Goal: Task Accomplishment & Management: Use online tool/utility

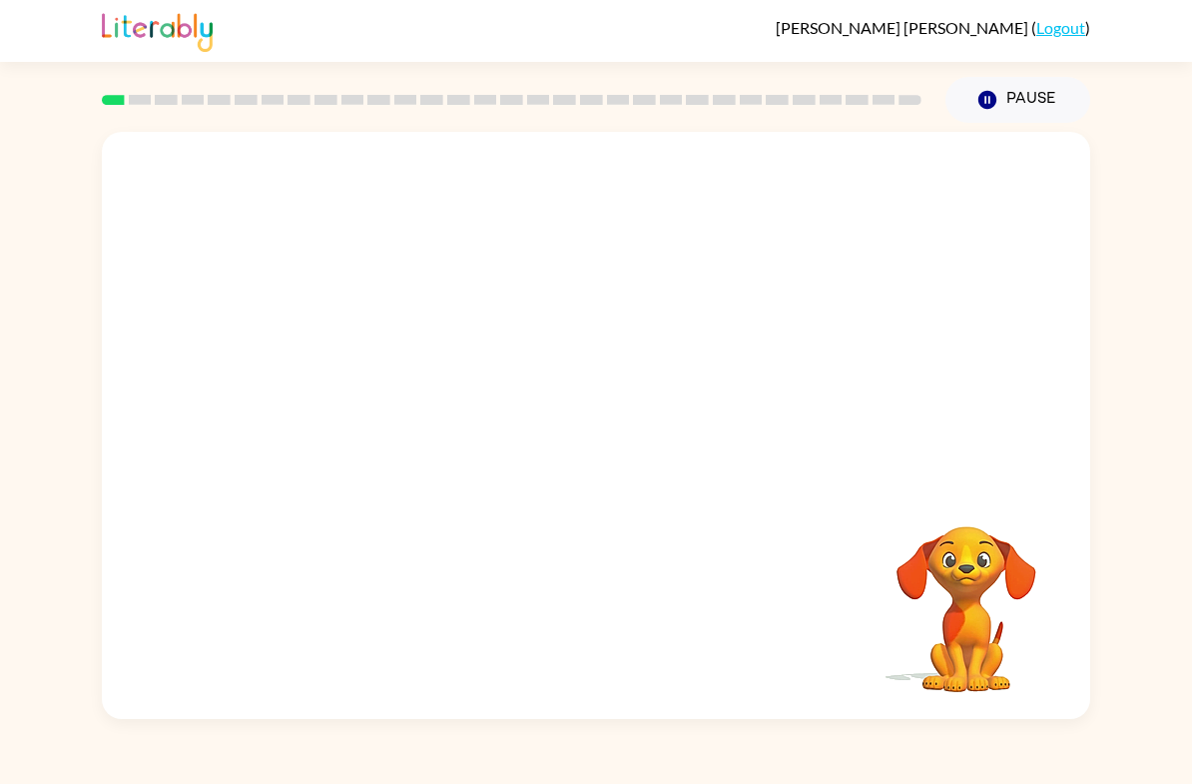
click at [541, 317] on video "Your browser must support playing .mp4 files to use Literably. Please try using…" at bounding box center [596, 308] width 988 height 352
click at [650, 375] on video "Your browser must support playing .mp4 files to use Literably. Please try using…" at bounding box center [596, 308] width 988 height 352
click at [725, 329] on video "Your browser must support playing .mp4 files to use Literably. Please try using…" at bounding box center [596, 308] width 988 height 352
click at [590, 434] on icon "button" at bounding box center [596, 435] width 35 height 35
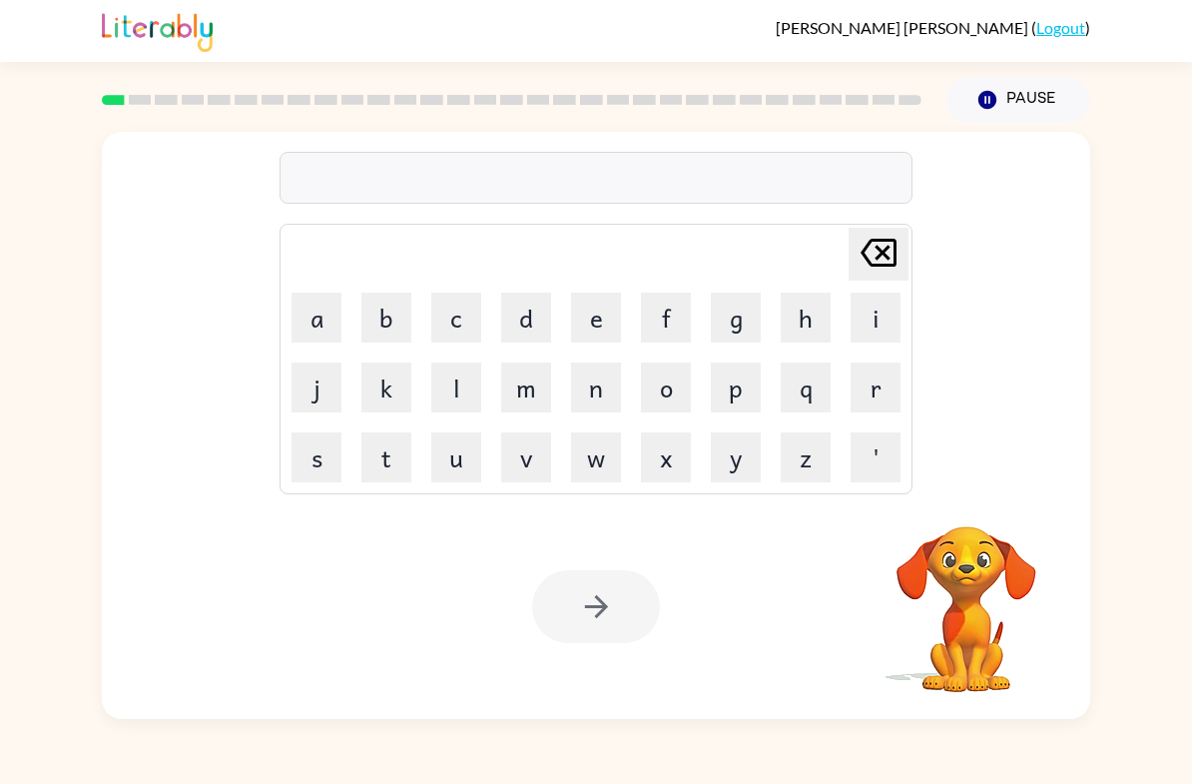
click at [318, 459] on button "s" at bounding box center [317, 457] width 50 height 50
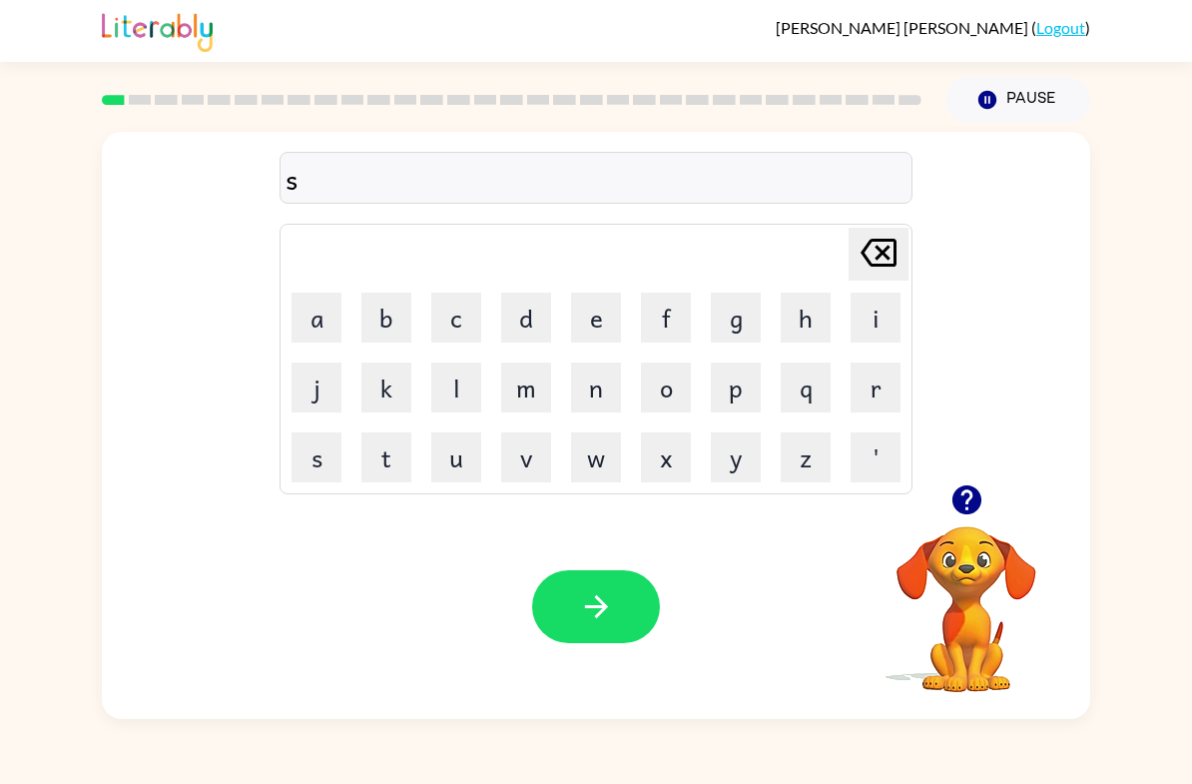
click at [801, 324] on button "h" at bounding box center [806, 318] width 50 height 50
click at [445, 460] on button "u" at bounding box center [456, 457] width 50 height 50
click at [322, 457] on button "s" at bounding box center [317, 457] width 50 height 50
click at [791, 325] on button "h" at bounding box center [806, 318] width 50 height 50
click at [600, 600] on icon "button" at bounding box center [595, 606] width 23 height 23
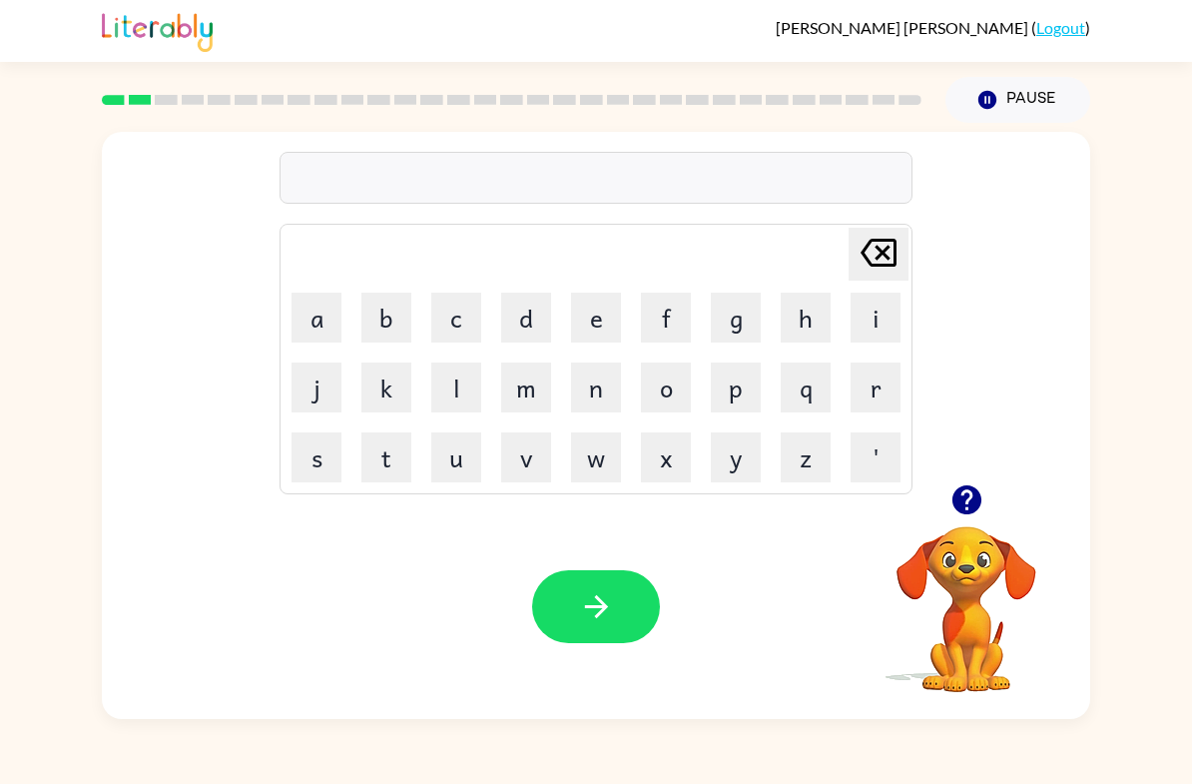
click at [752, 368] on button "p" at bounding box center [736, 387] width 50 height 50
click at [876, 256] on icon "[PERSON_NAME] last character input" at bounding box center [879, 253] width 48 height 48
click at [304, 318] on button "a" at bounding box center [317, 318] width 50 height 50
click at [740, 389] on button "p" at bounding box center [736, 387] width 50 height 50
click at [595, 315] on button "e" at bounding box center [596, 318] width 50 height 50
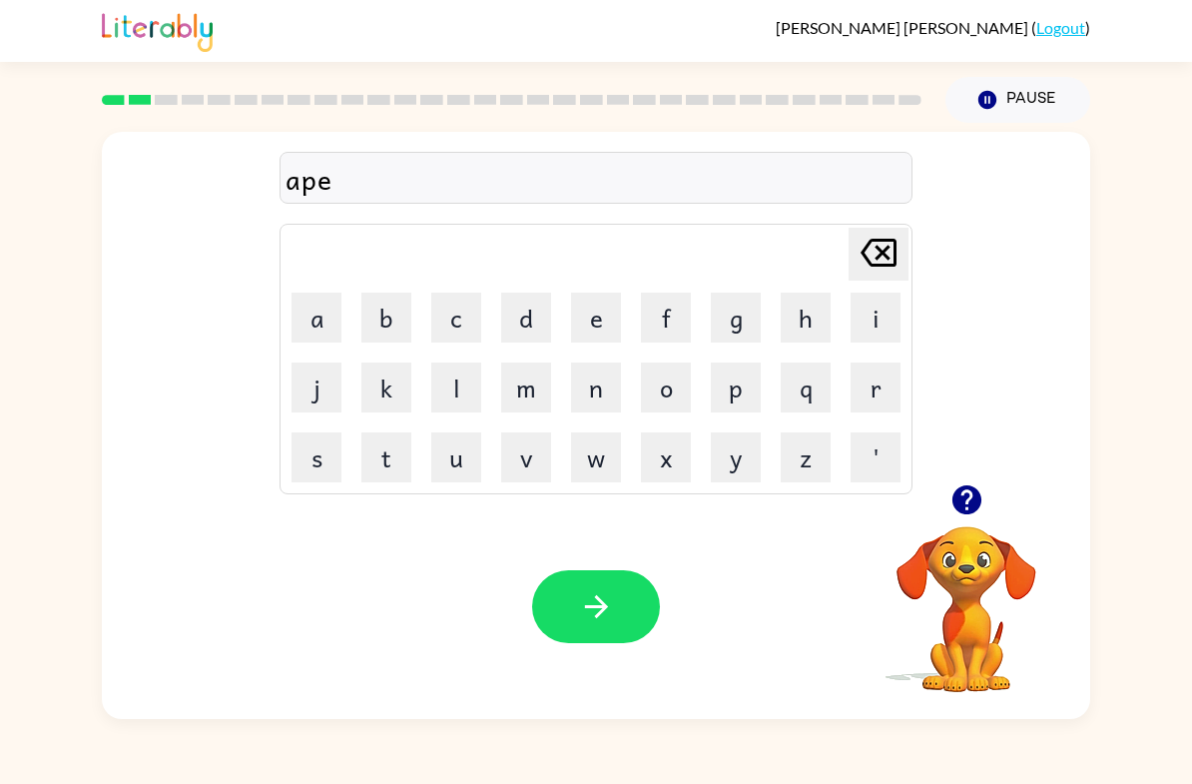
click at [874, 397] on button "r" at bounding box center [876, 387] width 50 height 50
click at [320, 321] on button "a" at bounding box center [317, 318] width 50 height 50
click at [589, 374] on button "n" at bounding box center [596, 387] width 50 height 50
click at [446, 314] on button "c" at bounding box center [456, 318] width 50 height 50
click at [587, 319] on button "e" at bounding box center [596, 318] width 50 height 50
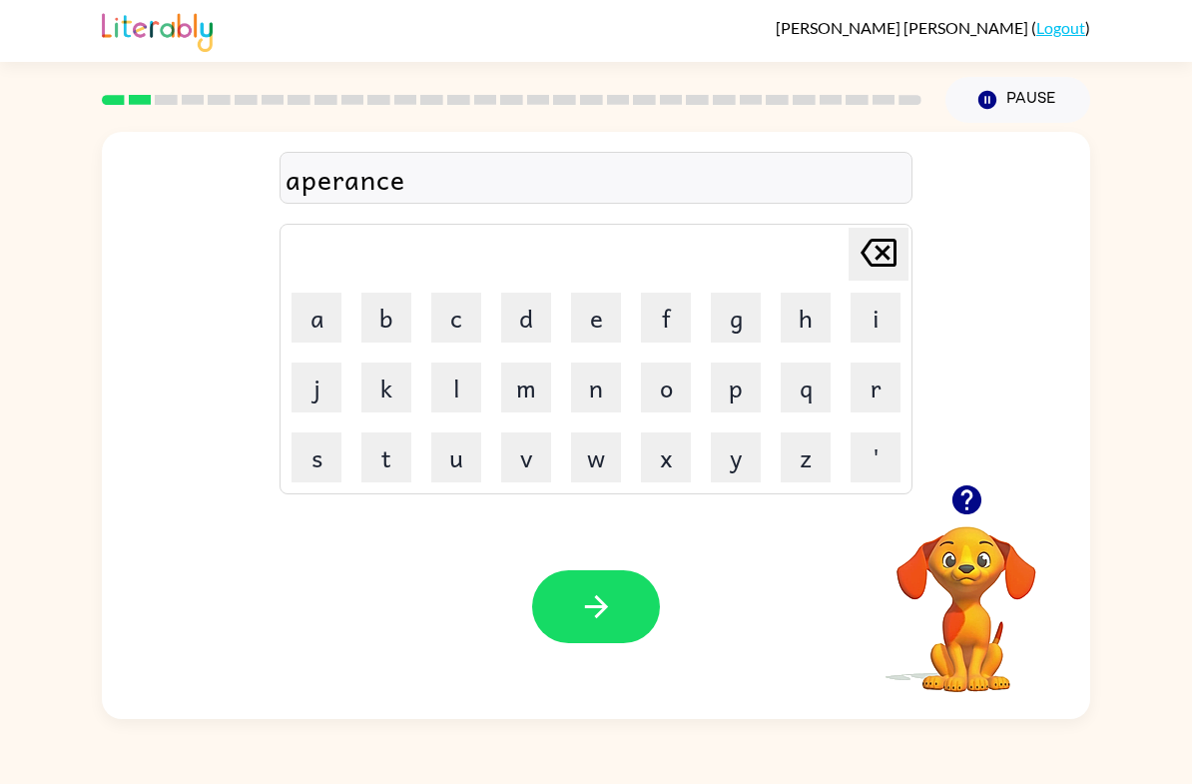
click at [301, 457] on button "s" at bounding box center [317, 457] width 50 height 50
click at [609, 616] on icon "button" at bounding box center [596, 606] width 35 height 35
click at [882, 383] on button "r" at bounding box center [876, 387] width 50 height 50
click at [597, 322] on button "e" at bounding box center [596, 318] width 50 height 50
click at [320, 328] on button "a" at bounding box center [317, 318] width 50 height 50
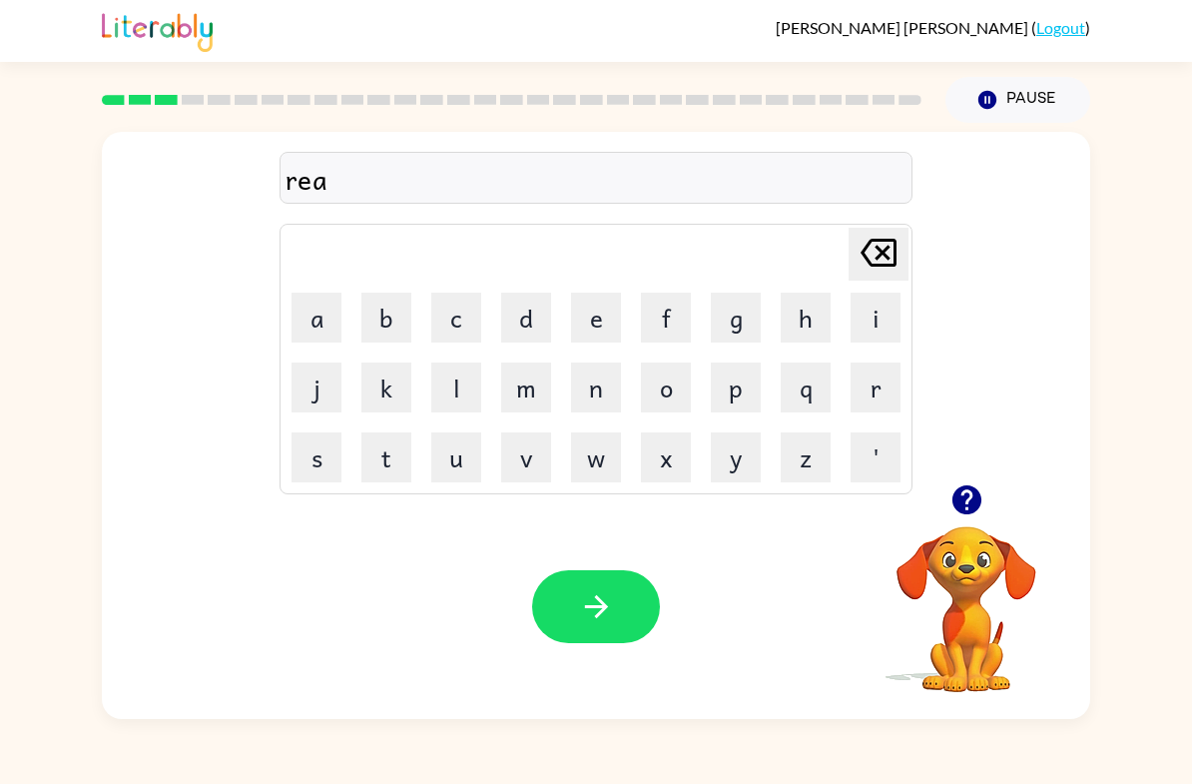
click at [457, 389] on button "l" at bounding box center [456, 387] width 50 height 50
click at [870, 332] on button "i" at bounding box center [876, 318] width 50 height 50
click at [380, 468] on button "t" at bounding box center [386, 457] width 50 height 50
click at [721, 457] on button "y" at bounding box center [736, 457] width 50 height 50
click at [588, 604] on icon "button" at bounding box center [596, 606] width 35 height 35
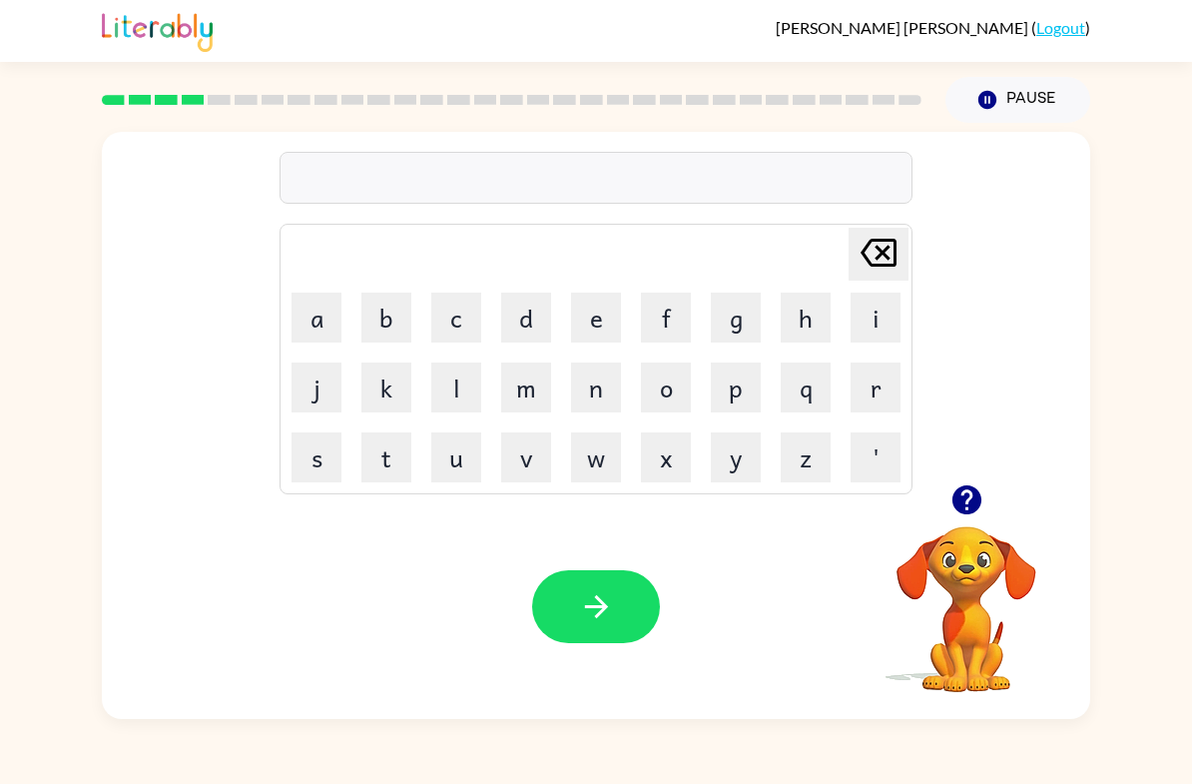
click at [453, 388] on button "l" at bounding box center [456, 387] width 50 height 50
click at [599, 313] on button "e" at bounding box center [596, 318] width 50 height 50
click at [524, 390] on button "m" at bounding box center [526, 387] width 50 height 50
click at [671, 389] on button "o" at bounding box center [666, 387] width 50 height 50
click at [581, 392] on button "n" at bounding box center [596, 387] width 50 height 50
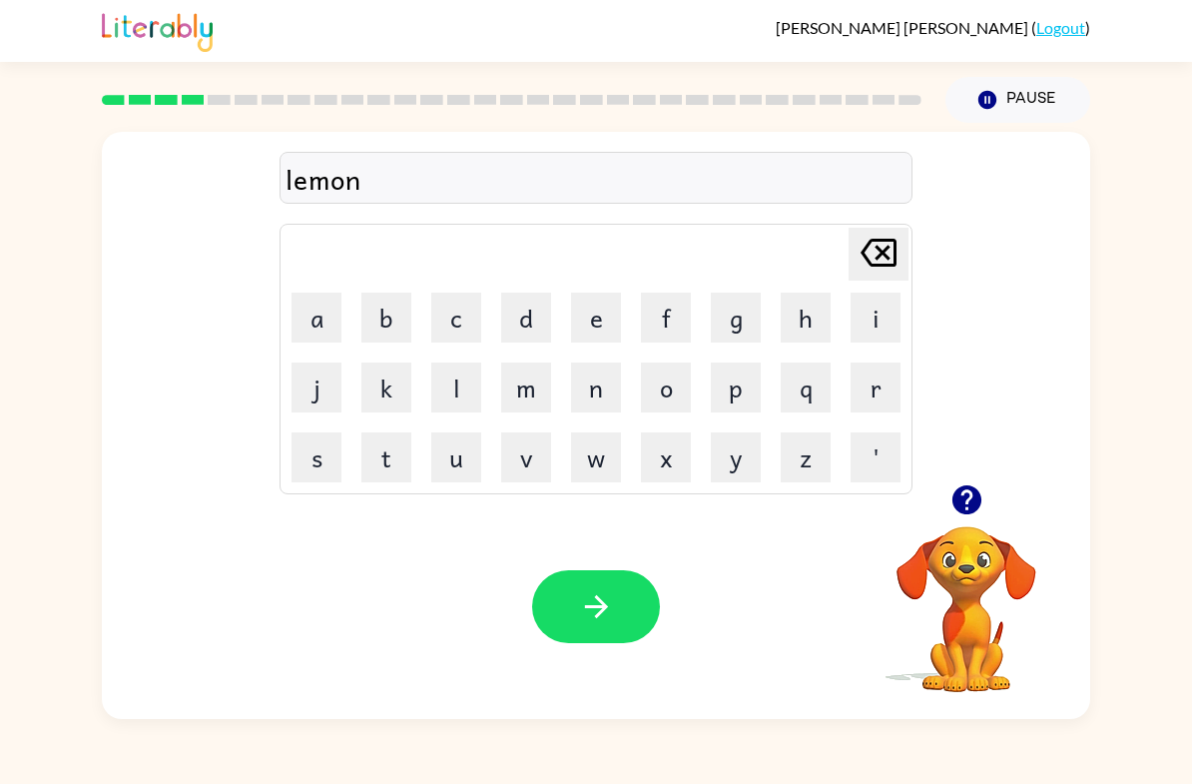
click at [311, 317] on button "a" at bounding box center [317, 318] width 50 height 50
click at [523, 312] on button "d" at bounding box center [526, 318] width 50 height 50
click at [609, 317] on button "e" at bounding box center [596, 318] width 50 height 50
click at [624, 624] on button "button" at bounding box center [596, 606] width 128 height 73
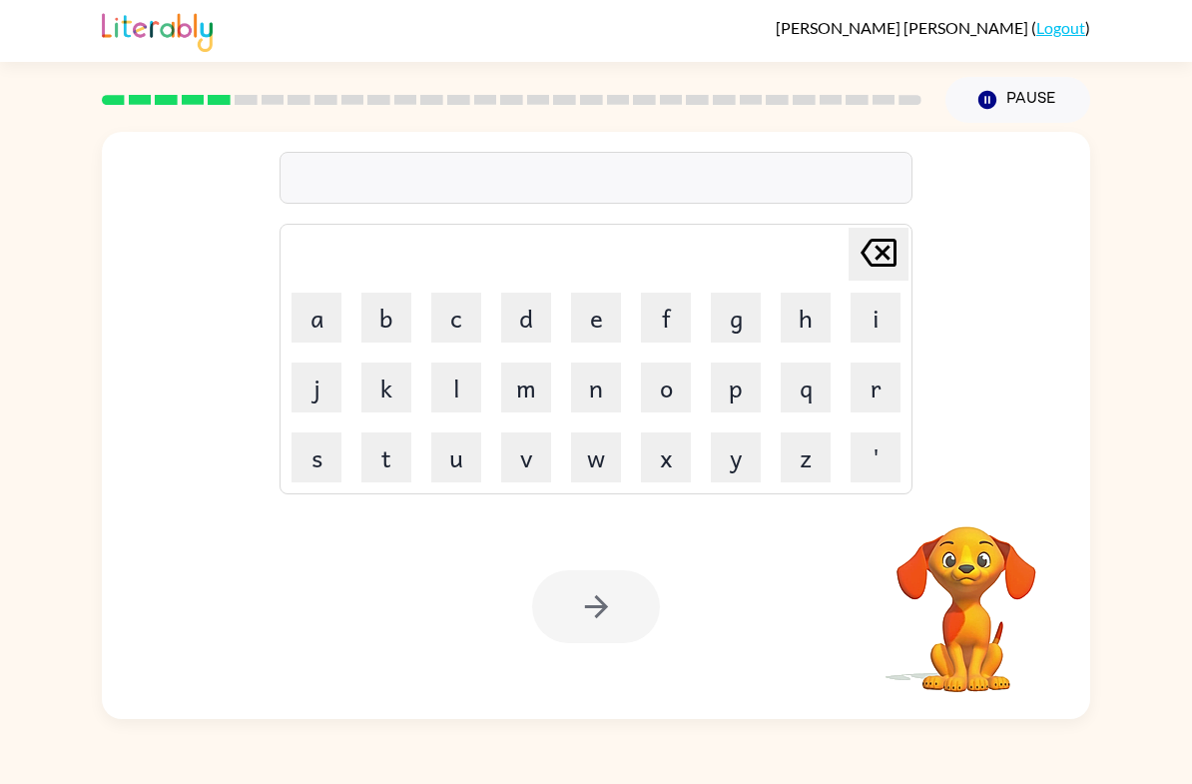
click at [524, 322] on button "d" at bounding box center [526, 318] width 50 height 50
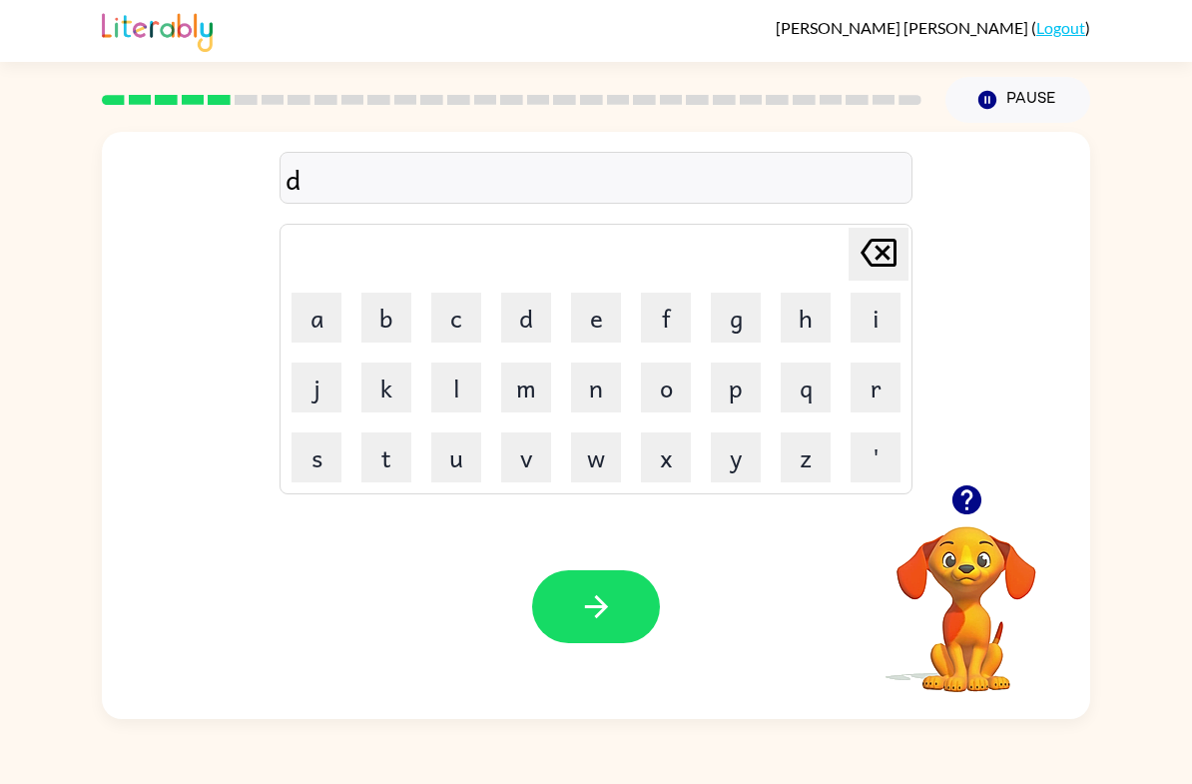
click at [433, 472] on button "u" at bounding box center [456, 457] width 50 height 50
click at [743, 380] on button "p" at bounding box center [736, 387] width 50 height 50
click at [450, 394] on button "l" at bounding box center [456, 387] width 50 height 50
click at [878, 300] on button "i" at bounding box center [876, 318] width 50 height 50
click at [445, 320] on button "c" at bounding box center [456, 318] width 50 height 50
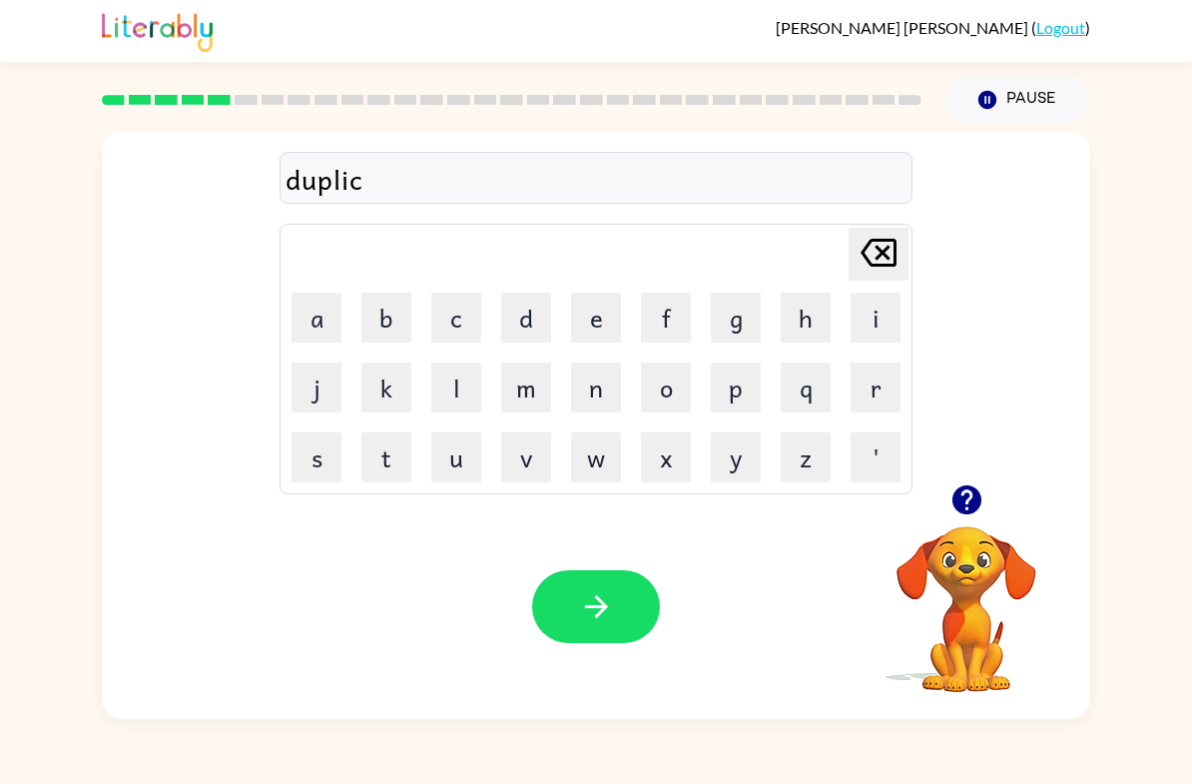
click at [322, 319] on button "a" at bounding box center [317, 318] width 50 height 50
click at [371, 471] on button "t" at bounding box center [386, 457] width 50 height 50
click at [589, 323] on button "e" at bounding box center [596, 318] width 50 height 50
click at [585, 600] on icon "button" at bounding box center [596, 606] width 35 height 35
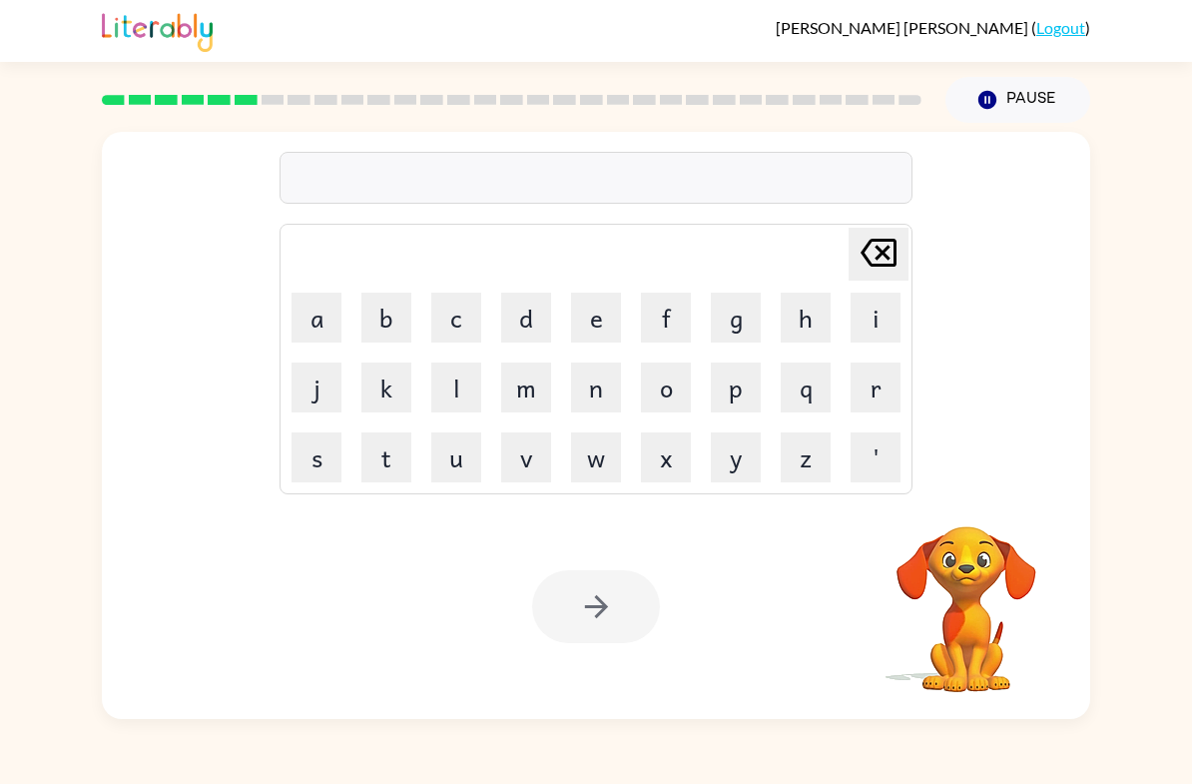
click at [523, 452] on button "v" at bounding box center [526, 457] width 50 height 50
click at [317, 341] on button "a" at bounding box center [317, 318] width 50 height 50
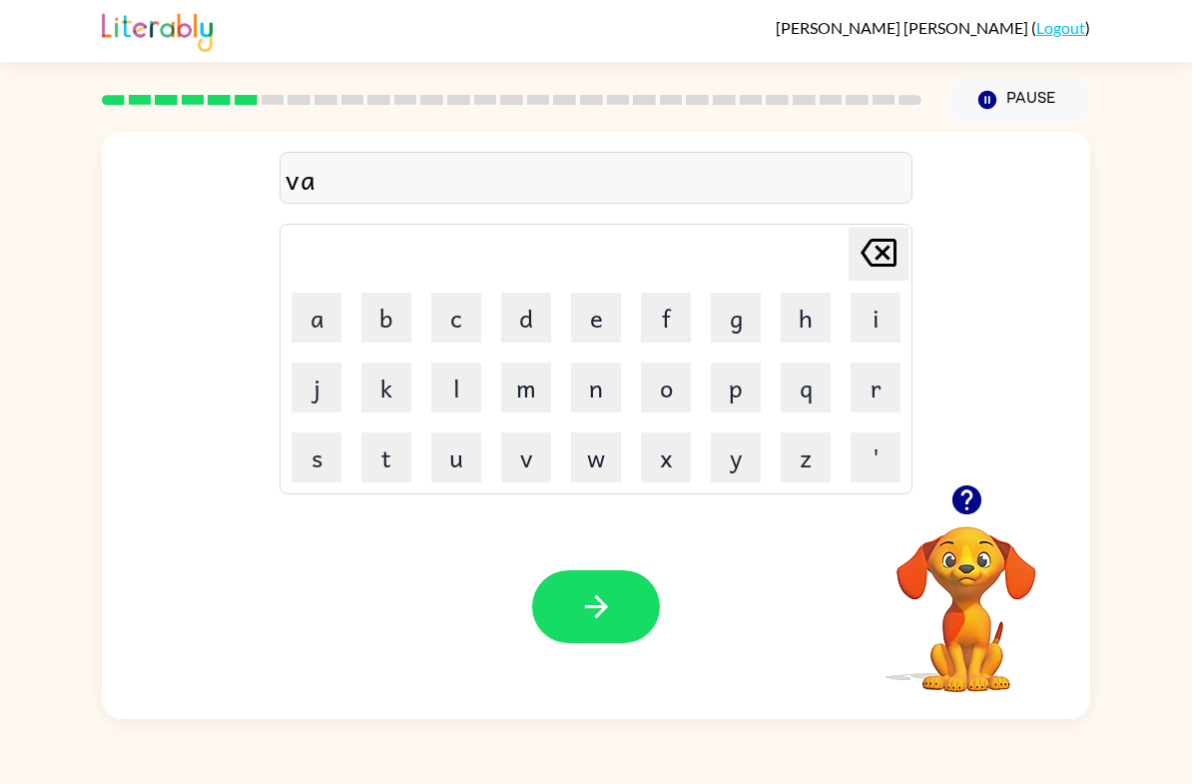
click at [434, 303] on button "c" at bounding box center [456, 318] width 50 height 50
click at [332, 310] on button "a" at bounding box center [317, 318] width 50 height 50
click at [386, 445] on button "t" at bounding box center [386, 457] width 50 height 50
click at [870, 327] on button "i" at bounding box center [876, 318] width 50 height 50
click at [681, 396] on button "o" at bounding box center [666, 387] width 50 height 50
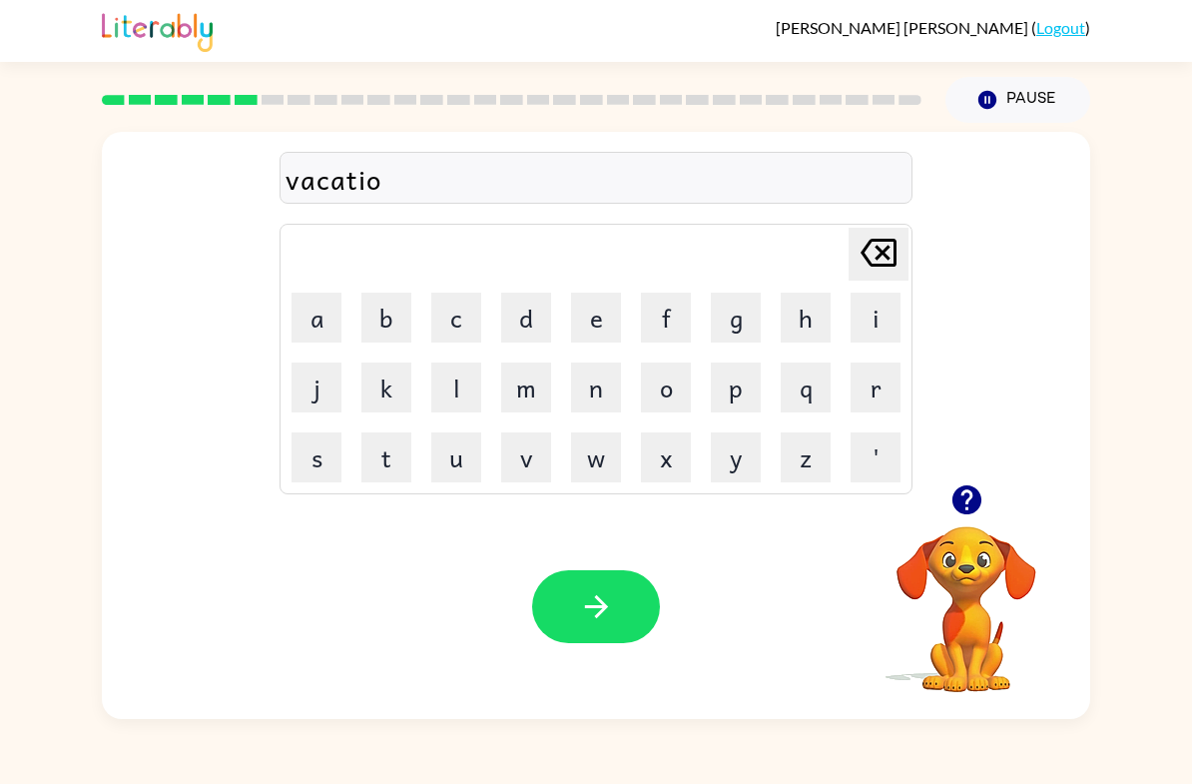
click at [582, 385] on button "n" at bounding box center [596, 387] width 50 height 50
click at [602, 617] on icon "button" at bounding box center [596, 606] width 35 height 35
click at [971, 524] on button "button" at bounding box center [966, 499] width 51 height 51
click at [737, 401] on button "p" at bounding box center [736, 387] width 50 height 50
click at [669, 380] on button "o" at bounding box center [666, 387] width 50 height 50
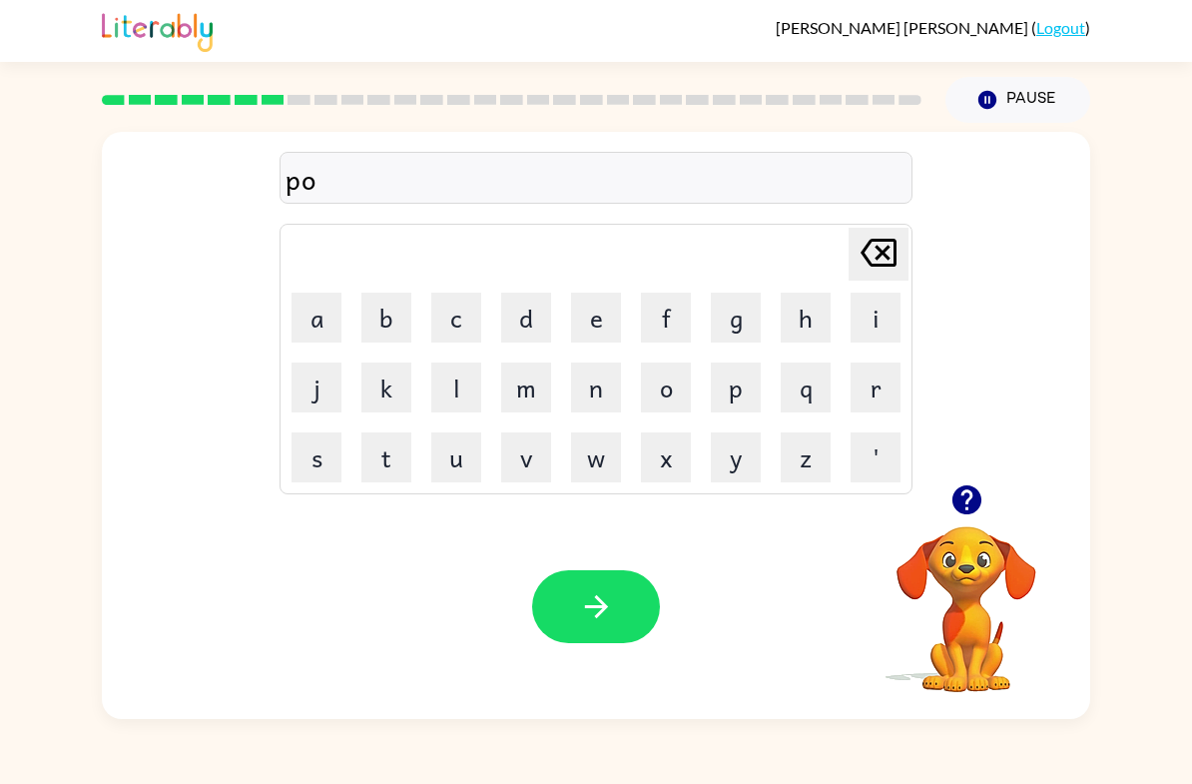
click at [512, 317] on button "d" at bounding box center [526, 318] width 50 height 50
click at [461, 397] on button "l" at bounding box center [456, 387] width 50 height 50
click at [613, 318] on button "e" at bounding box center [596, 318] width 50 height 50
click at [586, 618] on icon "button" at bounding box center [596, 606] width 35 height 35
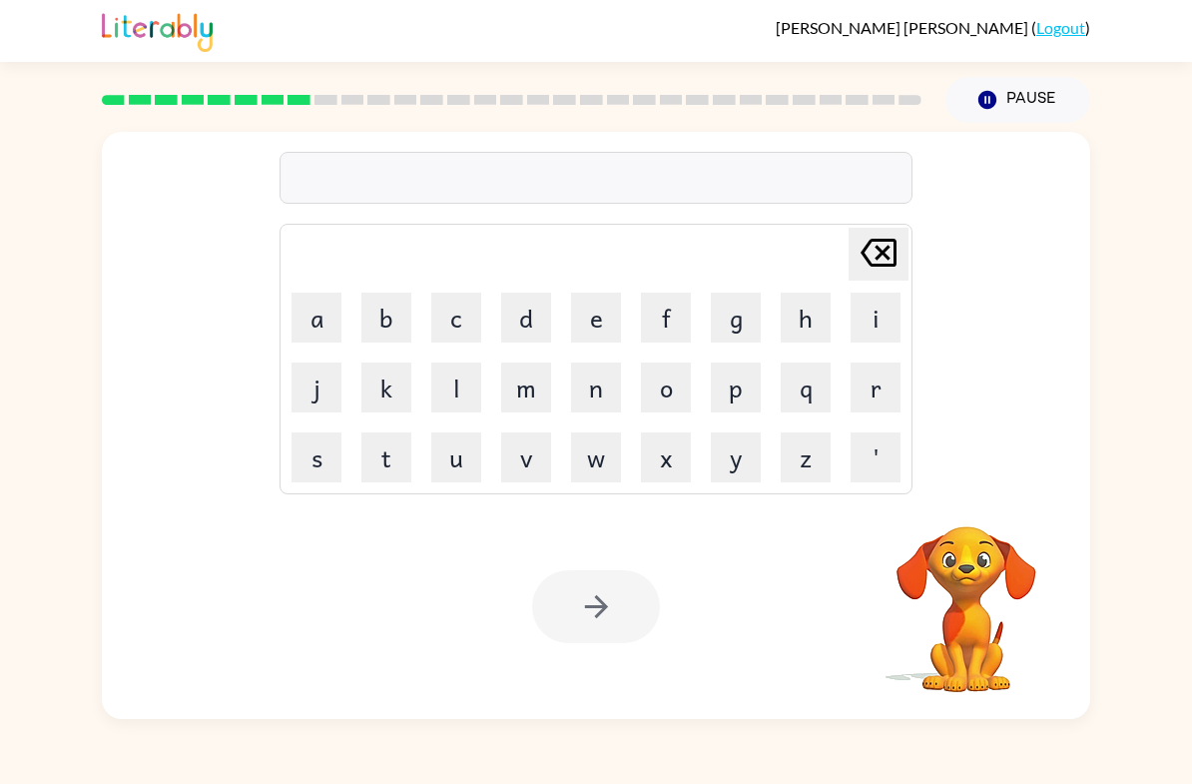
click at [724, 394] on button "p" at bounding box center [736, 387] width 50 height 50
click at [319, 322] on button "a" at bounding box center [317, 318] width 50 height 50
click at [879, 381] on button "r" at bounding box center [876, 387] width 50 height 50
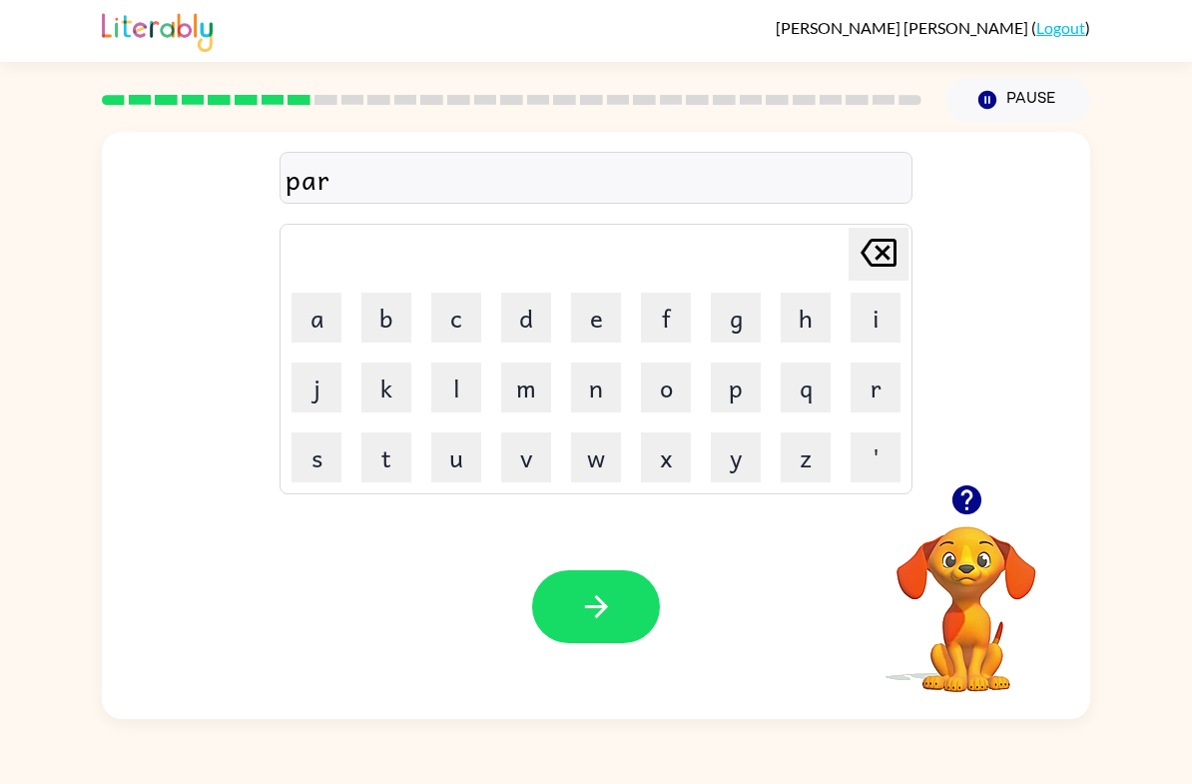
click at [391, 455] on button "t" at bounding box center [386, 457] width 50 height 50
click at [877, 323] on button "i" at bounding box center [876, 318] width 50 height 50
click at [458, 333] on button "c" at bounding box center [456, 318] width 50 height 50
click at [666, 398] on button "o" at bounding box center [666, 387] width 50 height 50
click at [451, 386] on button "l" at bounding box center [456, 387] width 50 height 50
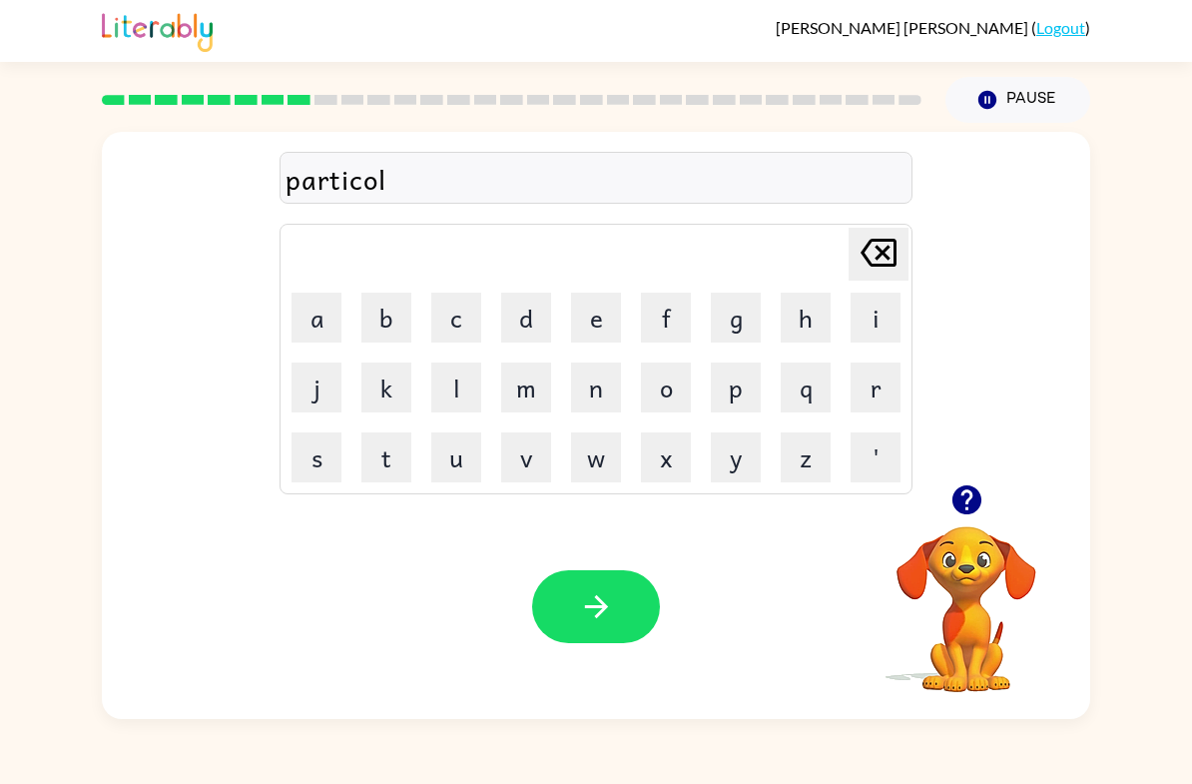
click at [875, 256] on icon "[PERSON_NAME] last character input" at bounding box center [879, 253] width 48 height 48
click at [450, 376] on button "l" at bounding box center [456, 387] width 50 height 50
click at [575, 598] on button "button" at bounding box center [596, 606] width 128 height 73
click at [959, 525] on button "button" at bounding box center [966, 499] width 51 height 51
click at [885, 370] on button "r" at bounding box center [876, 387] width 50 height 50
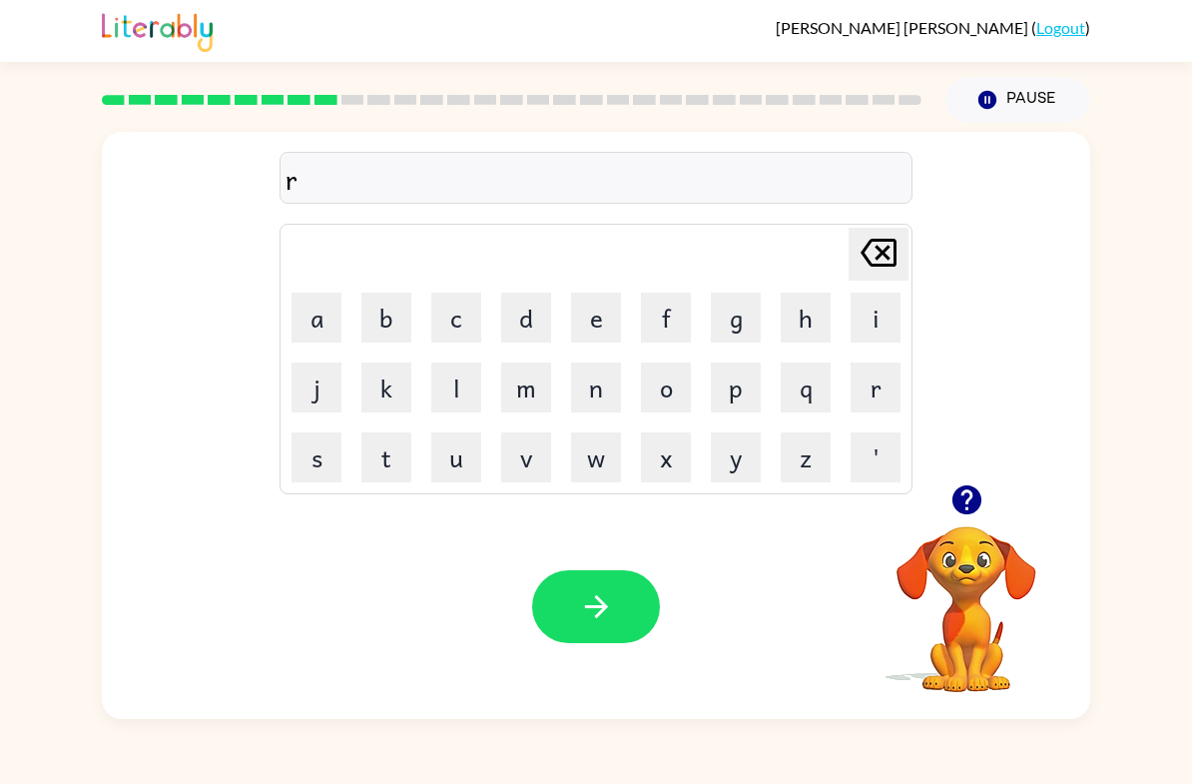
click at [589, 320] on button "e" at bounding box center [596, 318] width 50 height 50
click at [455, 315] on button "c" at bounding box center [456, 318] width 50 height 50
click at [311, 331] on button "a" at bounding box center [317, 318] width 50 height 50
click at [738, 382] on button "p" at bounding box center [736, 387] width 50 height 50
click at [395, 459] on button "t" at bounding box center [386, 457] width 50 height 50
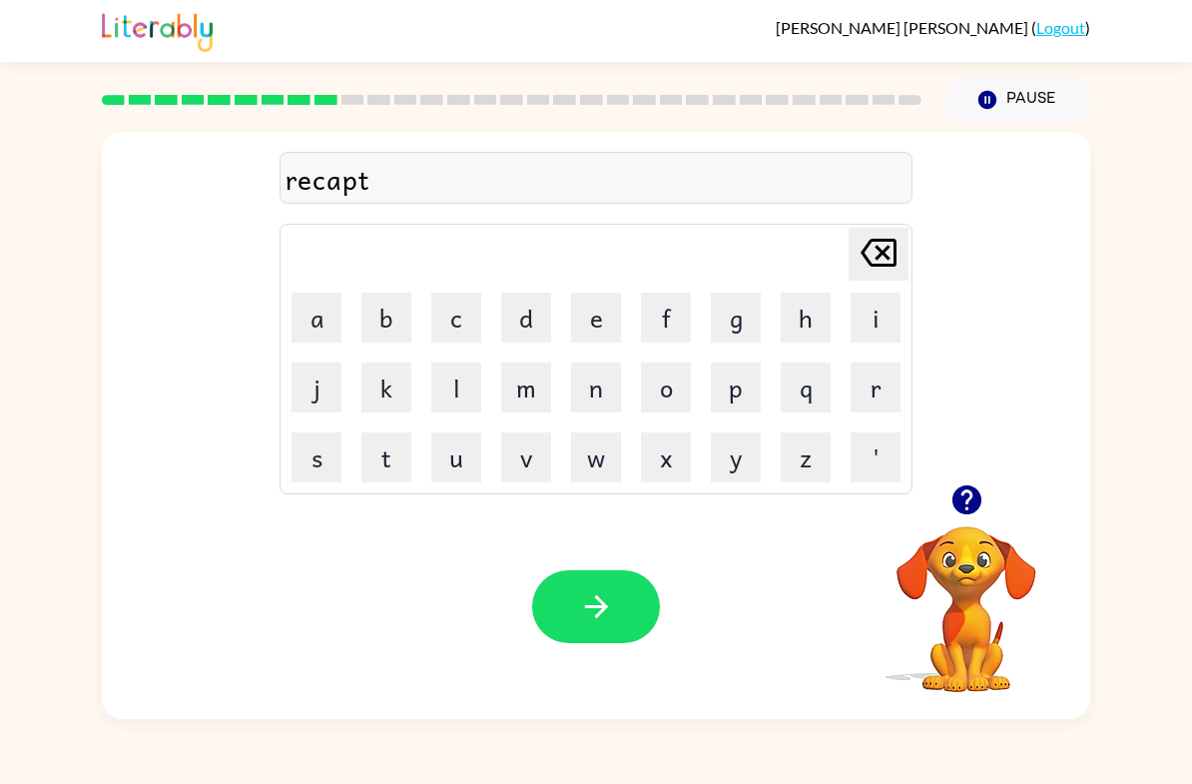
click at [455, 456] on button "u" at bounding box center [456, 457] width 50 height 50
click at [855, 389] on button "r" at bounding box center [876, 387] width 50 height 50
click at [581, 330] on button "e" at bounding box center [596, 318] width 50 height 50
click at [589, 609] on icon "button" at bounding box center [596, 606] width 35 height 35
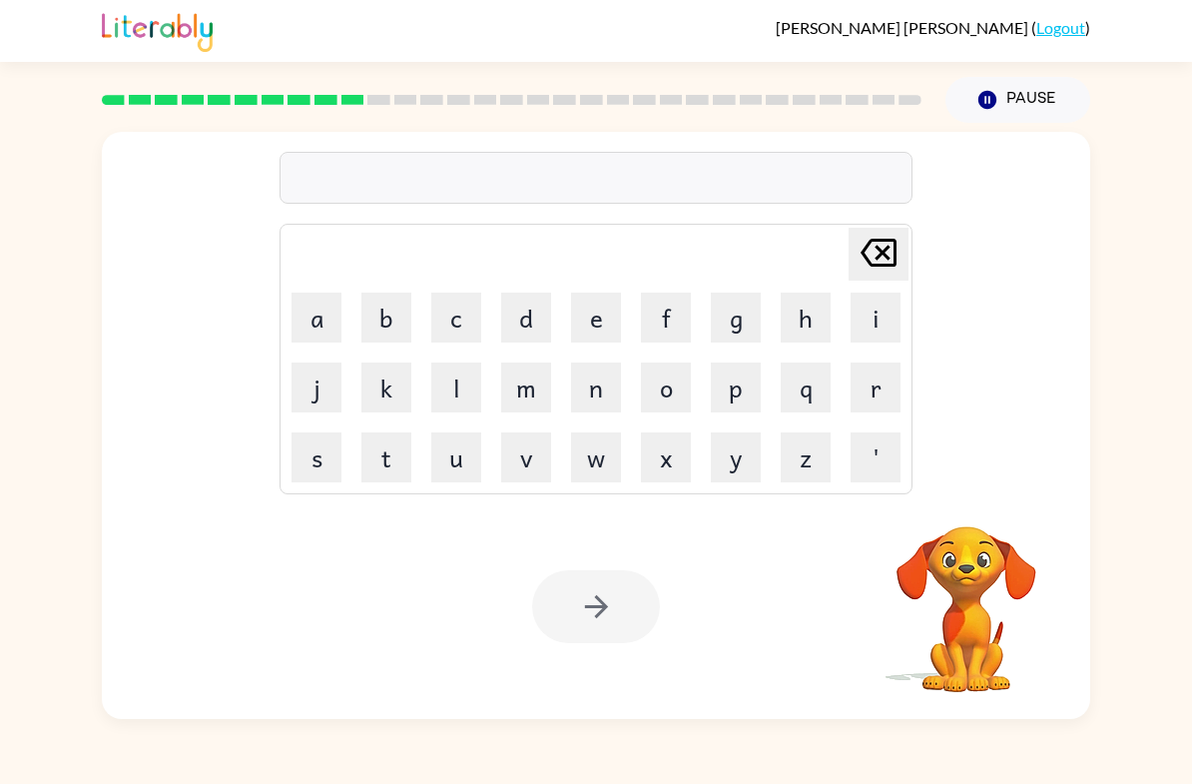
click at [731, 405] on button "p" at bounding box center [736, 387] width 50 height 50
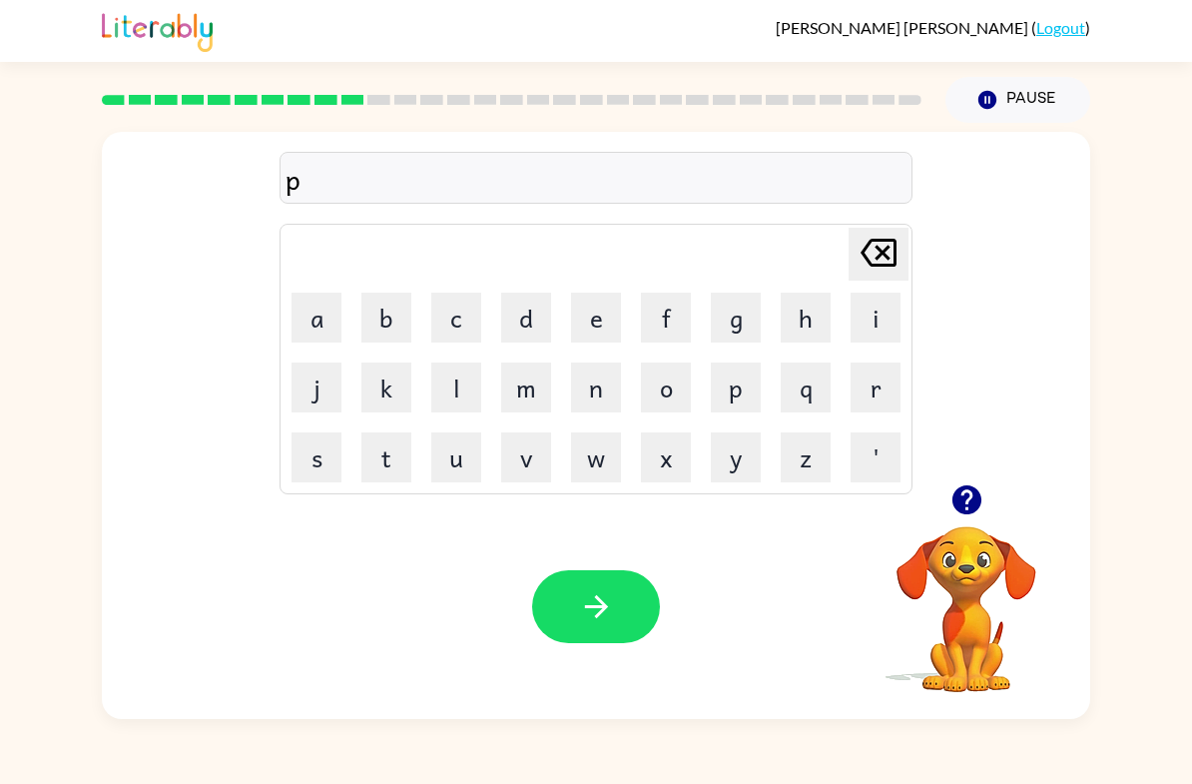
click at [879, 375] on button "r" at bounding box center [876, 387] width 50 height 50
click at [602, 305] on button "e" at bounding box center [596, 318] width 50 height 50
click at [595, 315] on button "e" at bounding box center [596, 318] width 50 height 50
click at [323, 437] on button "s" at bounding box center [317, 457] width 50 height 50
click at [462, 317] on button "c" at bounding box center [456, 318] width 50 height 50
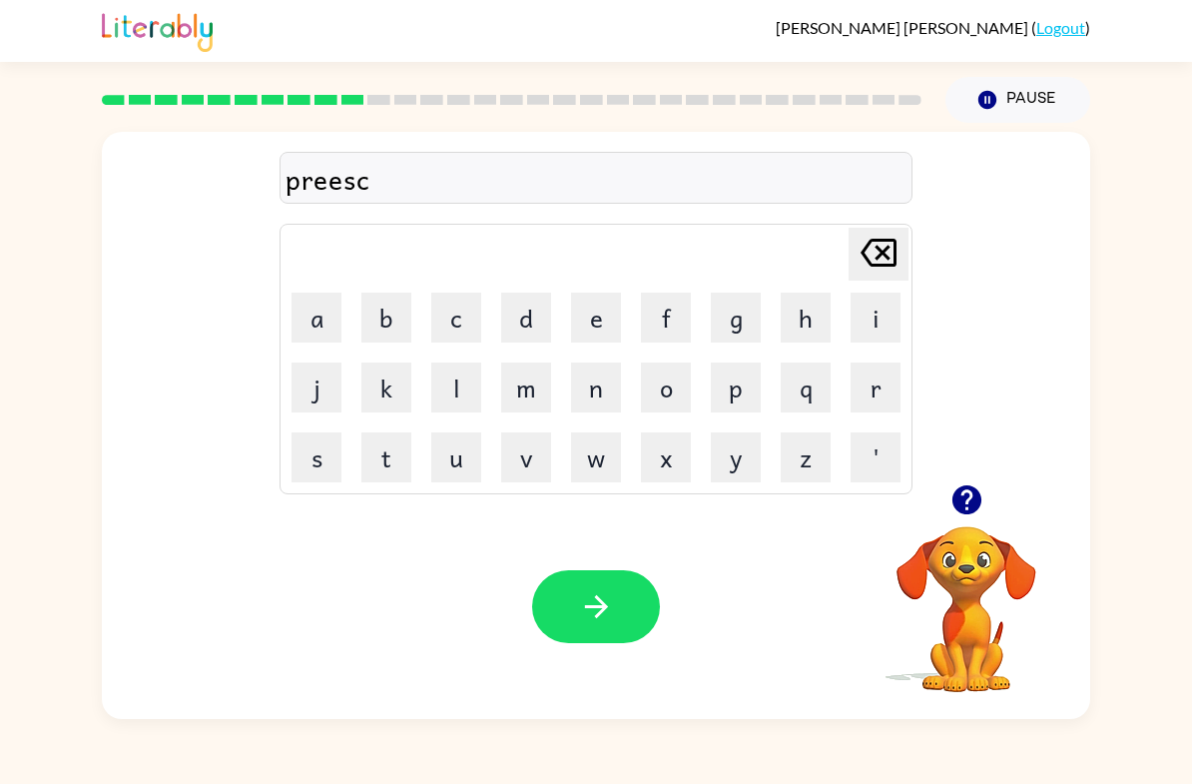
click at [872, 261] on icon "[PERSON_NAME] last character input" at bounding box center [879, 253] width 48 height 48
click at [871, 260] on icon "[PERSON_NAME] last character input" at bounding box center [879, 253] width 48 height 48
click at [865, 255] on icon at bounding box center [879, 253] width 36 height 28
click at [324, 454] on button "s" at bounding box center [317, 457] width 50 height 50
click at [468, 315] on button "c" at bounding box center [456, 318] width 50 height 50
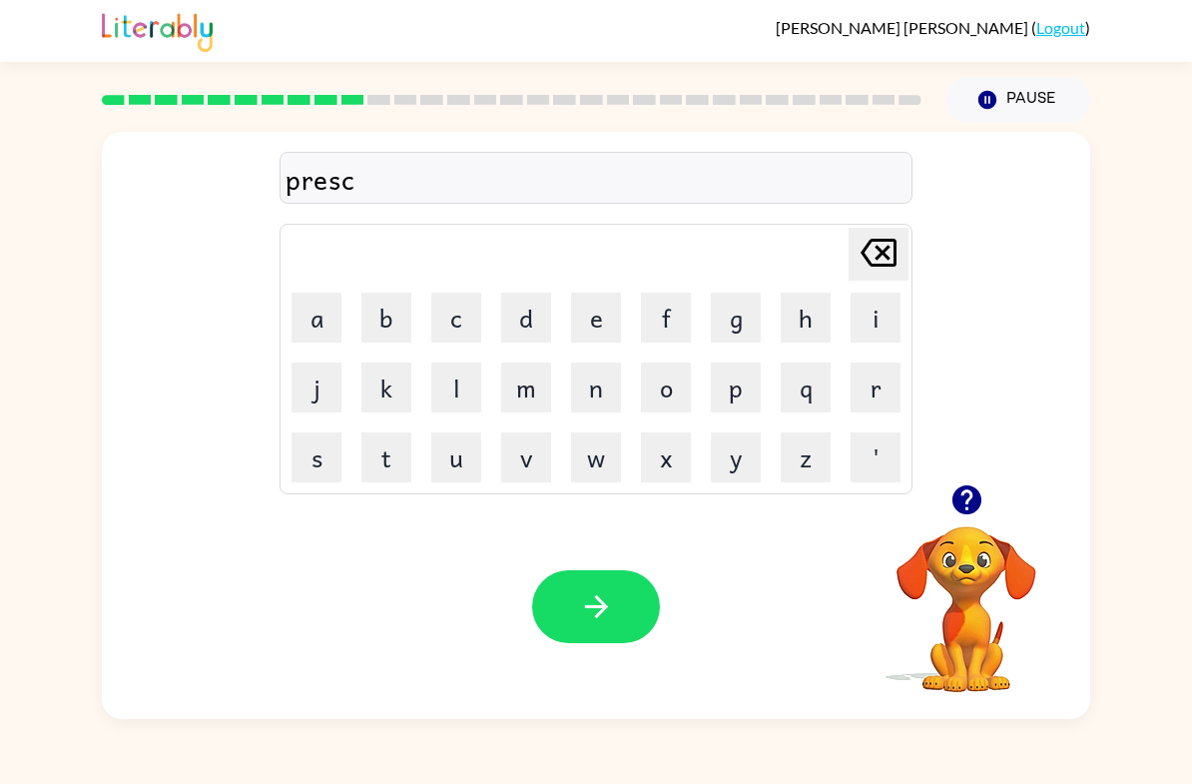
click at [669, 382] on button "o" at bounding box center [666, 387] width 50 height 50
click at [664, 382] on button "o" at bounding box center [666, 387] width 50 height 50
click at [446, 389] on button "l" at bounding box center [456, 387] width 50 height 50
click at [589, 579] on button "button" at bounding box center [596, 606] width 128 height 73
click at [464, 308] on button "c" at bounding box center [456, 318] width 50 height 50
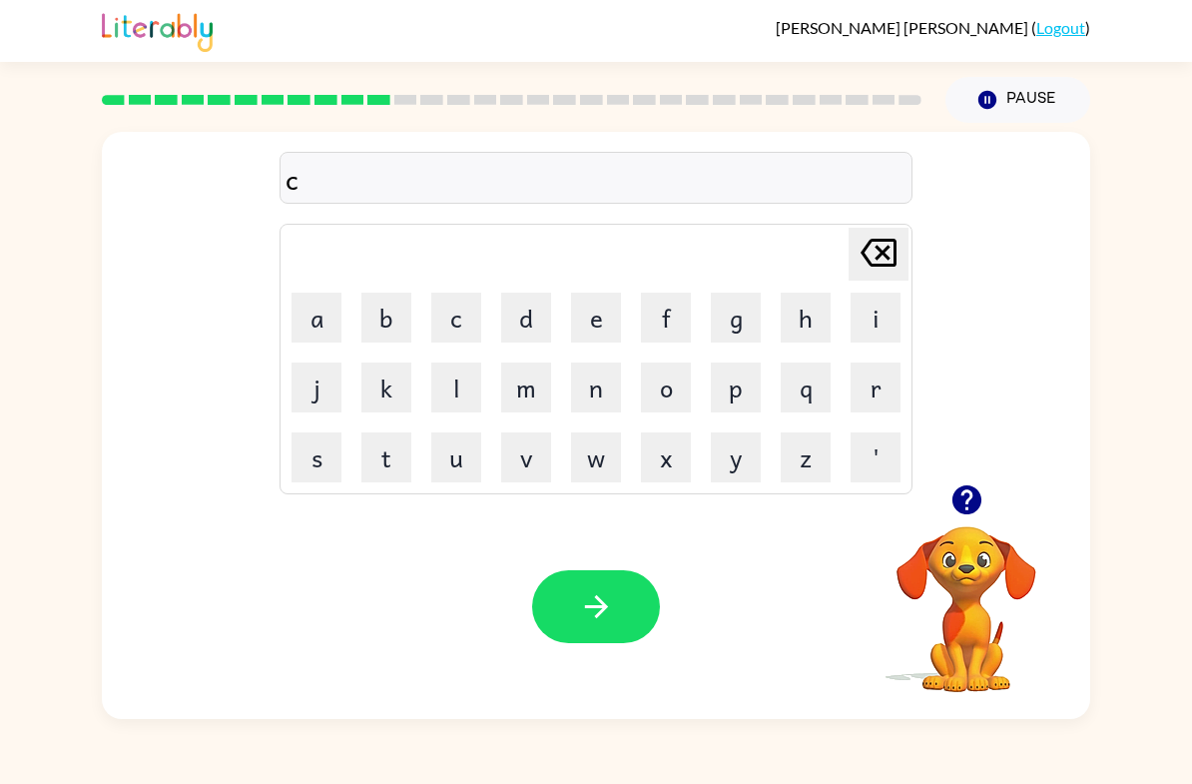
click at [863, 383] on button "r" at bounding box center [876, 387] width 50 height 50
click at [325, 308] on button "a" at bounding box center [317, 318] width 50 height 50
click at [531, 452] on button "v" at bounding box center [526, 457] width 50 height 50
click at [600, 315] on button "e" at bounding box center [596, 318] width 50 height 50
click at [591, 620] on icon "button" at bounding box center [596, 606] width 35 height 35
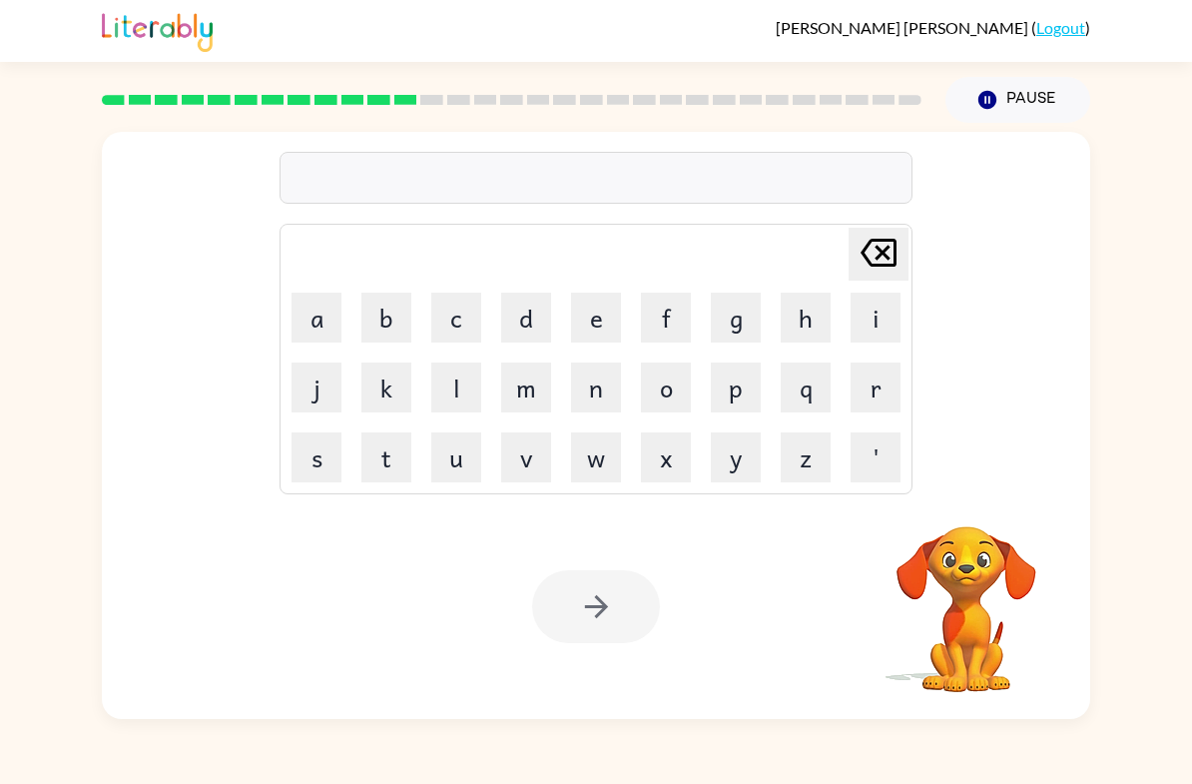
click at [518, 323] on button "d" at bounding box center [526, 318] width 50 height 50
click at [867, 308] on button "i" at bounding box center [876, 318] width 50 height 50
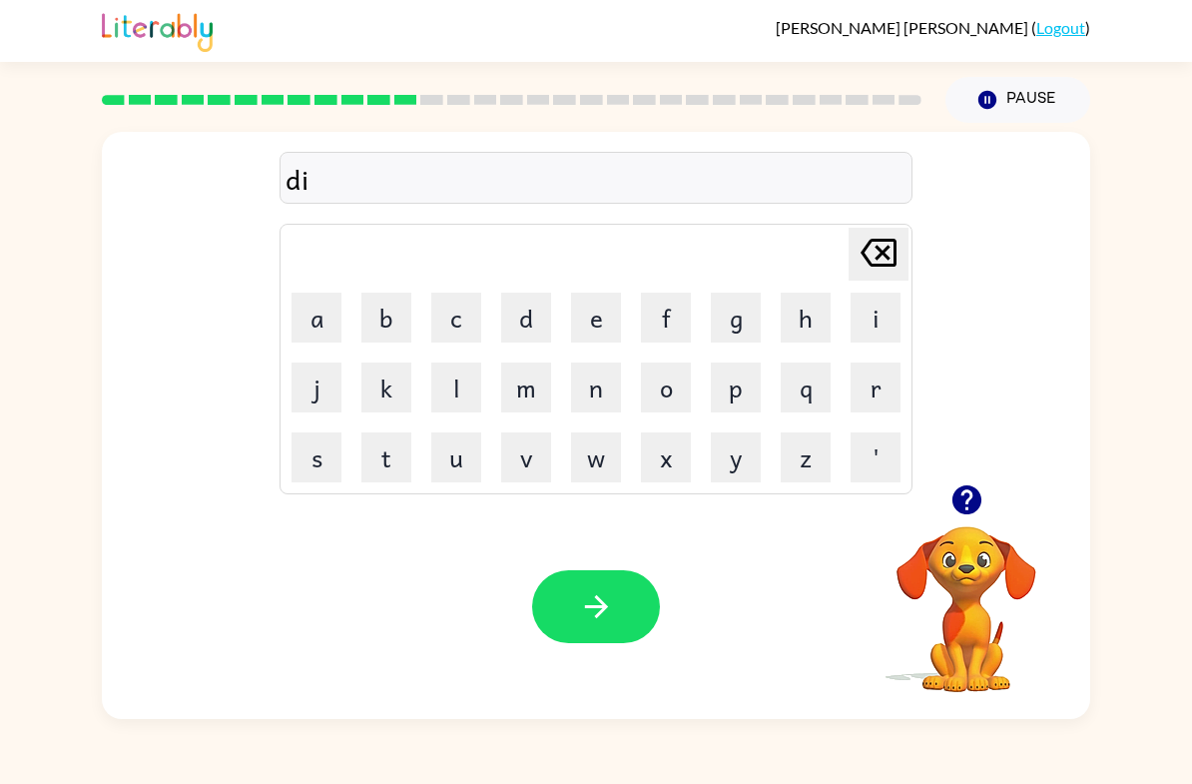
click at [446, 337] on button "c" at bounding box center [456, 318] width 50 height 50
click at [390, 461] on button "t" at bounding box center [386, 457] width 50 height 50
click at [336, 318] on button "a" at bounding box center [317, 318] width 50 height 50
click at [394, 473] on button "t" at bounding box center [386, 457] width 50 height 50
click at [591, 330] on button "e" at bounding box center [596, 318] width 50 height 50
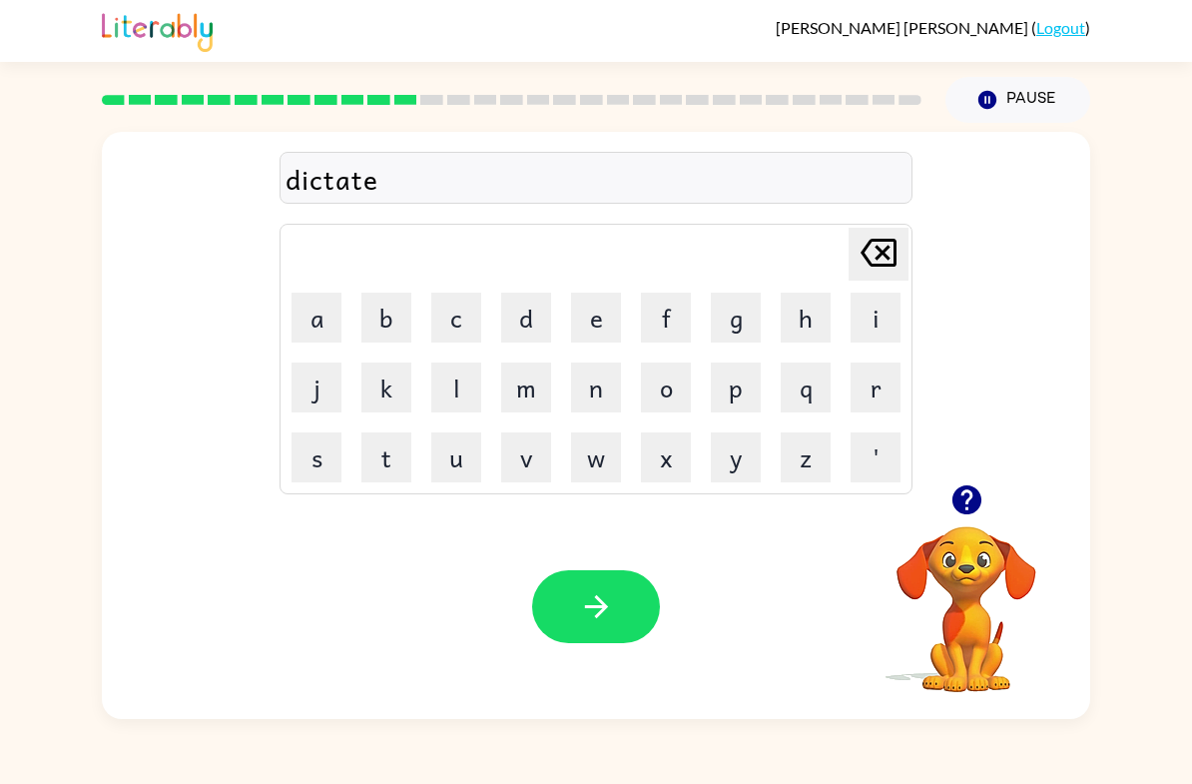
click at [599, 616] on icon "button" at bounding box center [595, 606] width 23 height 23
click at [1004, 615] on video "Your browser must support playing .mp4 files to use Literably. Please try using…" at bounding box center [967, 595] width 200 height 200
click at [975, 600] on video "Your browser must support playing .mp4 files to use Literably. Please try using…" at bounding box center [967, 595] width 200 height 200
click at [998, 549] on video "Your browser must support playing .mp4 files to use Literably. Please try using…" at bounding box center [967, 595] width 200 height 200
click at [980, 500] on icon "button" at bounding box center [965, 499] width 29 height 29
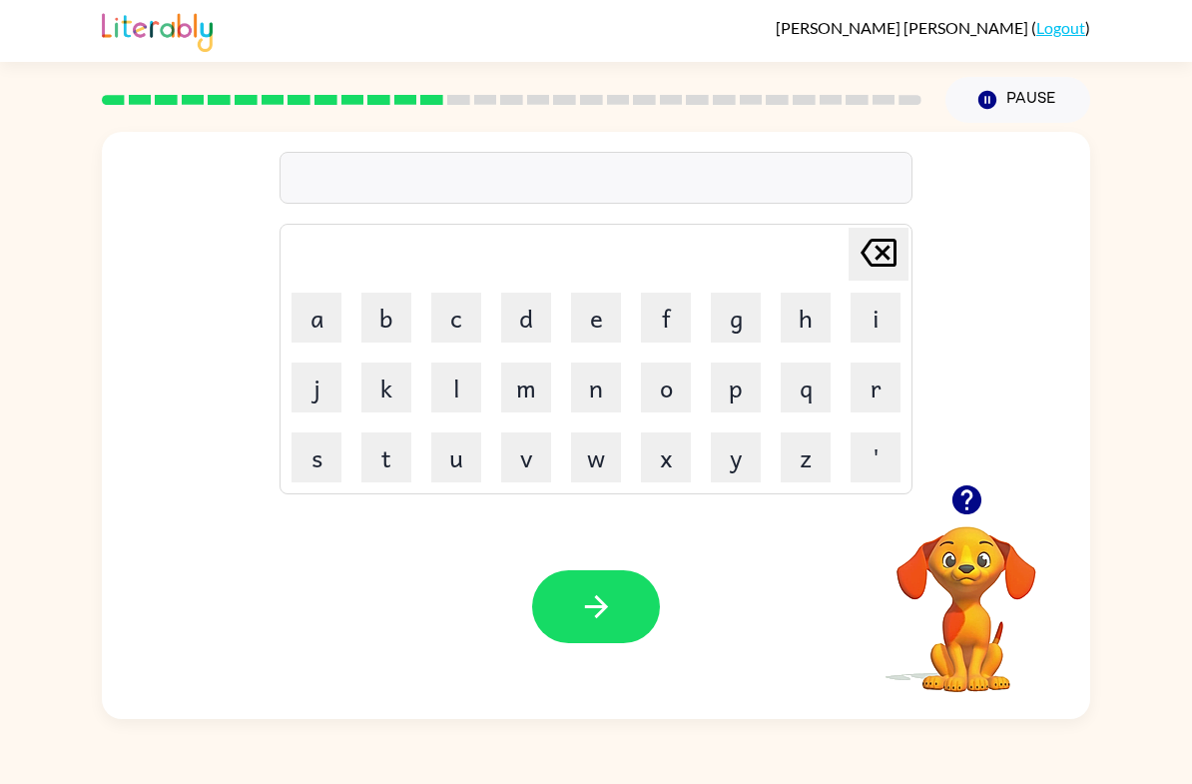
click at [747, 379] on button "p" at bounding box center [736, 387] width 50 height 50
click at [314, 323] on button "a" at bounding box center [317, 318] width 50 height 50
click at [735, 461] on button "y" at bounding box center [736, 457] width 50 height 50
click at [534, 389] on button "m" at bounding box center [526, 387] width 50 height 50
click at [589, 328] on button "e" at bounding box center [596, 318] width 50 height 50
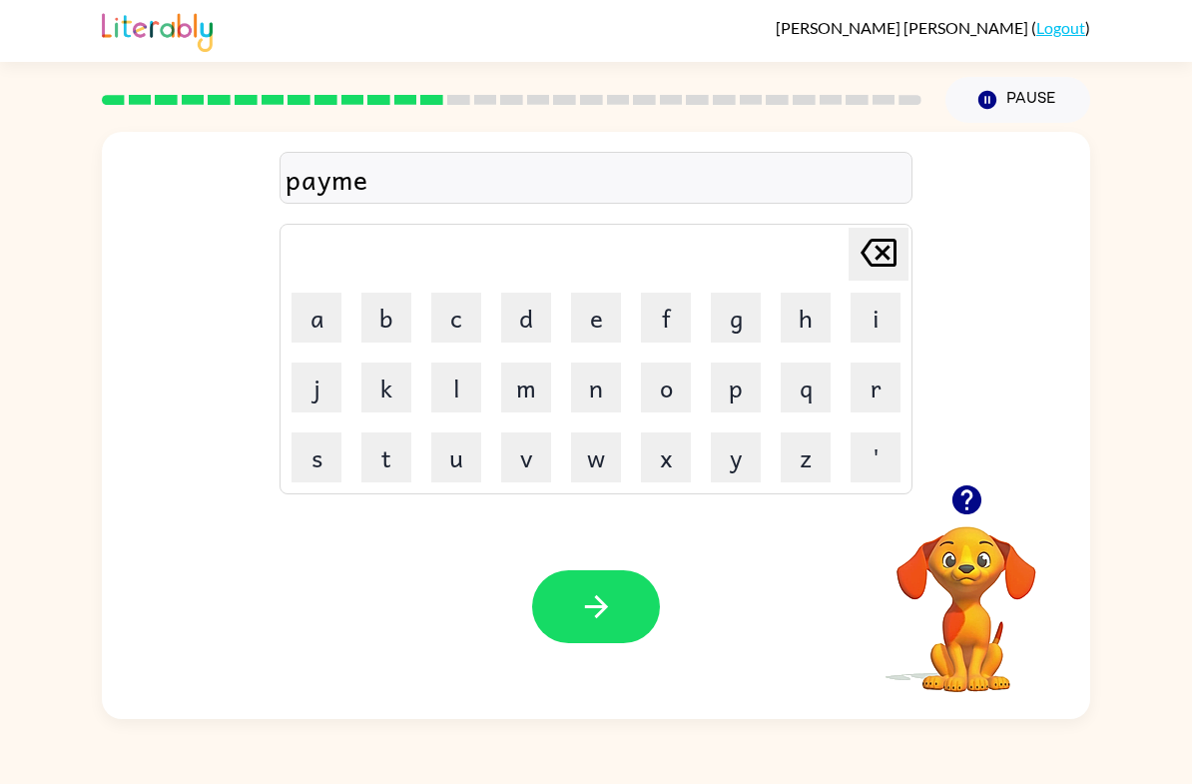
click at [609, 382] on button "n" at bounding box center [596, 387] width 50 height 50
click at [368, 459] on button "t" at bounding box center [386, 457] width 50 height 50
click at [599, 586] on button "button" at bounding box center [596, 606] width 128 height 73
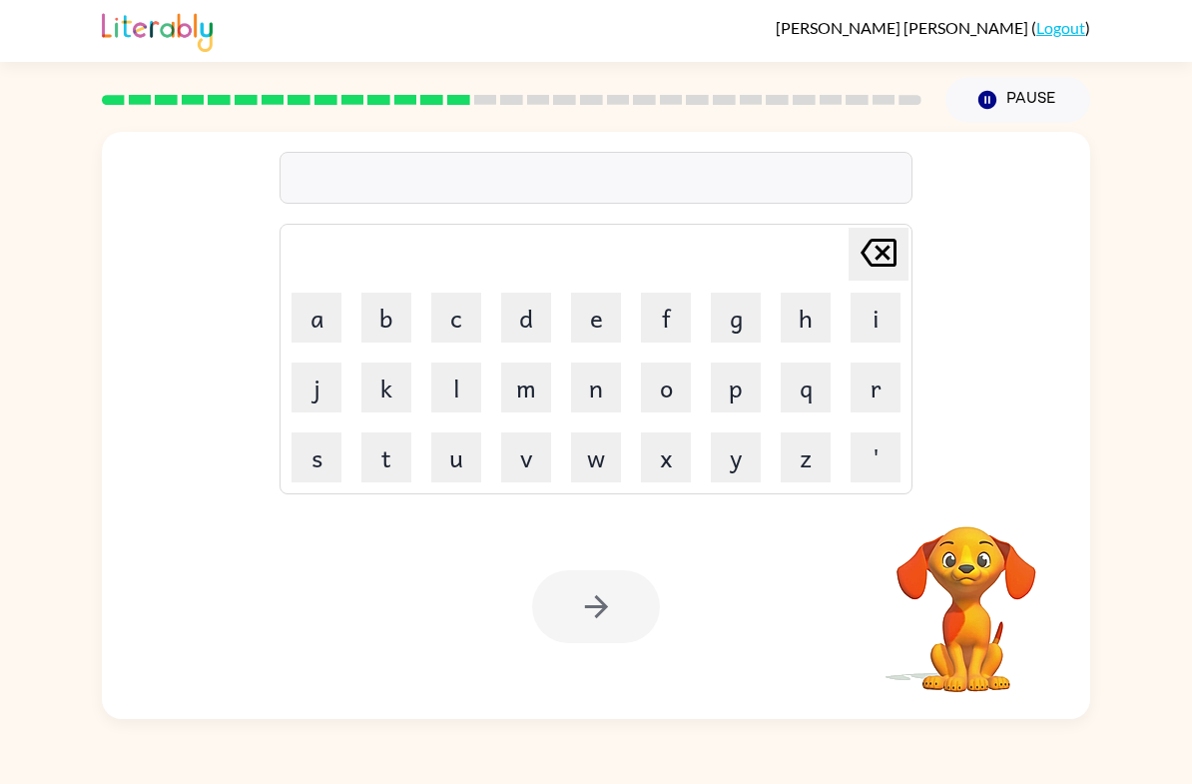
click at [533, 392] on button "m" at bounding box center [526, 387] width 50 height 50
click at [314, 336] on button "a" at bounding box center [317, 318] width 50 height 50
click at [325, 379] on button "j" at bounding box center [317, 387] width 50 height 50
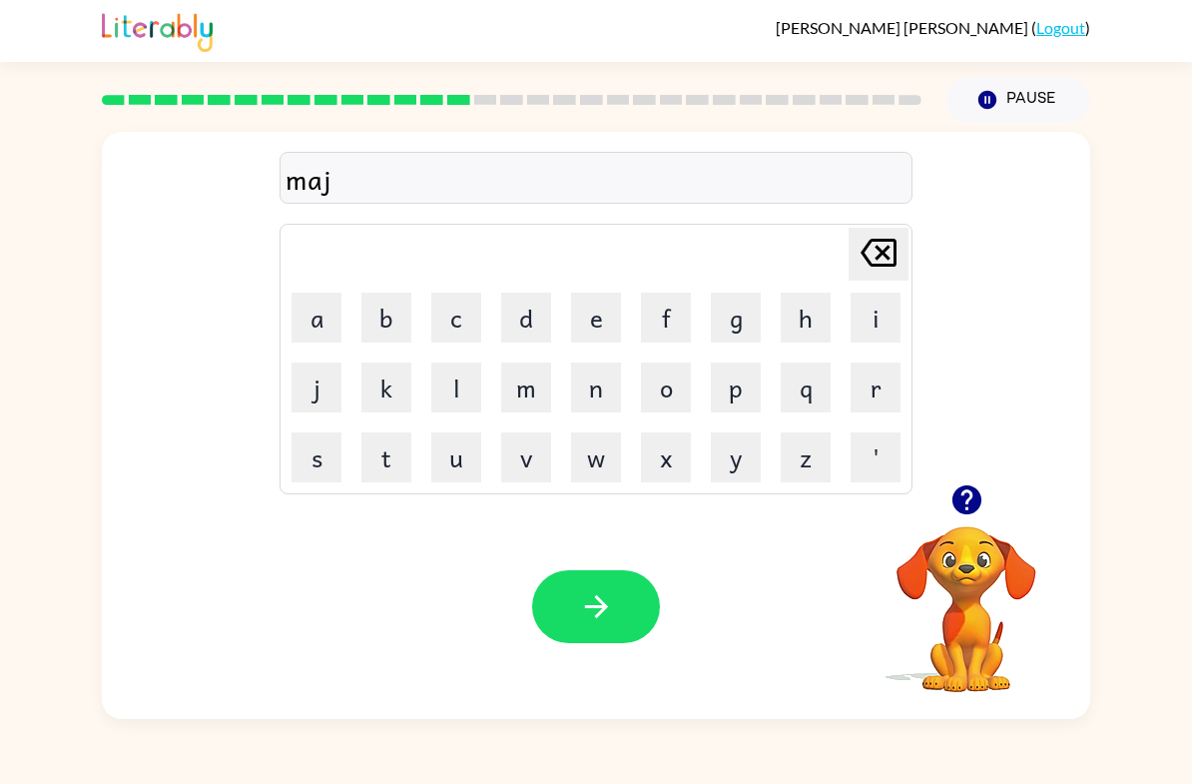
click at [462, 460] on button "u" at bounding box center [456, 457] width 50 height 50
click at [892, 392] on button "r" at bounding box center [876, 387] width 50 height 50
click at [596, 324] on button "e" at bounding box center [596, 318] width 50 height 50
click at [580, 616] on icon "button" at bounding box center [596, 606] width 35 height 35
click at [304, 460] on button "s" at bounding box center [317, 457] width 50 height 50
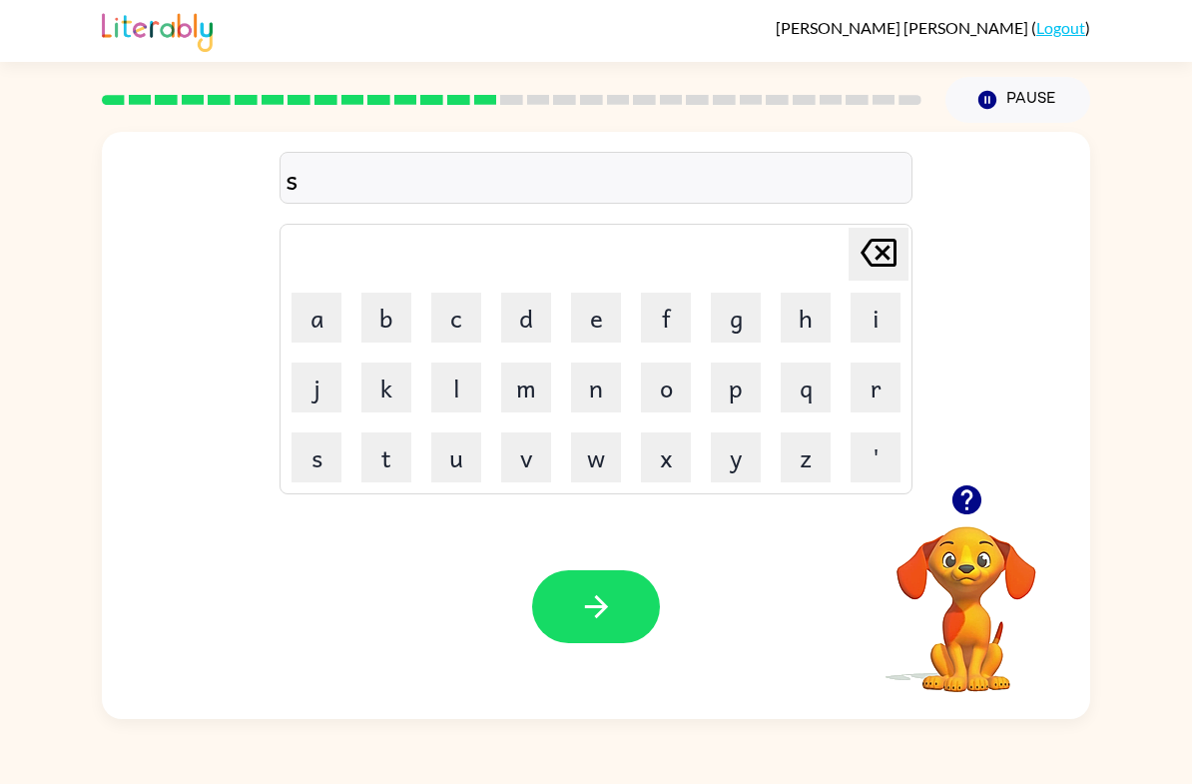
click at [751, 386] on button "p" at bounding box center [736, 387] width 50 height 50
click at [311, 317] on button "a" at bounding box center [317, 318] width 50 height 50
click at [890, 387] on button "r" at bounding box center [876, 387] width 50 height 50
click at [440, 310] on button "c" at bounding box center [456, 318] width 50 height 50
click at [365, 389] on button "k" at bounding box center [386, 387] width 50 height 50
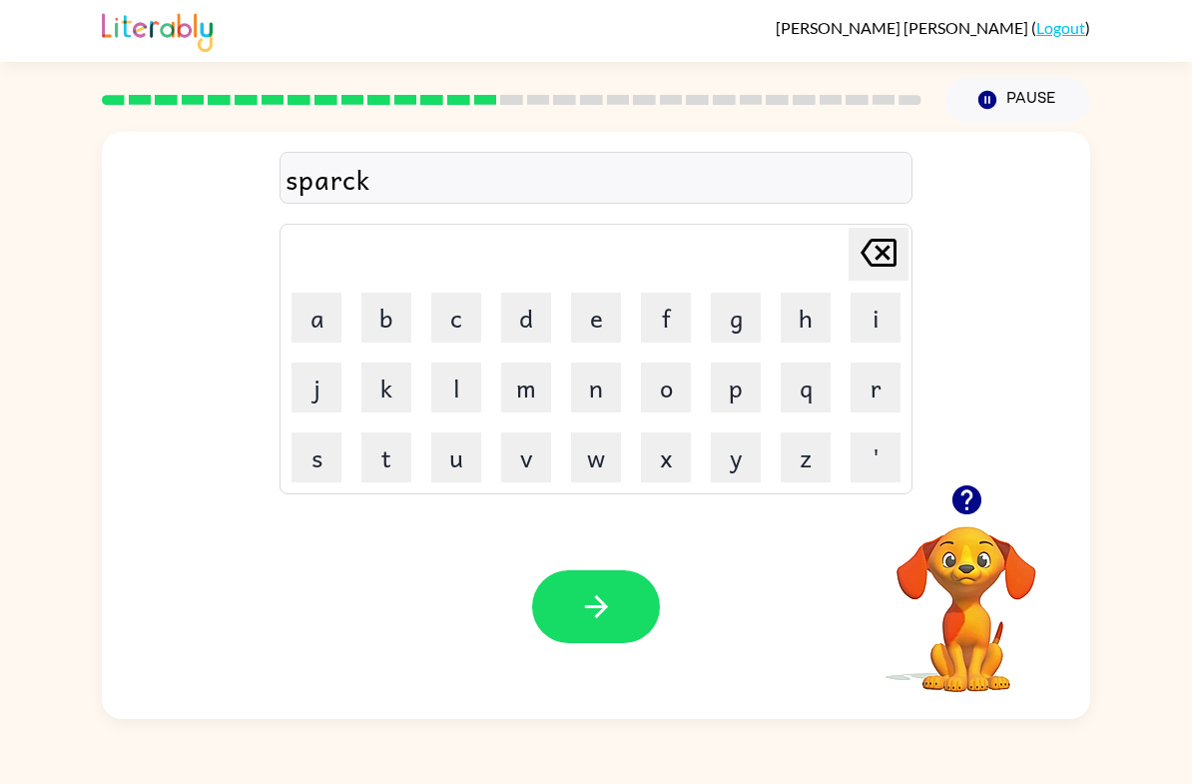
click at [877, 265] on icon at bounding box center [879, 253] width 36 height 28
click at [876, 265] on icon at bounding box center [879, 253] width 36 height 28
click at [370, 385] on button "k" at bounding box center [386, 387] width 50 height 50
click at [631, 601] on button "button" at bounding box center [596, 606] width 128 height 73
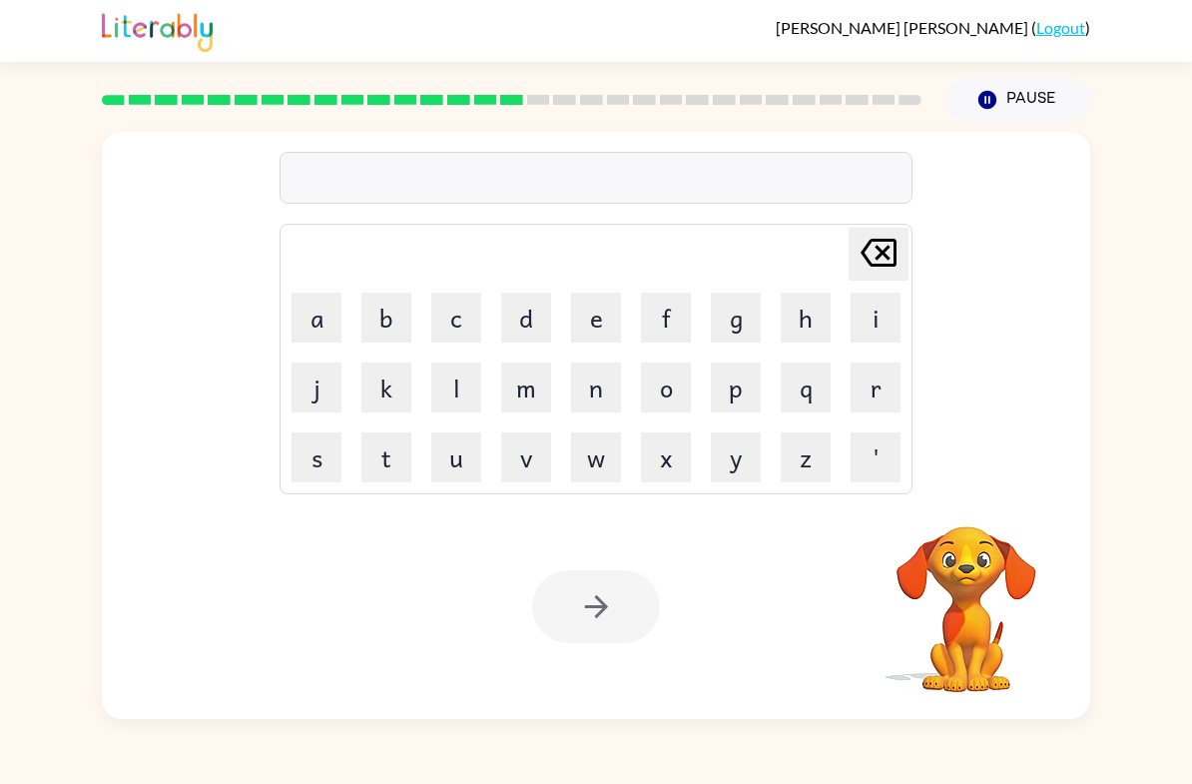
click at [745, 387] on button "p" at bounding box center [736, 387] width 50 height 50
click at [321, 318] on button "a" at bounding box center [317, 318] width 50 height 50
click at [467, 394] on button "l" at bounding box center [456, 387] width 50 height 50
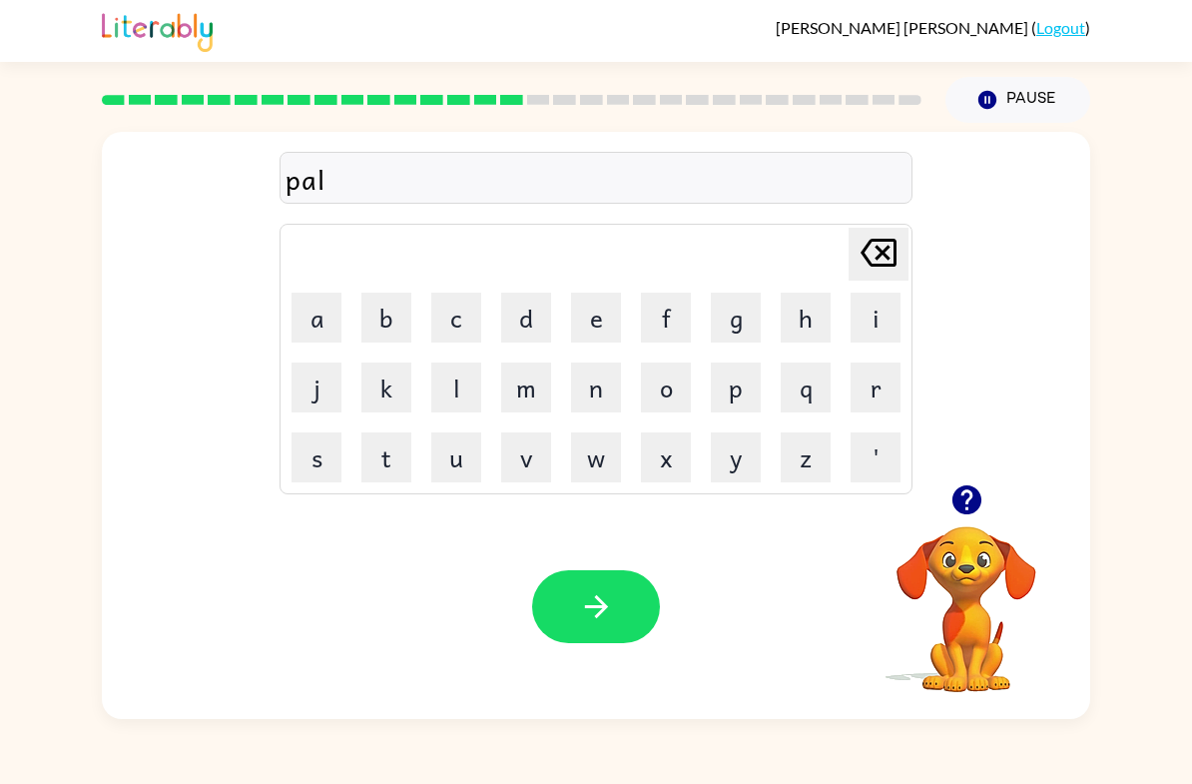
click at [458, 375] on button "l" at bounding box center [456, 387] width 50 height 50
click at [606, 592] on icon "button" at bounding box center [596, 606] width 35 height 35
click at [323, 469] on button "s" at bounding box center [317, 457] width 50 height 50
click at [754, 365] on button "p" at bounding box center [736, 387] width 50 height 50
click at [862, 318] on button "i" at bounding box center [876, 318] width 50 height 50
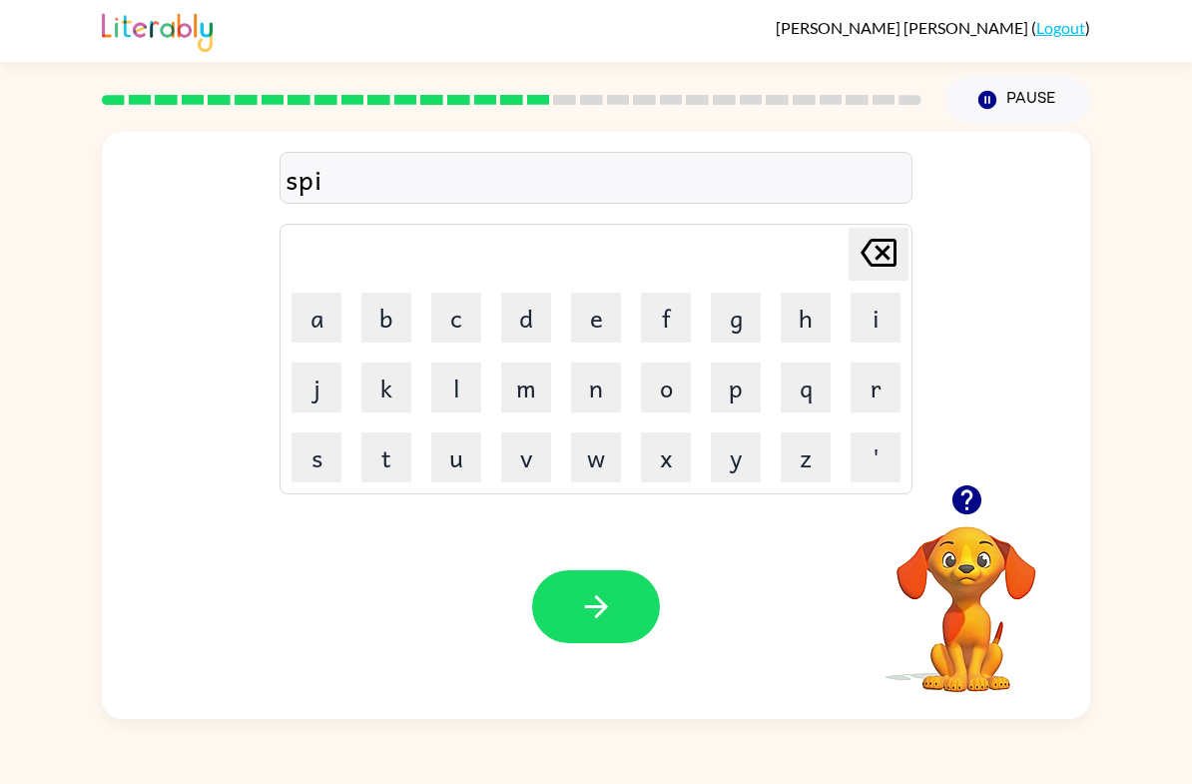
click at [589, 396] on button "n" at bounding box center [596, 387] width 50 height 50
click at [893, 310] on button "i" at bounding box center [876, 318] width 50 height 50
click at [330, 275] on td "[PERSON_NAME] last character input" at bounding box center [596, 254] width 627 height 55
click at [604, 382] on button "n" at bounding box center [596, 387] width 50 height 50
click at [734, 318] on button "g" at bounding box center [736, 318] width 50 height 50
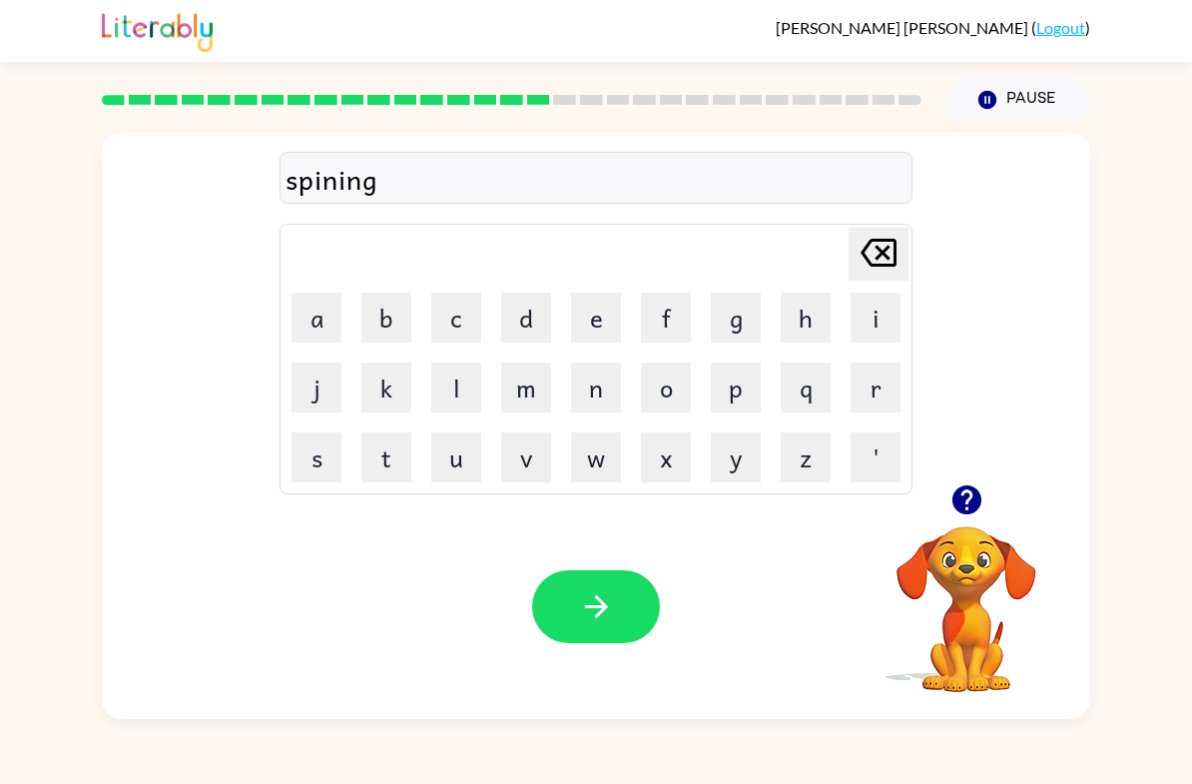
click at [602, 596] on icon "button" at bounding box center [596, 606] width 35 height 35
click at [738, 332] on button "g" at bounding box center [736, 318] width 50 height 50
click at [873, 399] on button "r" at bounding box center [876, 387] width 50 height 50
click at [467, 444] on button "u" at bounding box center [456, 457] width 50 height 50
click at [535, 382] on button "m" at bounding box center [526, 387] width 50 height 50
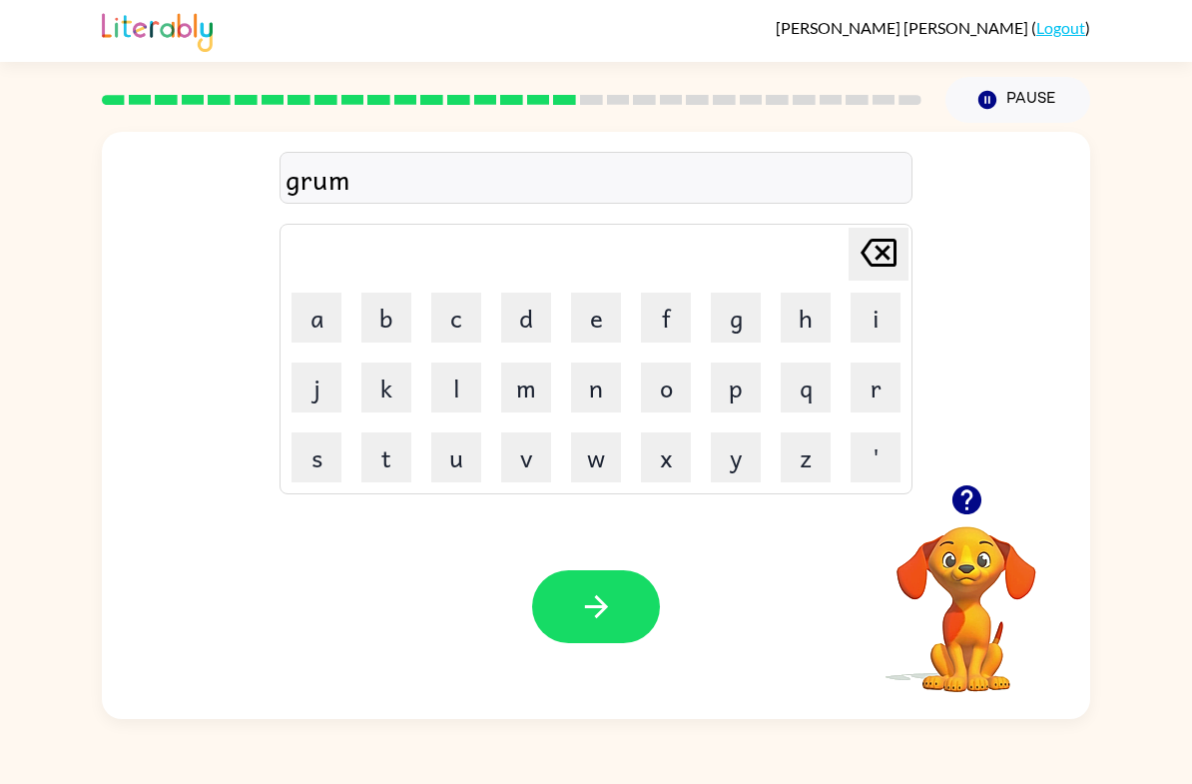
click at [752, 404] on button "p" at bounding box center [736, 387] width 50 height 50
click at [868, 322] on button "i" at bounding box center [876, 318] width 50 height 50
click at [613, 317] on button "e" at bounding box center [596, 318] width 50 height 50
click at [327, 453] on button "s" at bounding box center [317, 457] width 50 height 50
click at [385, 450] on button "t" at bounding box center [386, 457] width 50 height 50
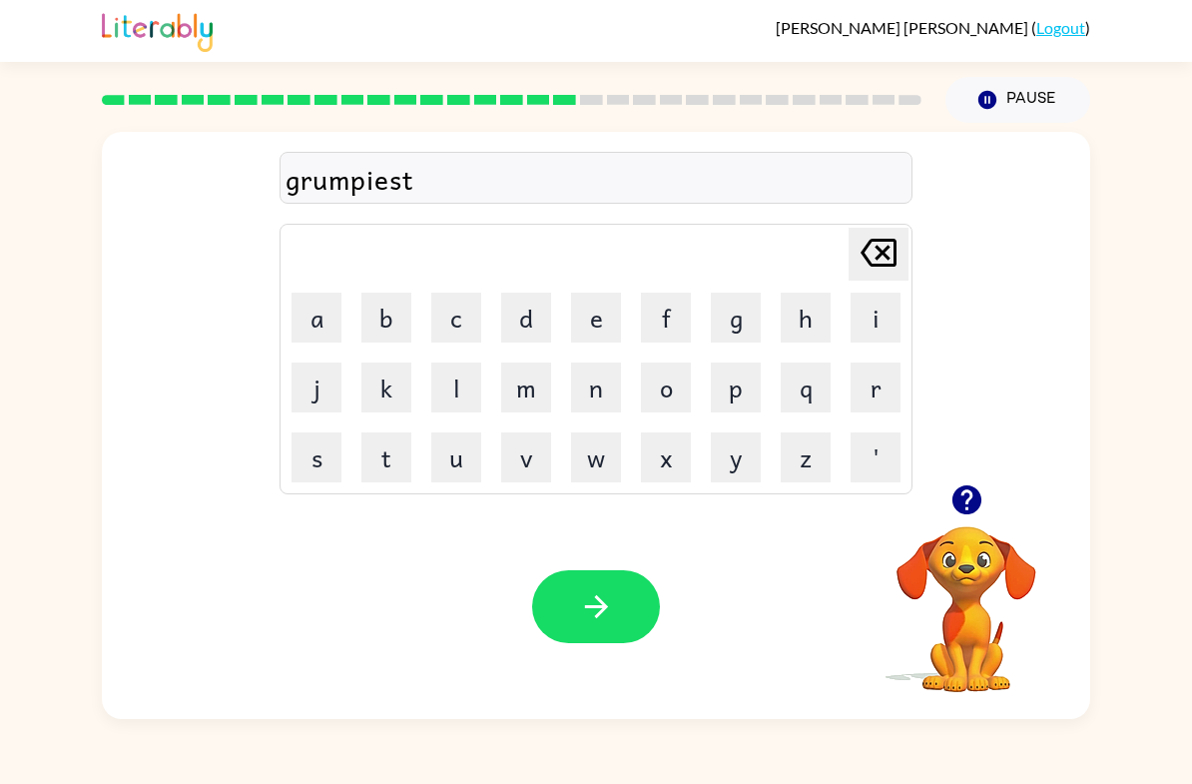
click at [582, 584] on button "button" at bounding box center [596, 606] width 128 height 73
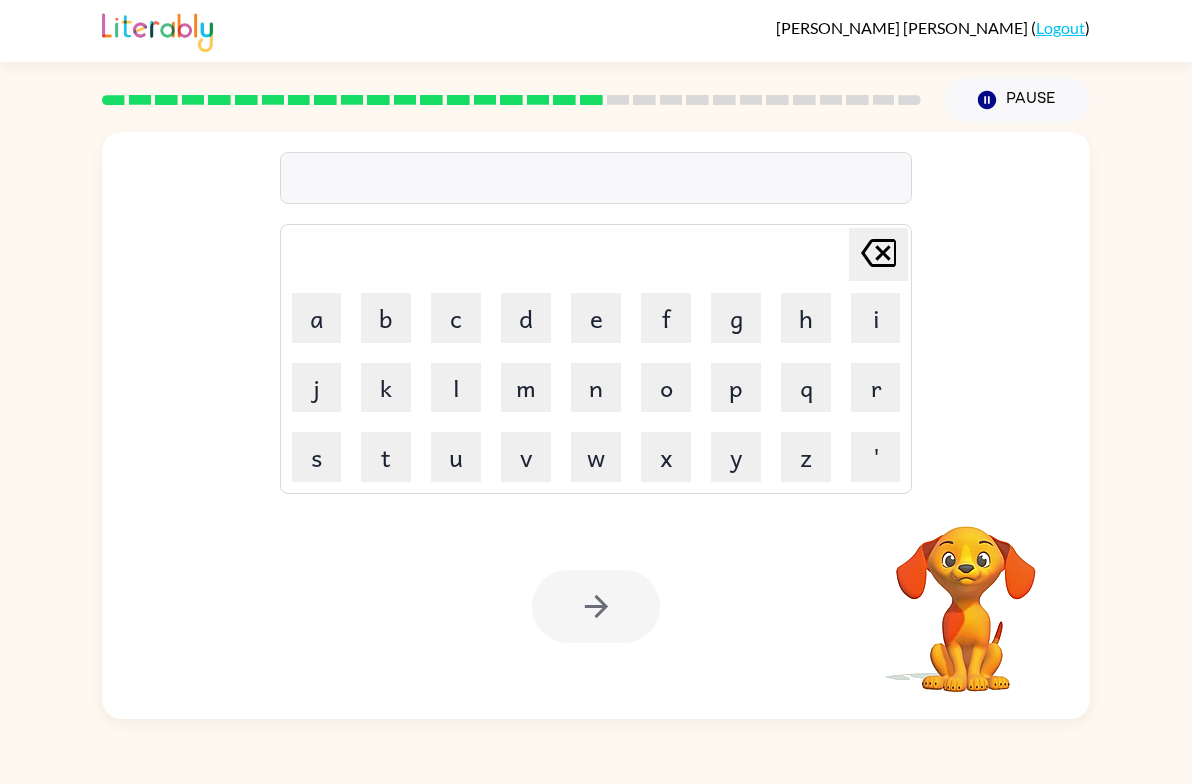
click at [884, 327] on button "i" at bounding box center [876, 318] width 50 height 50
click at [576, 410] on button "n" at bounding box center [596, 387] width 50 height 50
click at [445, 317] on button "c" at bounding box center [456, 318] width 50 height 50
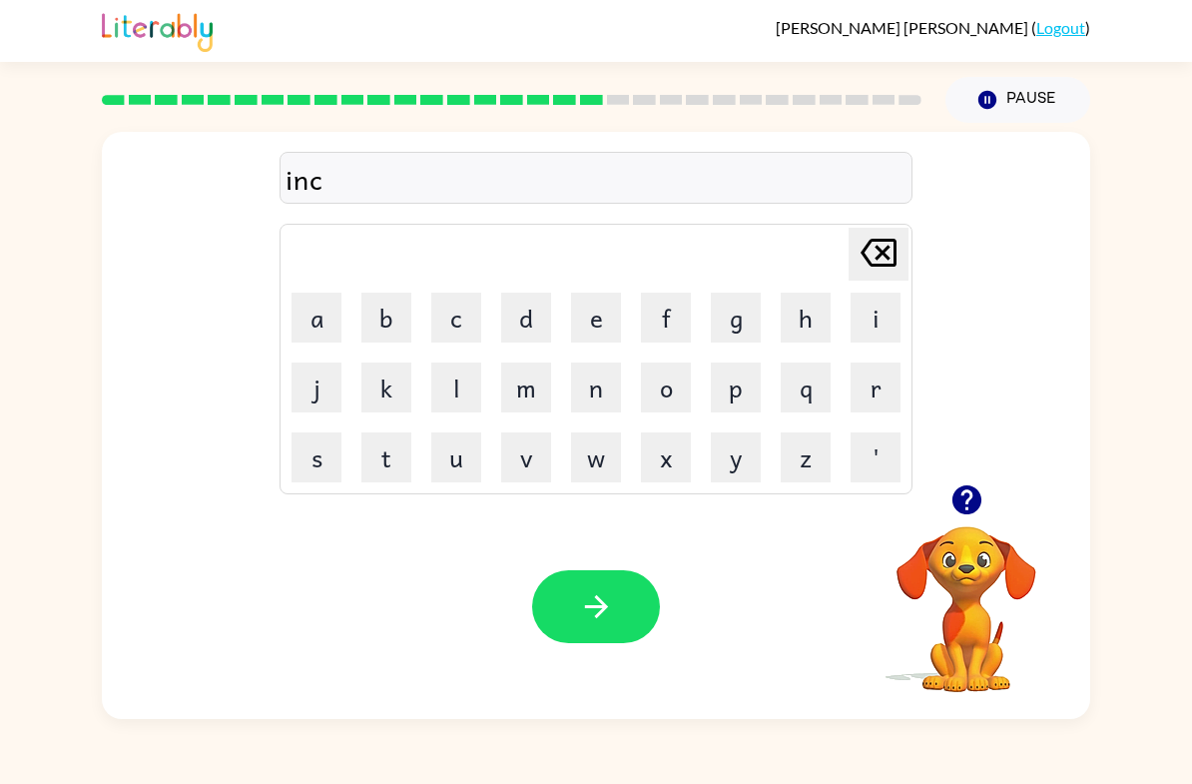
click at [880, 391] on button "r" at bounding box center [876, 387] width 50 height 50
click at [601, 325] on button "e" at bounding box center [596, 318] width 50 height 50
click at [518, 307] on button "d" at bounding box center [526, 318] width 50 height 50
click at [864, 337] on button "i" at bounding box center [876, 318] width 50 height 50
click at [394, 326] on button "b" at bounding box center [386, 318] width 50 height 50
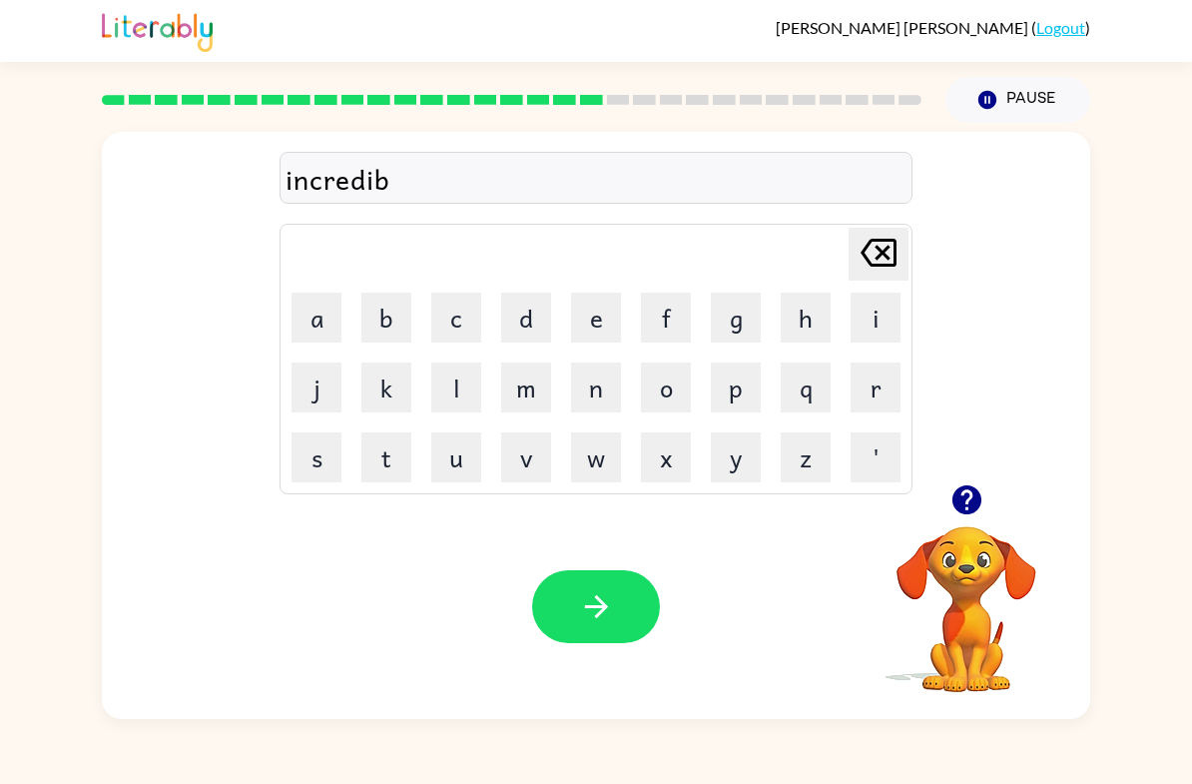
click at [453, 375] on button "l" at bounding box center [456, 387] width 50 height 50
click at [574, 311] on button "e" at bounding box center [596, 318] width 50 height 50
click at [601, 600] on icon "button" at bounding box center [596, 606] width 35 height 35
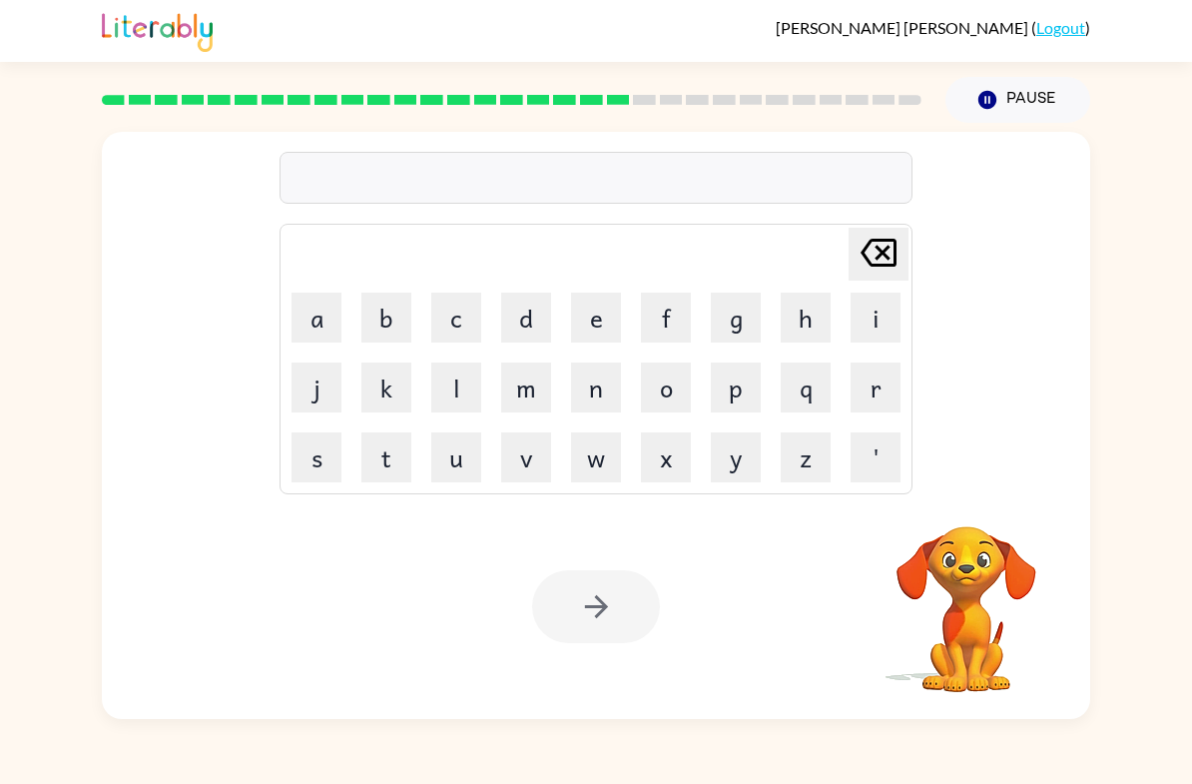
click at [464, 386] on button "l" at bounding box center [456, 387] width 50 height 50
click at [872, 325] on button "i" at bounding box center [876, 318] width 50 height 50
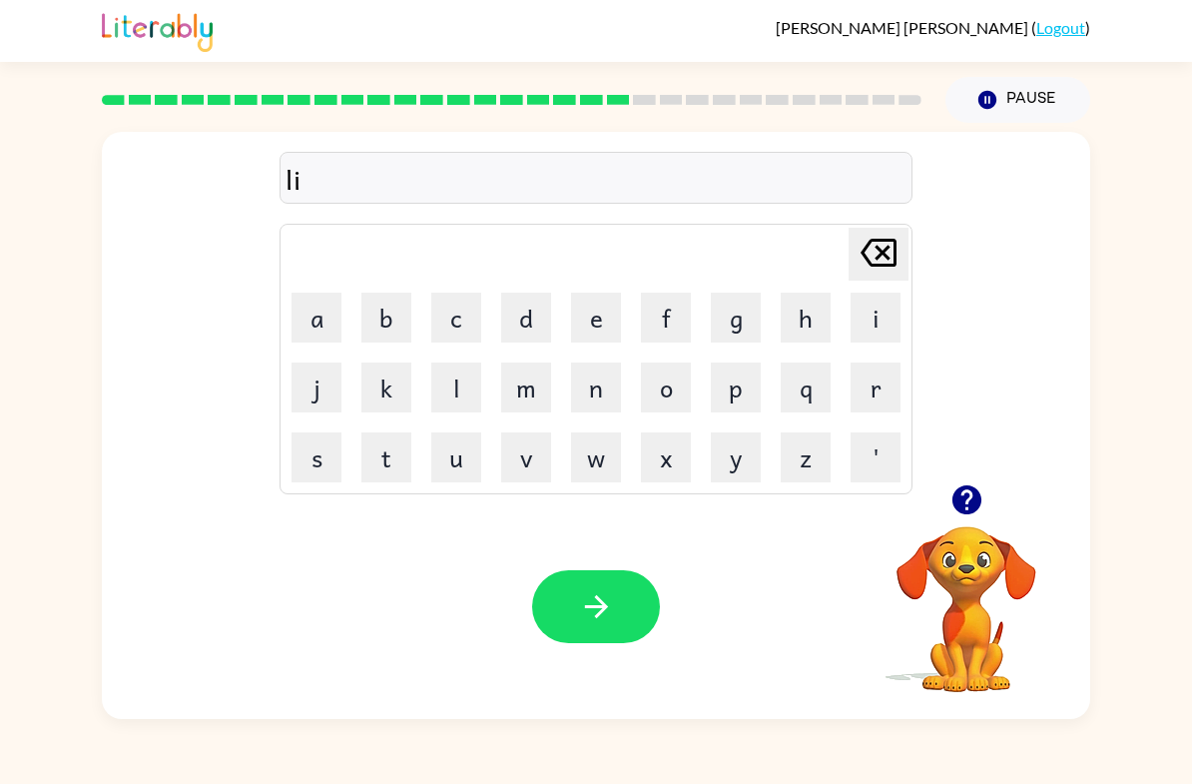
click at [321, 461] on button "s" at bounding box center [317, 457] width 50 height 50
click at [587, 302] on button "e" at bounding box center [596, 318] width 50 height 50
click at [586, 394] on button "n" at bounding box center [596, 387] width 50 height 50
click at [513, 313] on button "d" at bounding box center [526, 318] width 50 height 50
click at [877, 252] on icon "[PERSON_NAME] last character input" at bounding box center [879, 253] width 48 height 48
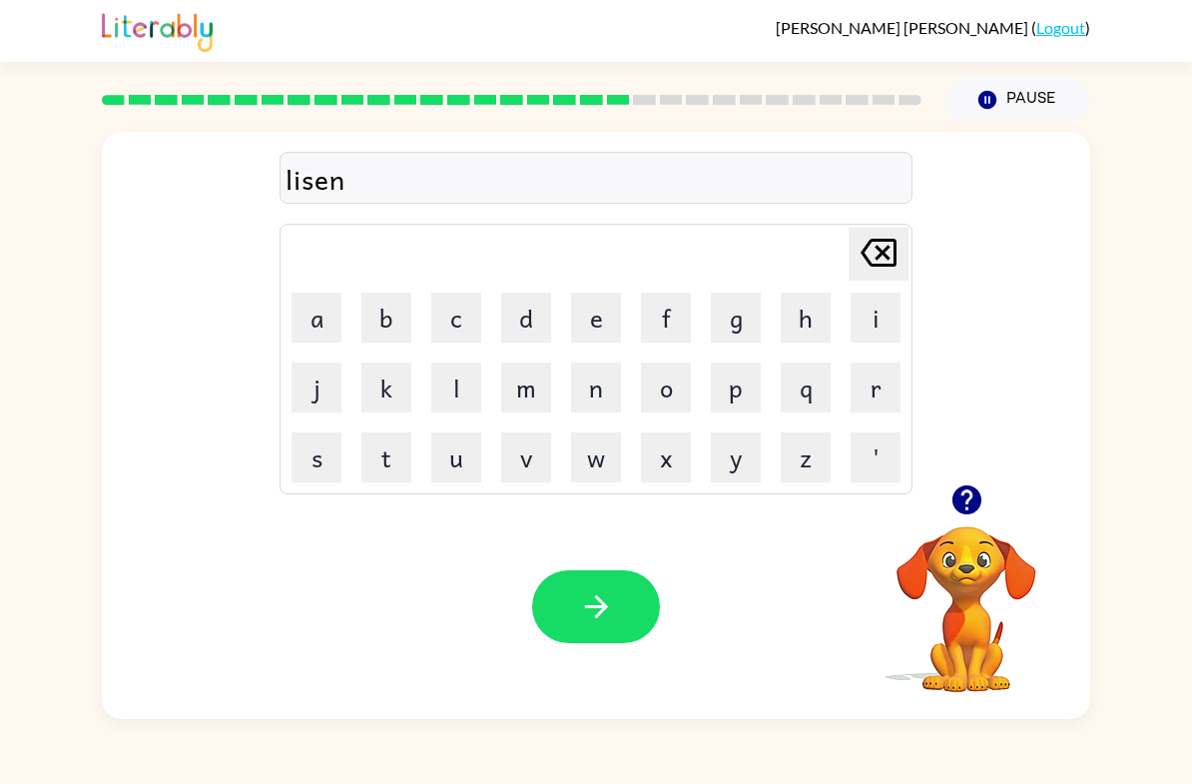
click at [371, 463] on button "t" at bounding box center [386, 457] width 50 height 50
click at [631, 586] on button "button" at bounding box center [596, 606] width 128 height 73
click at [605, 385] on button "n" at bounding box center [596, 387] width 50 height 50
click at [671, 404] on button "o" at bounding box center [666, 387] width 50 height 50
click at [527, 395] on button "m" at bounding box center [526, 387] width 50 height 50
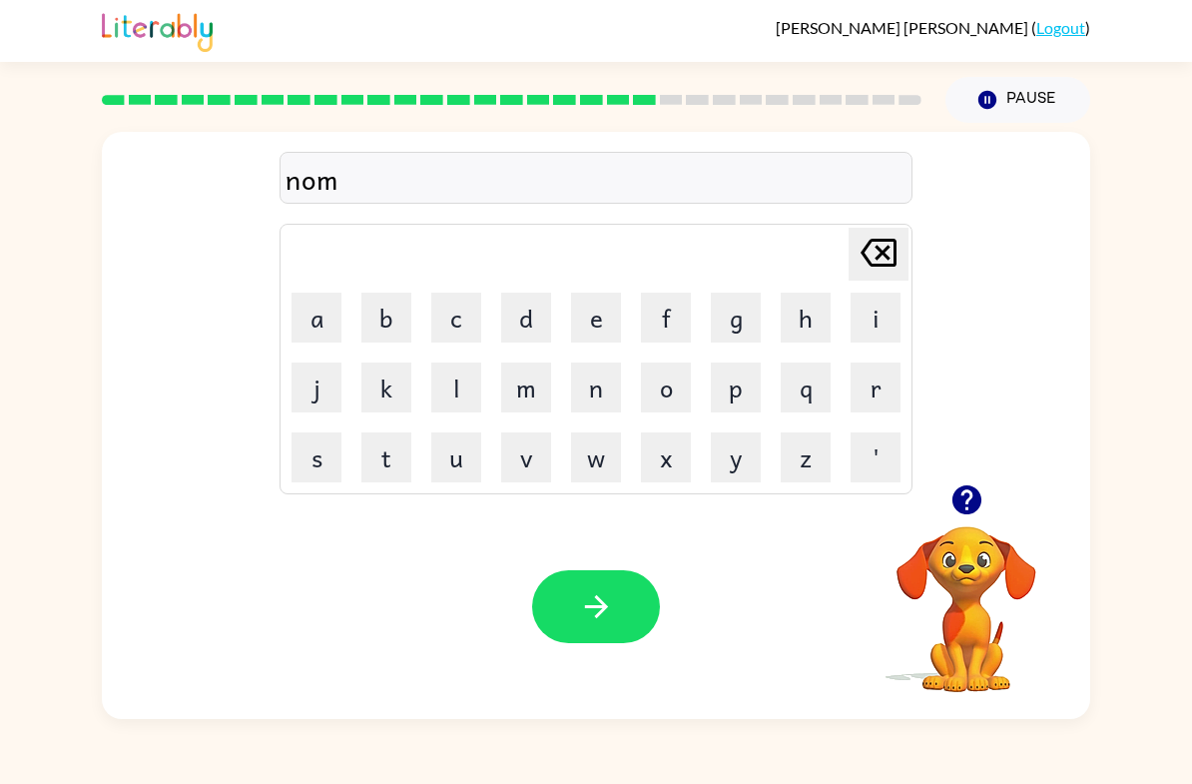
click at [871, 303] on button "i" at bounding box center [876, 318] width 50 height 50
click at [588, 393] on button "n" at bounding box center [596, 387] width 50 height 50
click at [309, 321] on button "a" at bounding box center [317, 318] width 50 height 50
click at [396, 462] on button "t" at bounding box center [386, 457] width 50 height 50
click at [587, 332] on button "e" at bounding box center [596, 318] width 50 height 50
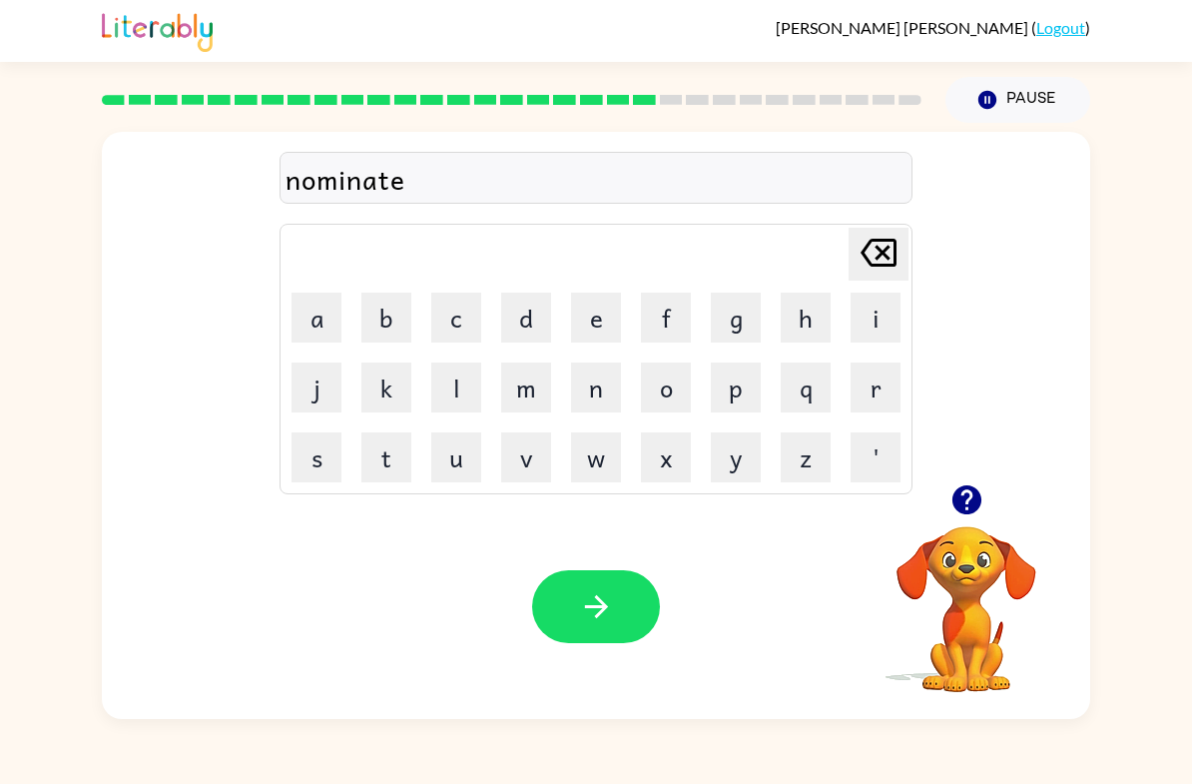
click at [558, 633] on button "button" at bounding box center [596, 606] width 128 height 73
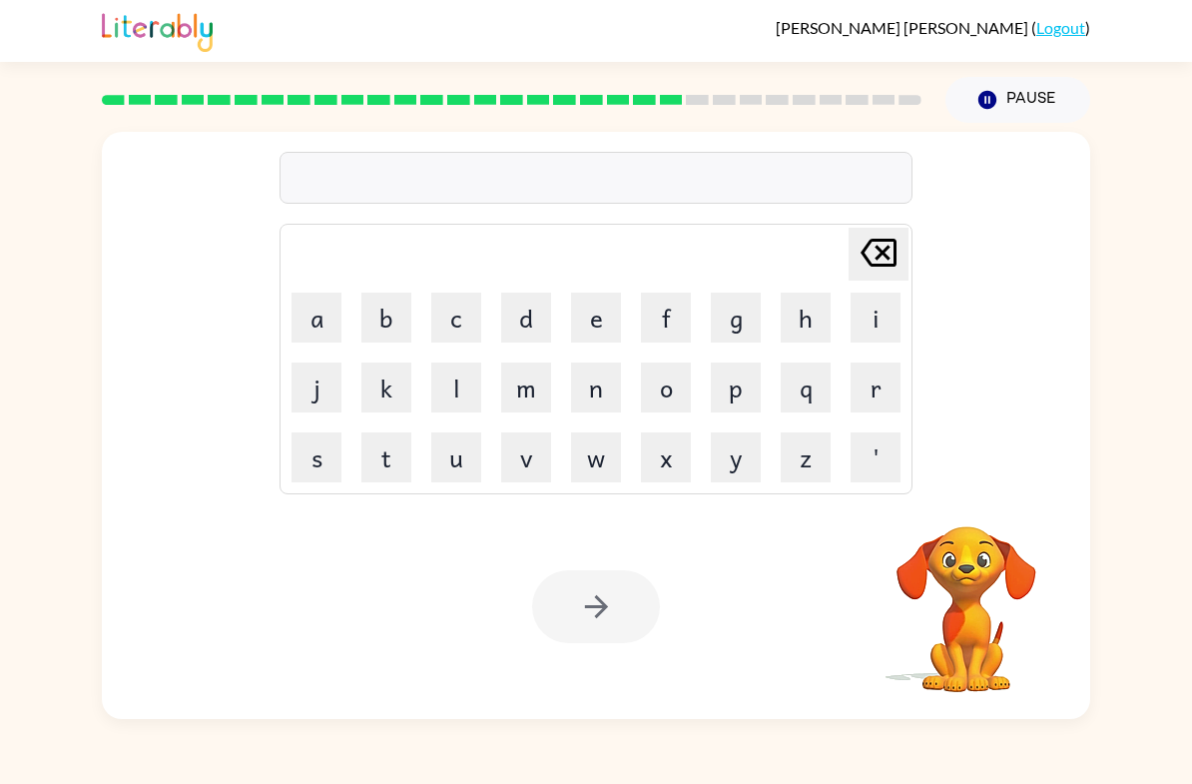
click at [328, 455] on button "s" at bounding box center [317, 457] width 50 height 50
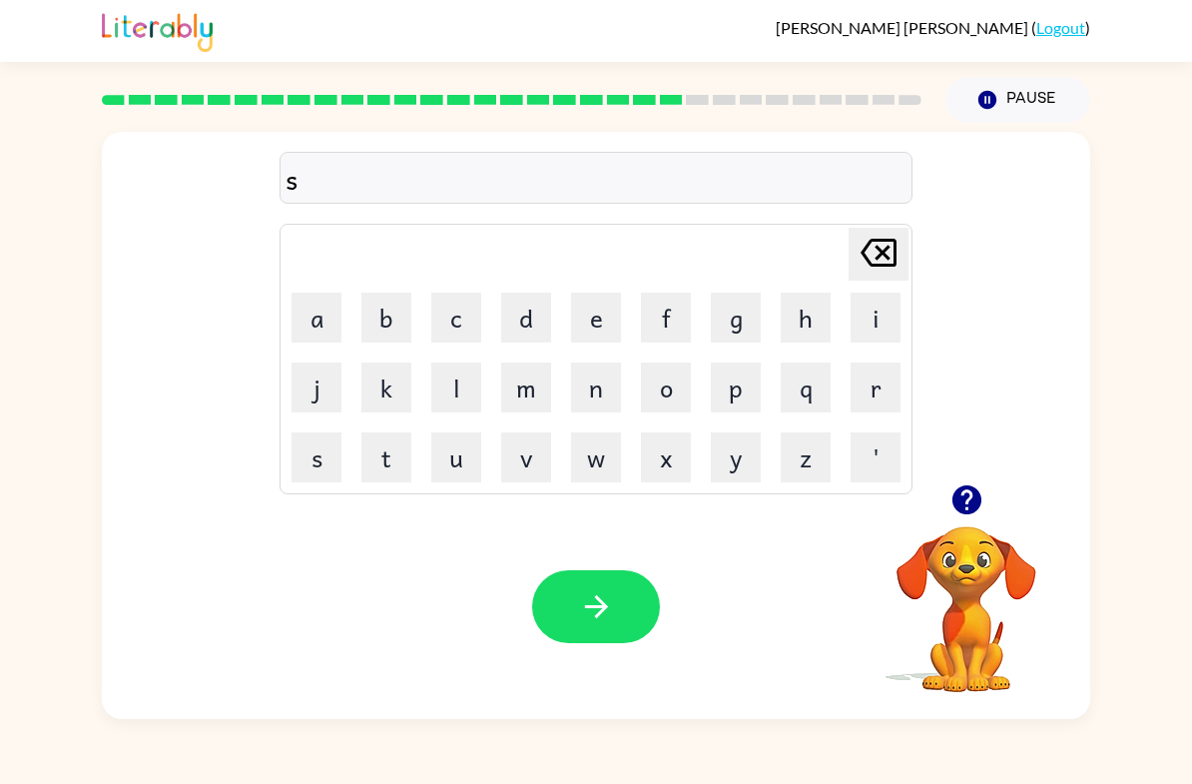
click at [457, 473] on button "u" at bounding box center [456, 457] width 50 height 50
click at [314, 466] on button "s" at bounding box center [317, 457] width 50 height 50
click at [383, 453] on button "t" at bounding box center [386, 457] width 50 height 50
click at [320, 318] on button "a" at bounding box center [317, 318] width 50 height 50
click at [599, 391] on button "n" at bounding box center [596, 387] width 50 height 50
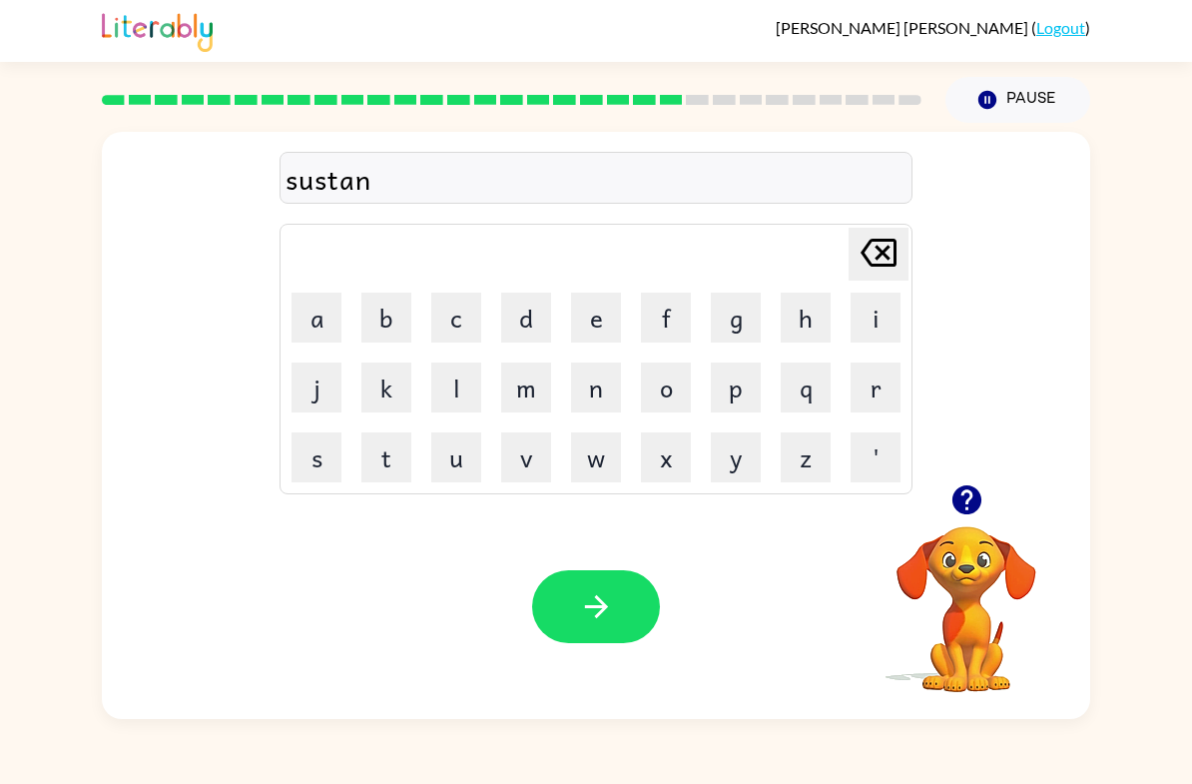
click at [582, 324] on button "e" at bounding box center [596, 318] width 50 height 50
click at [601, 592] on icon "button" at bounding box center [596, 606] width 35 height 35
click at [590, 448] on button "w" at bounding box center [596, 457] width 50 height 50
click at [668, 393] on button "o" at bounding box center [666, 387] width 50 height 50
click at [872, 393] on button "r" at bounding box center [876, 387] width 50 height 50
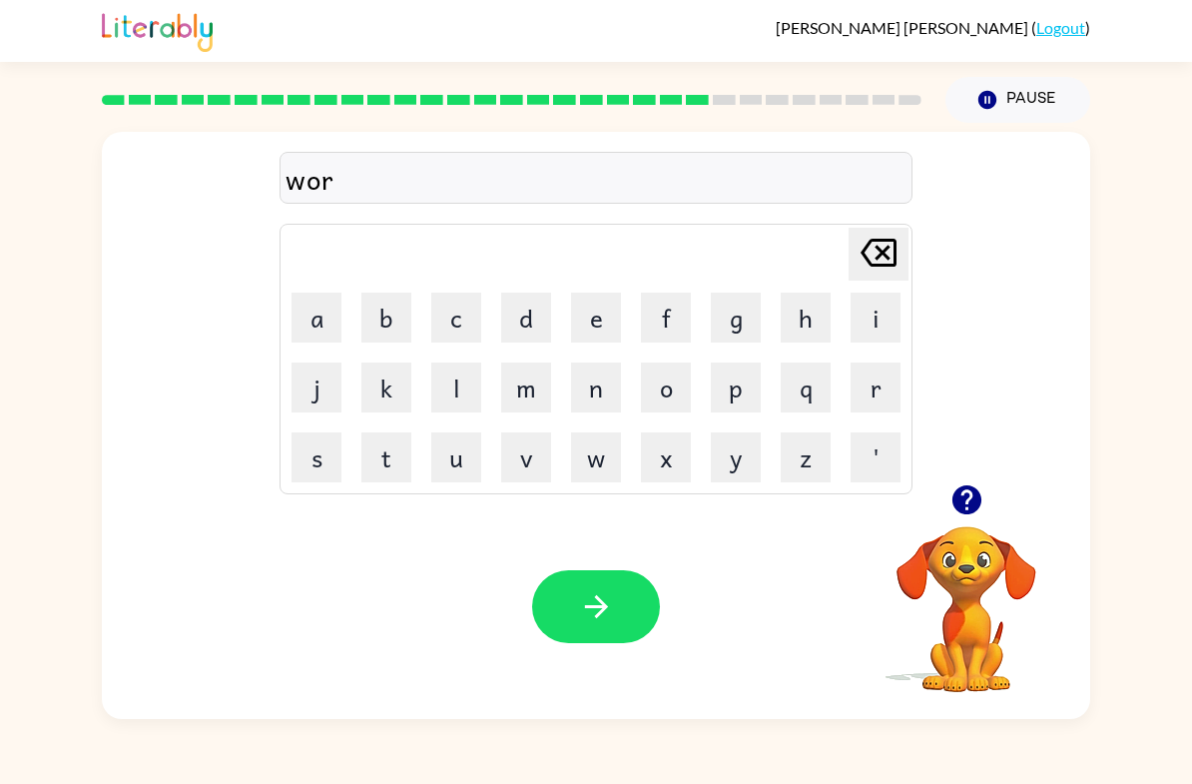
click at [395, 449] on button "t" at bounding box center [386, 457] width 50 height 50
click at [799, 336] on button "h" at bounding box center [806, 318] width 50 height 50
click at [722, 434] on button "y" at bounding box center [736, 457] width 50 height 50
click at [561, 624] on button "button" at bounding box center [596, 606] width 128 height 73
click at [876, 404] on button "r" at bounding box center [876, 387] width 50 height 50
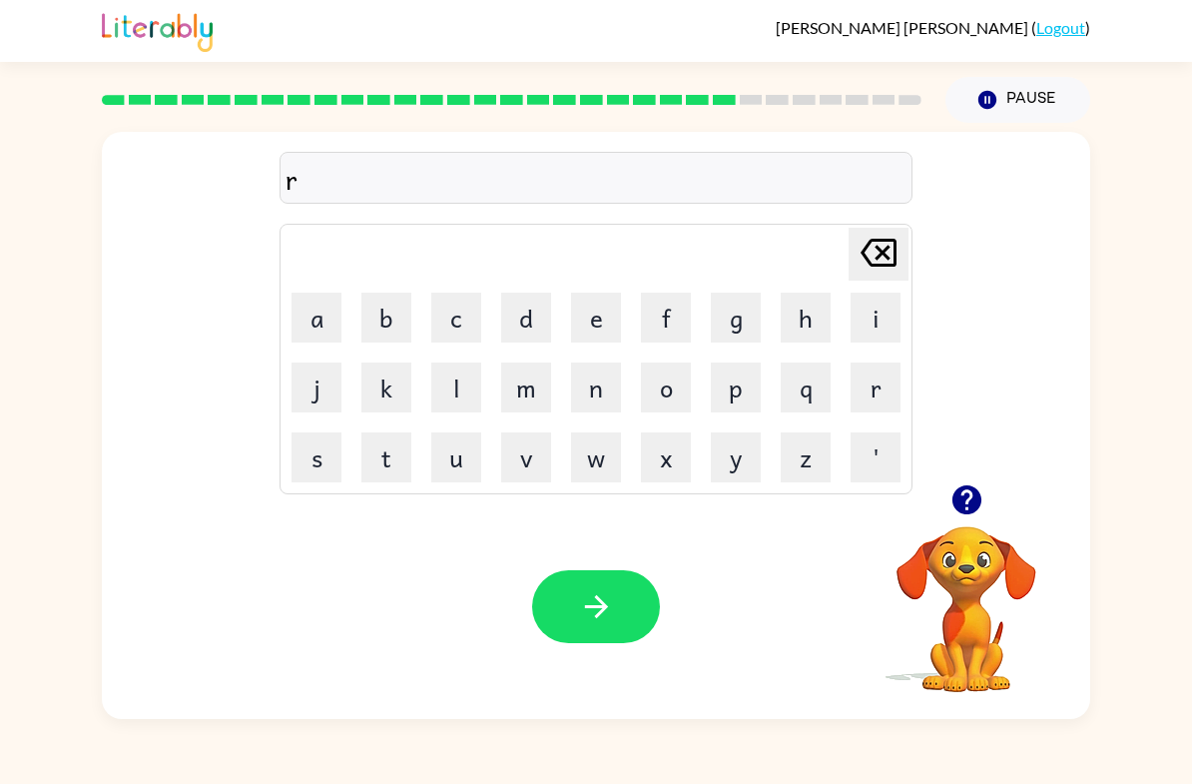
click at [620, 313] on button "e" at bounding box center [596, 318] width 50 height 50
click at [449, 390] on button "l" at bounding box center [456, 387] width 50 height 50
click at [322, 323] on button "a" at bounding box center [317, 318] width 50 height 50
click at [391, 458] on button "t" at bounding box center [386, 457] width 50 height 50
click at [592, 319] on button "e" at bounding box center [596, 318] width 50 height 50
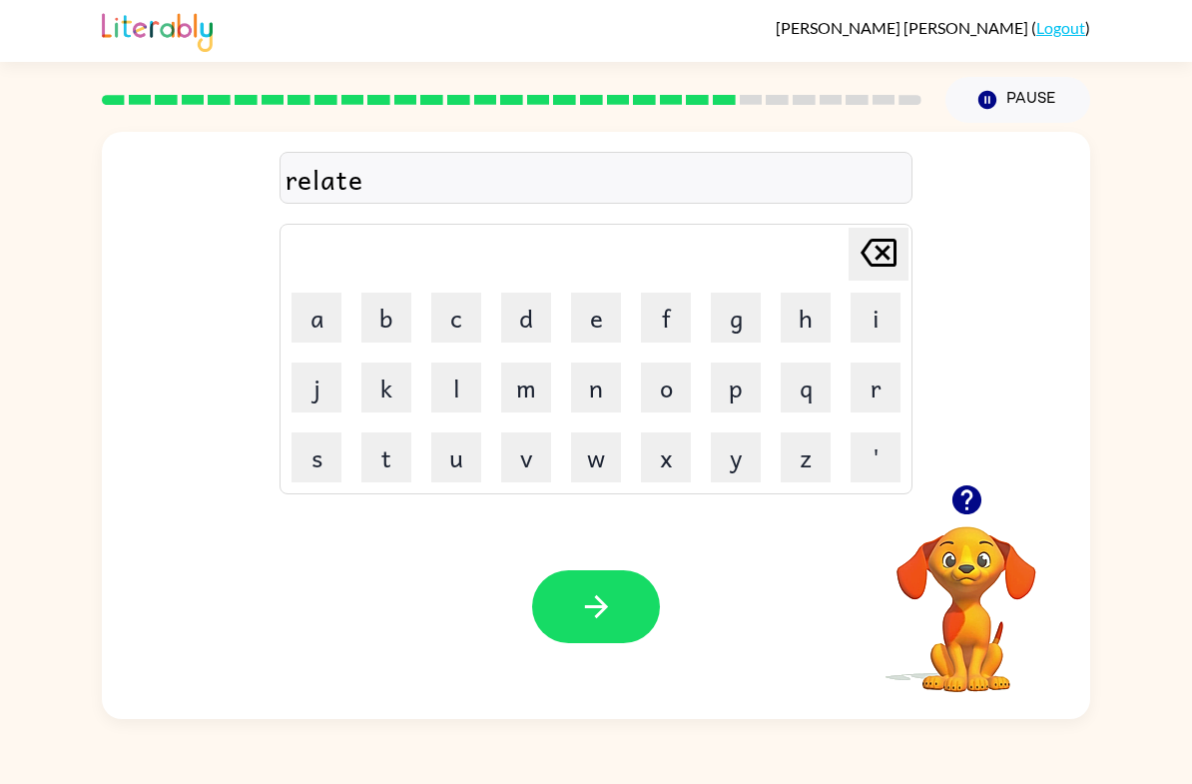
click at [522, 309] on button "d" at bounding box center [526, 318] width 50 height 50
click at [585, 582] on button "button" at bounding box center [596, 606] width 128 height 73
click at [387, 389] on button "k" at bounding box center [386, 387] width 50 height 50
click at [875, 311] on button "i" at bounding box center [876, 318] width 50 height 50
click at [396, 452] on button "t" at bounding box center [386, 457] width 50 height 50
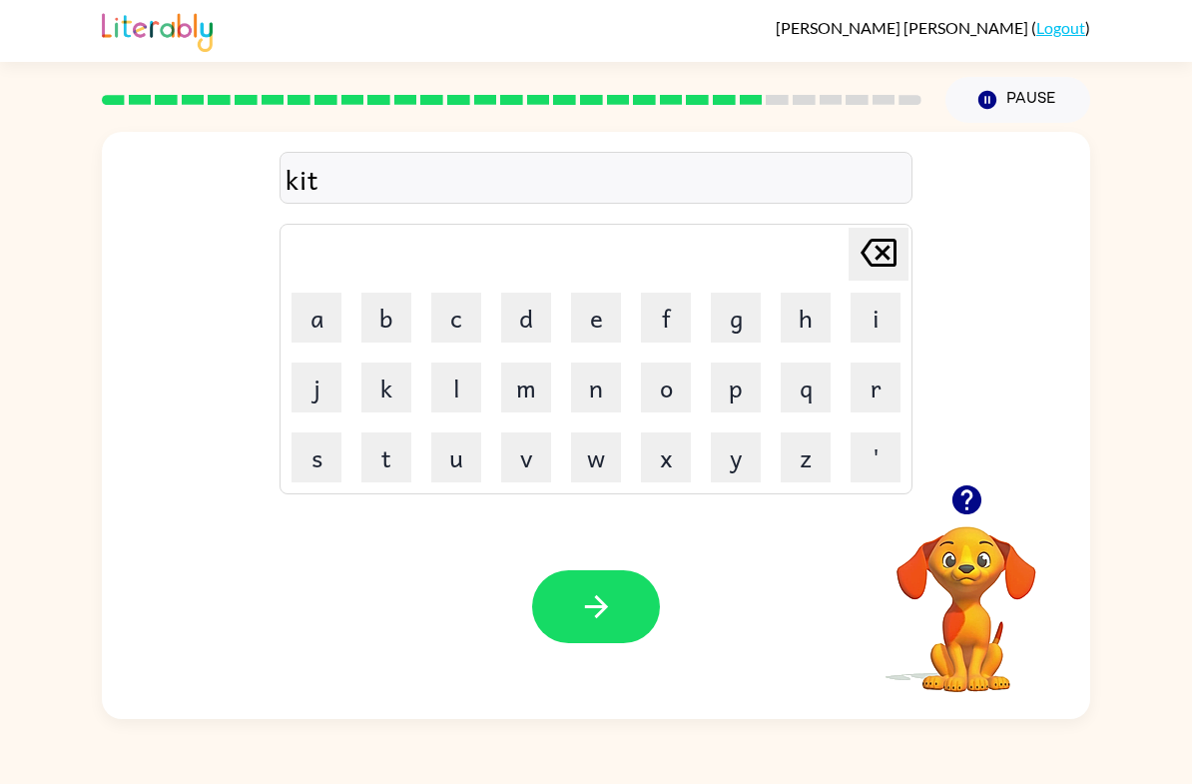
click at [604, 299] on button "e" at bounding box center [596, 318] width 50 height 50
click at [585, 377] on button "n" at bounding box center [596, 387] width 50 height 50
click at [577, 620] on button "button" at bounding box center [596, 606] width 128 height 73
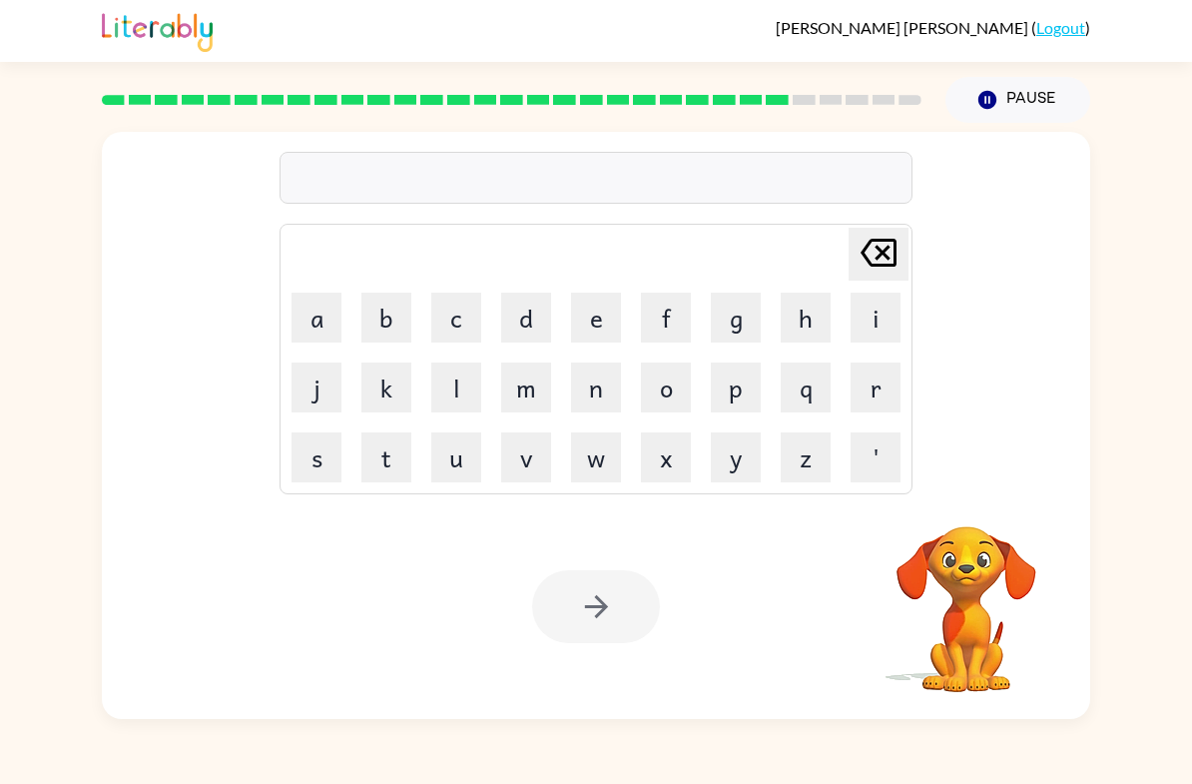
click at [507, 327] on button "d" at bounding box center [526, 318] width 50 height 50
click at [591, 337] on button "e" at bounding box center [596, 318] width 50 height 50
click at [815, 387] on button "q" at bounding box center [806, 387] width 50 height 50
click at [908, 251] on button "[PERSON_NAME] last character input" at bounding box center [879, 254] width 60 height 53
click at [756, 380] on button "p" at bounding box center [736, 387] width 50 height 50
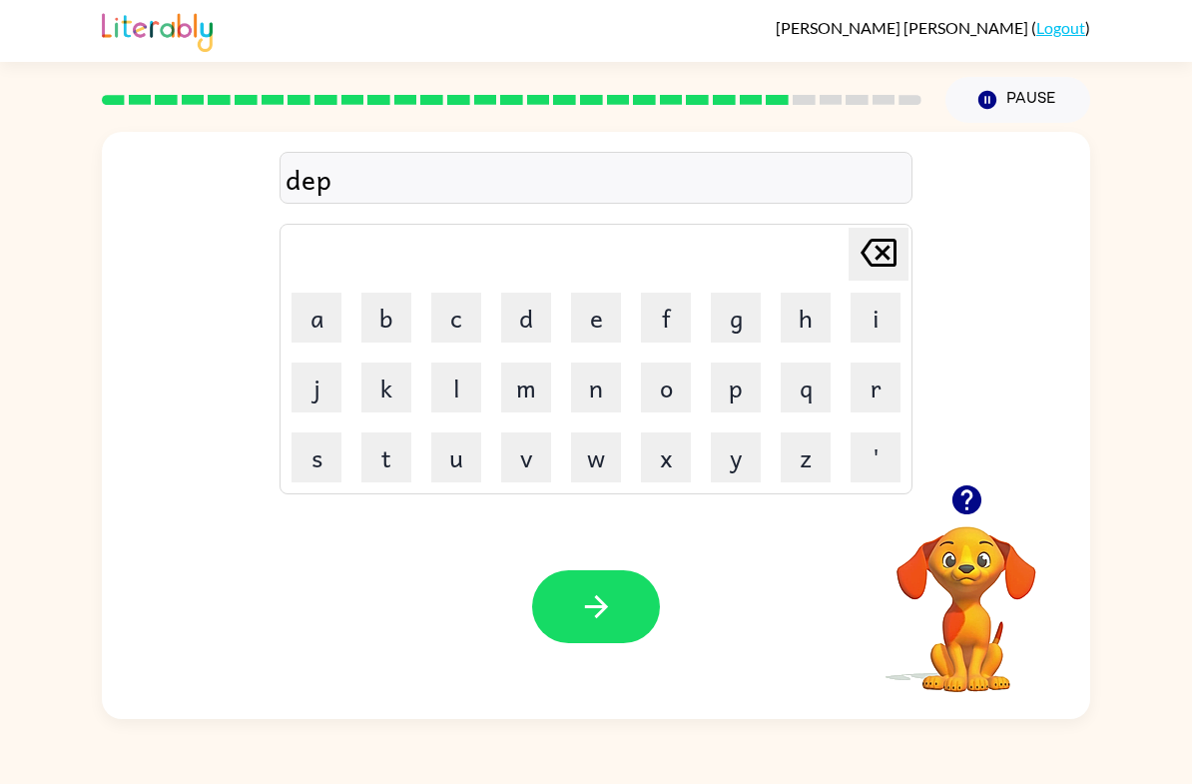
click at [307, 330] on button "a" at bounding box center [317, 318] width 50 height 50
click at [882, 395] on button "r" at bounding box center [876, 387] width 50 height 50
click at [384, 451] on button "t" at bounding box center [386, 457] width 50 height 50
click at [508, 375] on button "m" at bounding box center [526, 387] width 50 height 50
click at [602, 316] on button "e" at bounding box center [596, 318] width 50 height 50
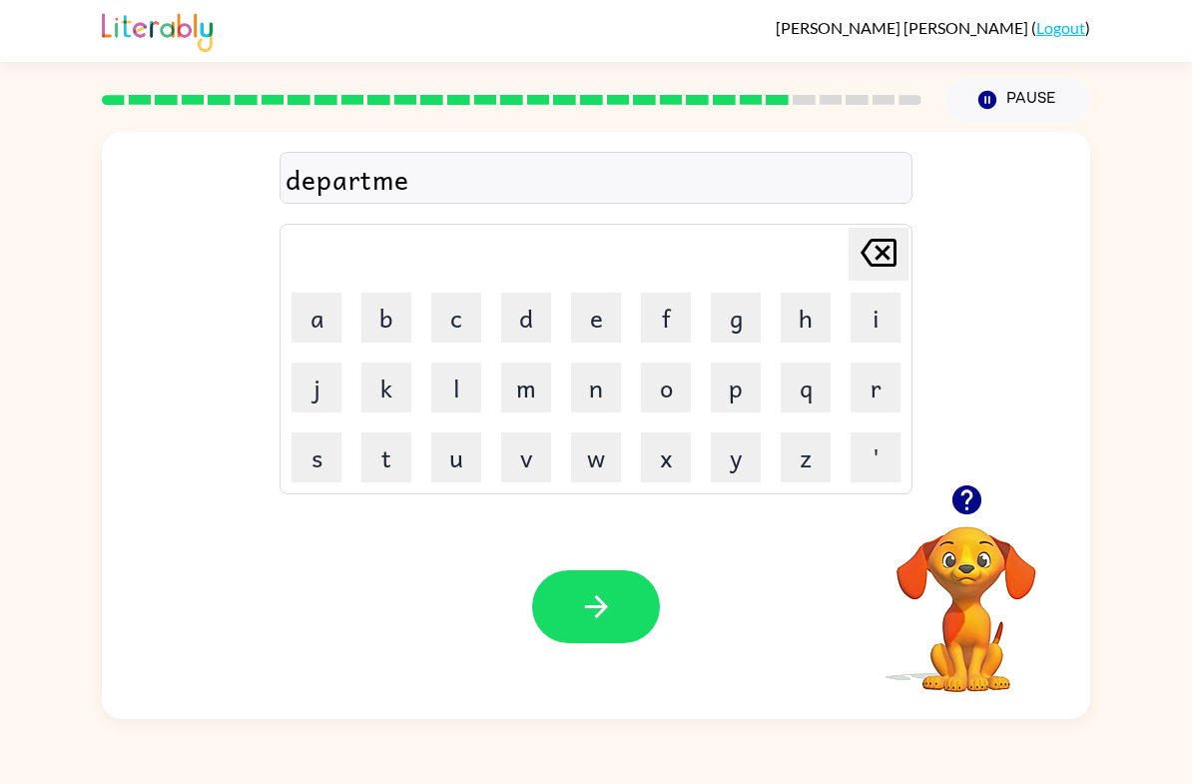
click at [597, 385] on button "n" at bounding box center [596, 387] width 50 height 50
click at [386, 448] on button "t" at bounding box center [386, 457] width 50 height 50
click at [611, 606] on icon "button" at bounding box center [596, 606] width 35 height 35
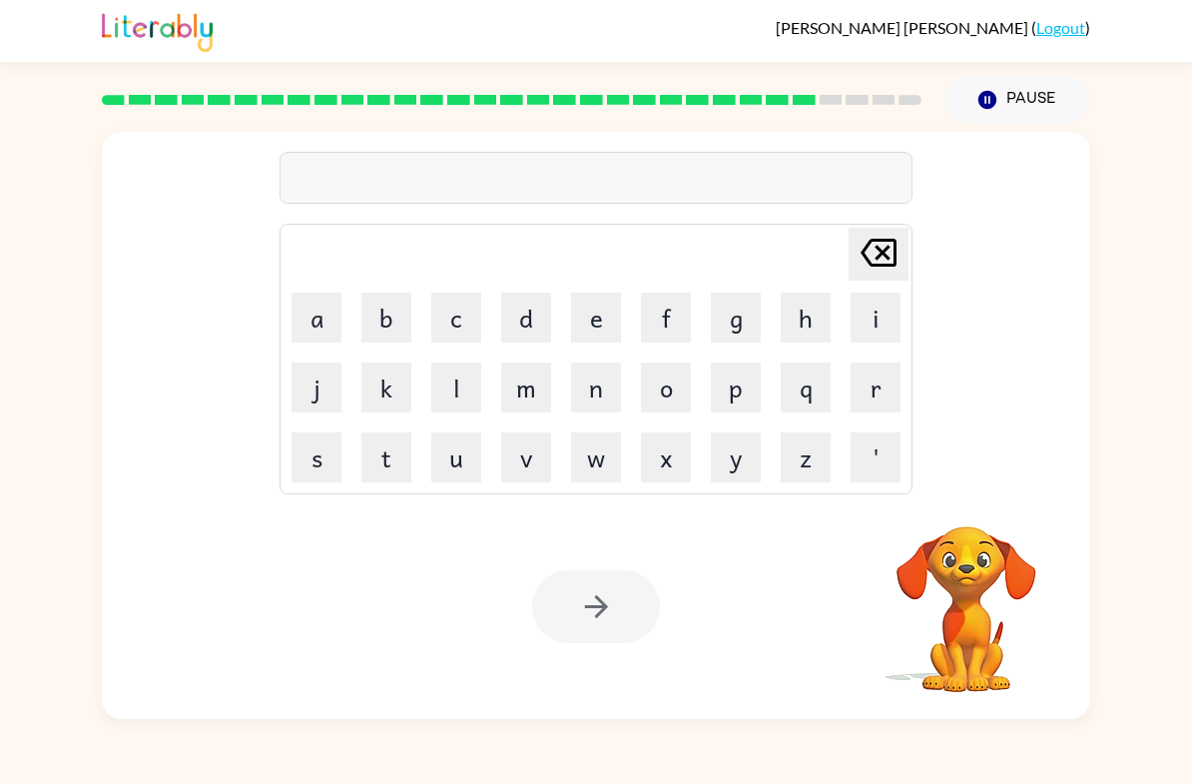
click at [321, 478] on button "s" at bounding box center [317, 457] width 50 height 50
click at [465, 375] on button "l" at bounding box center [456, 387] width 50 height 50
click at [881, 312] on button "i" at bounding box center [876, 318] width 50 height 50
click at [739, 314] on button "g" at bounding box center [736, 318] width 50 height 50
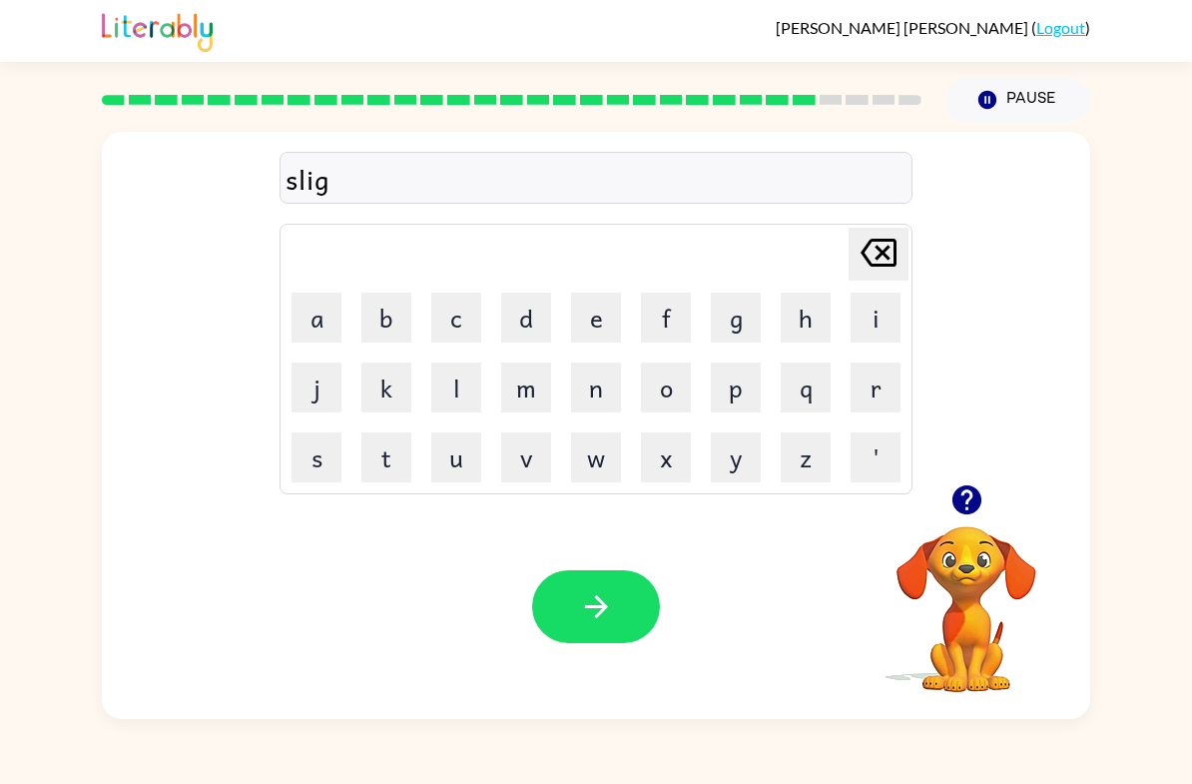
click at [803, 317] on button "h" at bounding box center [806, 318] width 50 height 50
click at [391, 461] on button "t" at bounding box center [386, 457] width 50 height 50
click at [573, 624] on button "button" at bounding box center [596, 606] width 128 height 73
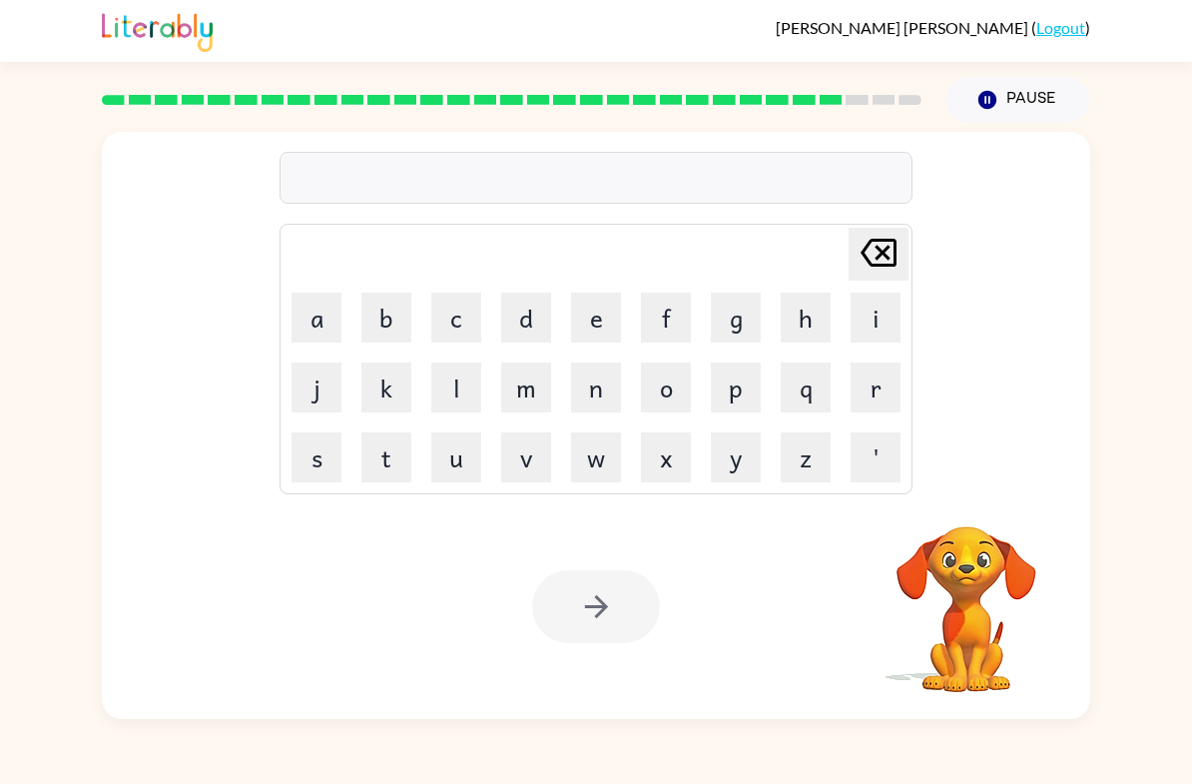
click at [450, 454] on button "u" at bounding box center [456, 457] width 50 height 50
click at [599, 388] on button "n" at bounding box center [596, 387] width 50 height 50
click at [853, 335] on button "i" at bounding box center [876, 318] width 50 height 50
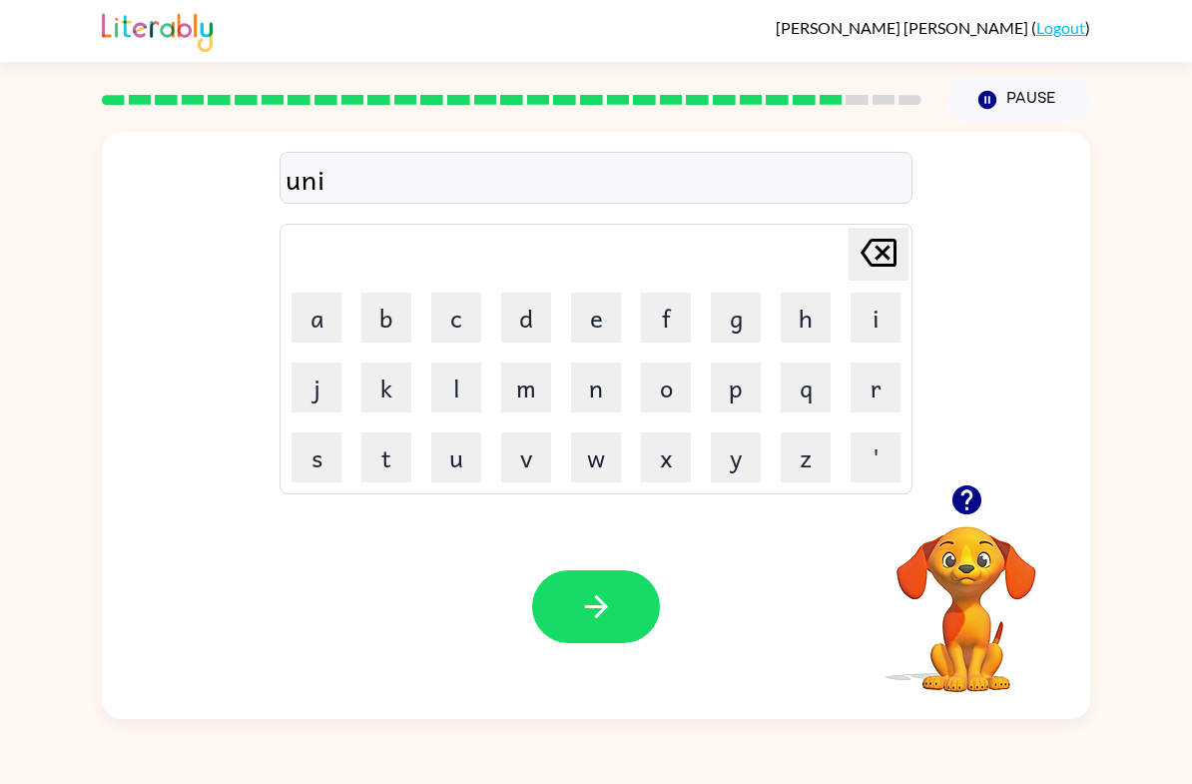
click at [539, 453] on button "v" at bounding box center [526, 457] width 50 height 50
click at [596, 322] on button "e" at bounding box center [596, 318] width 50 height 50
click at [883, 390] on button "r" at bounding box center [876, 387] width 50 height 50
click at [336, 448] on button "s" at bounding box center [317, 457] width 50 height 50
click at [330, 307] on button "a" at bounding box center [317, 318] width 50 height 50
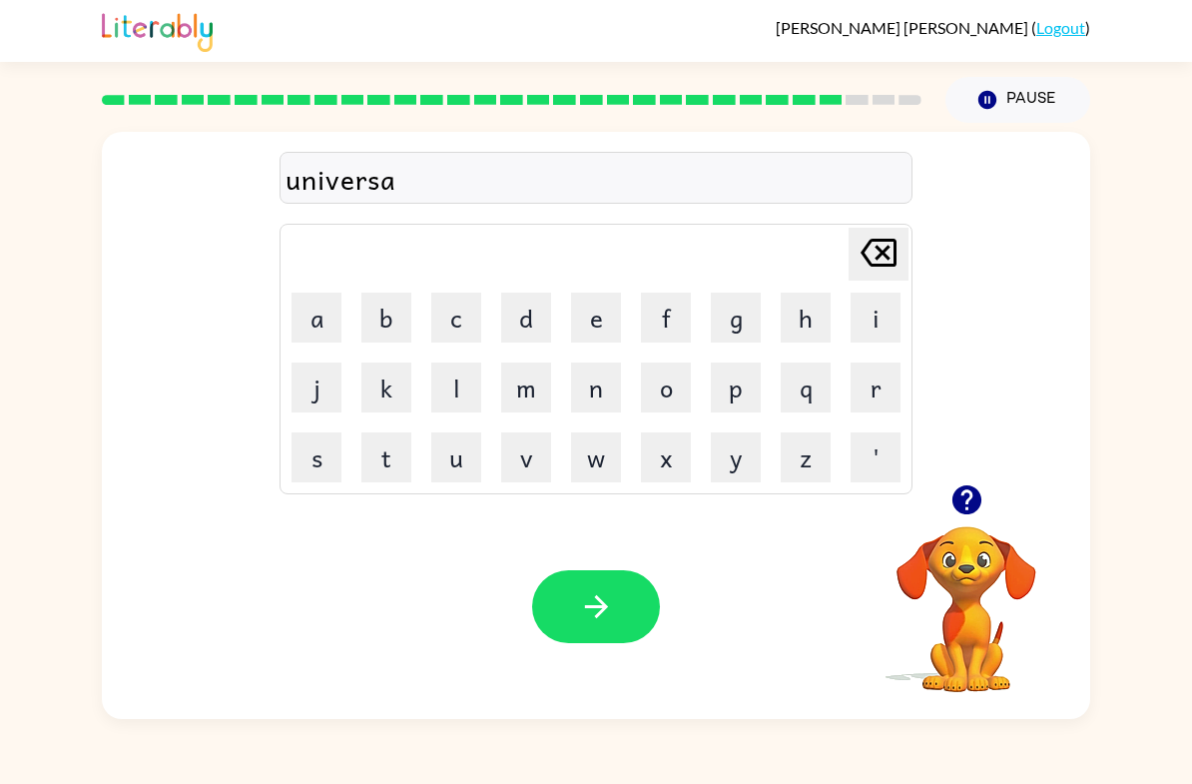
click at [466, 371] on button "l" at bounding box center [456, 387] width 50 height 50
click at [613, 612] on icon "button" at bounding box center [596, 606] width 35 height 35
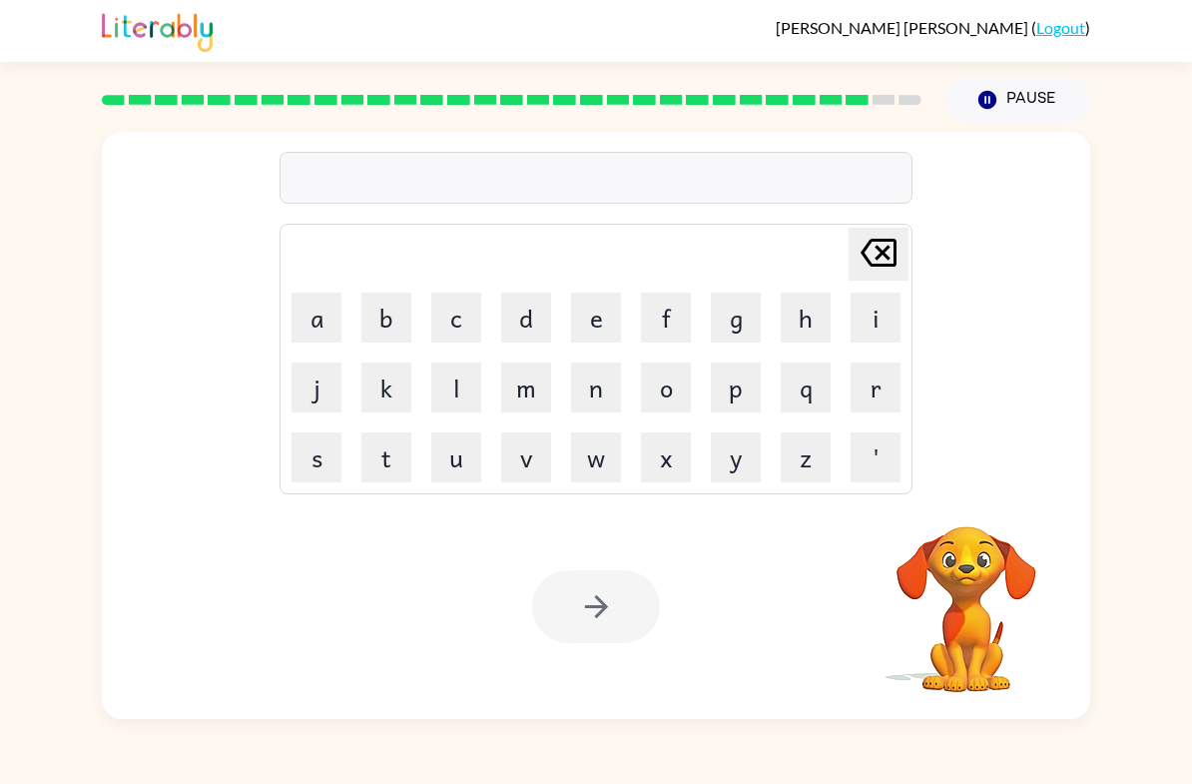
click at [320, 453] on button "s" at bounding box center [317, 457] width 50 height 50
click at [887, 317] on button "i" at bounding box center [876, 318] width 50 height 50
click at [453, 374] on button "l" at bounding box center [456, 387] width 50 height 50
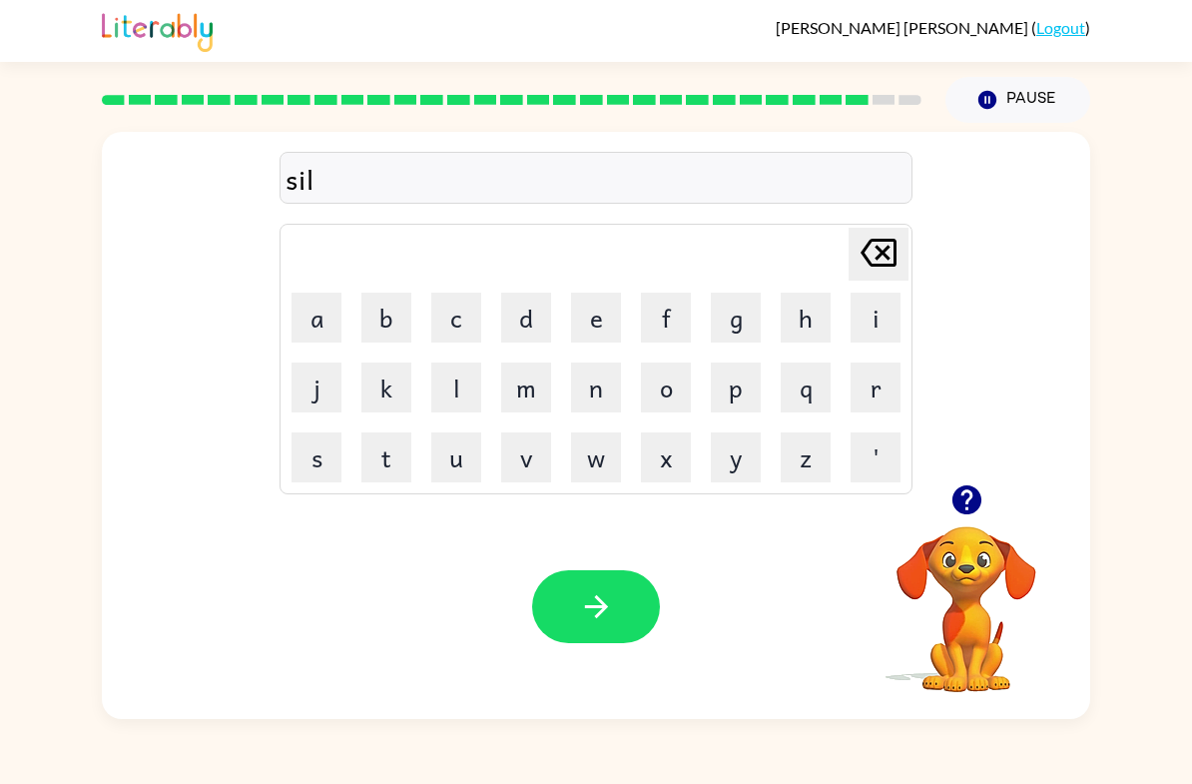
click at [526, 455] on button "v" at bounding box center [526, 457] width 50 height 50
click at [601, 331] on button "e" at bounding box center [596, 318] width 50 height 50
click at [594, 458] on button "w" at bounding box center [596, 457] width 50 height 50
click at [304, 305] on button "a" at bounding box center [317, 318] width 50 height 50
click at [898, 393] on button "r" at bounding box center [876, 387] width 50 height 50
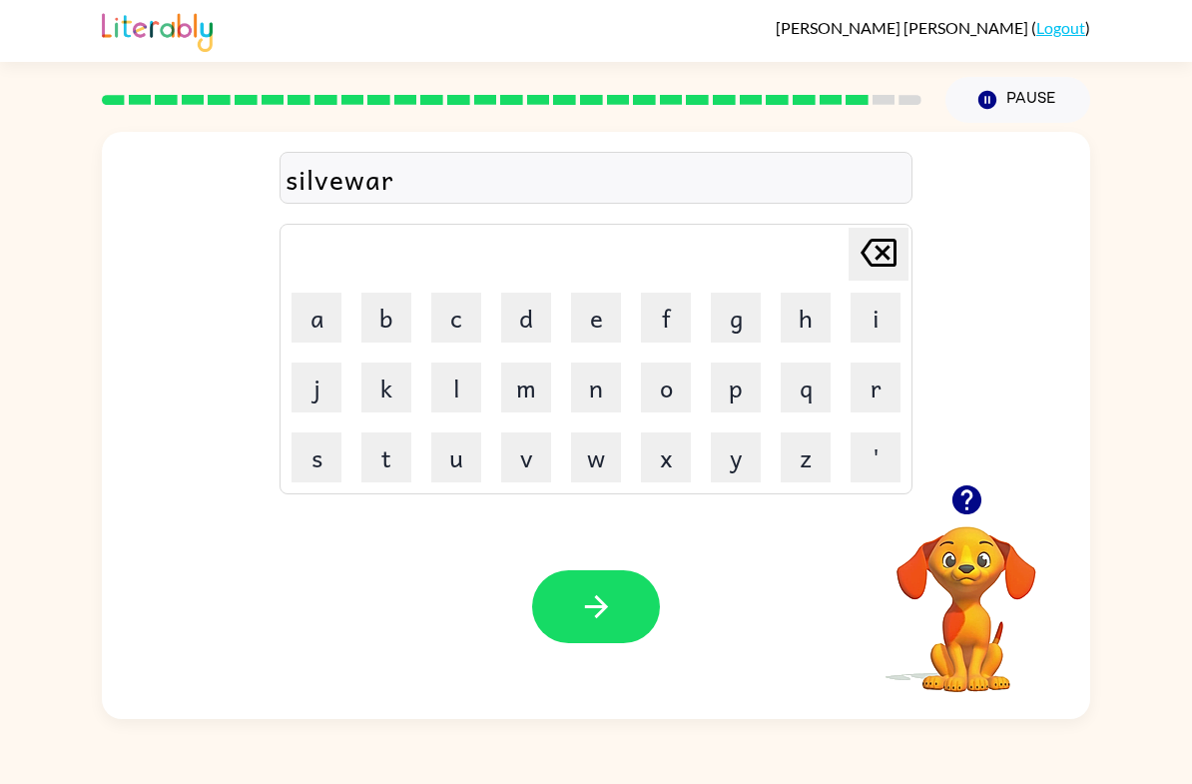
click at [597, 325] on button "e" at bounding box center [596, 318] width 50 height 50
click at [581, 605] on icon "button" at bounding box center [596, 606] width 35 height 35
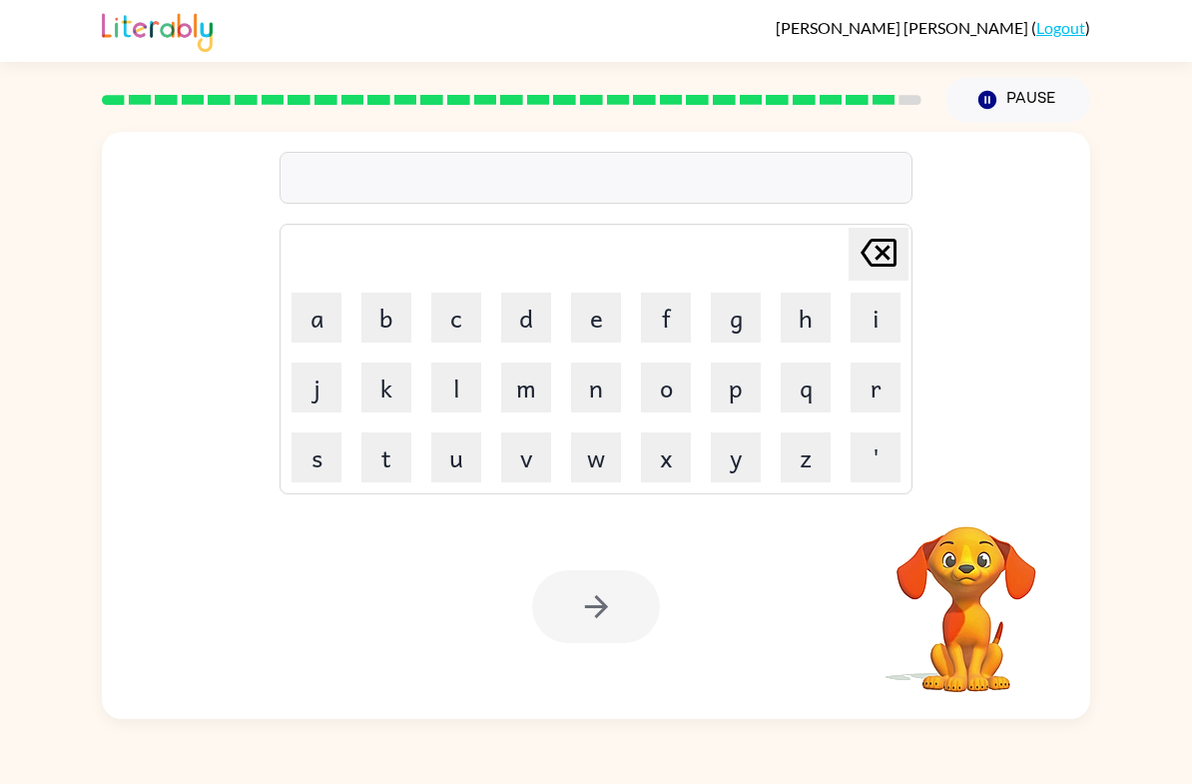
click at [587, 319] on button "e" at bounding box center [596, 318] width 50 height 50
click at [608, 396] on button "n" at bounding box center [596, 387] width 50 height 50
click at [452, 322] on button "c" at bounding box center [456, 318] width 50 height 50
click at [308, 326] on button "a" at bounding box center [317, 318] width 50 height 50
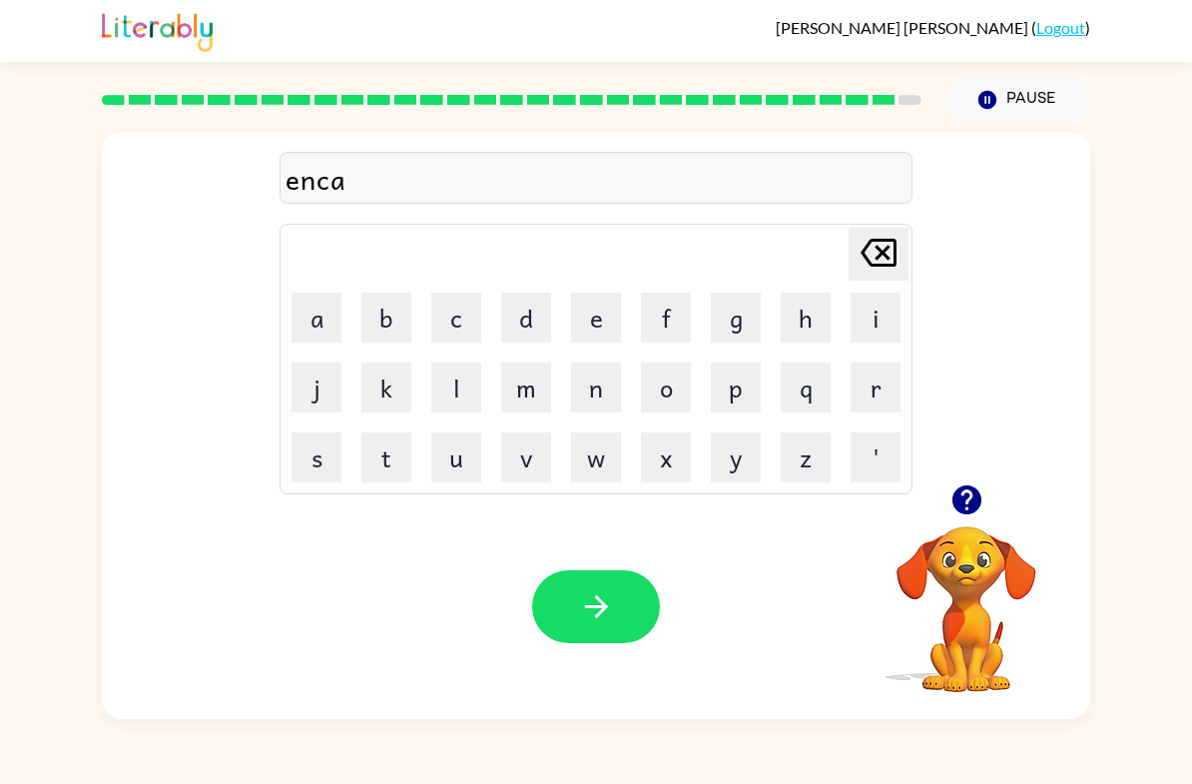
click at [468, 455] on button "u" at bounding box center [456, 457] width 50 height 50
click at [581, 389] on button "n" at bounding box center [596, 387] width 50 height 50
click at [395, 432] on button "t" at bounding box center [386, 457] width 50 height 50
click at [589, 314] on button "e" at bounding box center [596, 318] width 50 height 50
click at [865, 372] on button "r" at bounding box center [876, 387] width 50 height 50
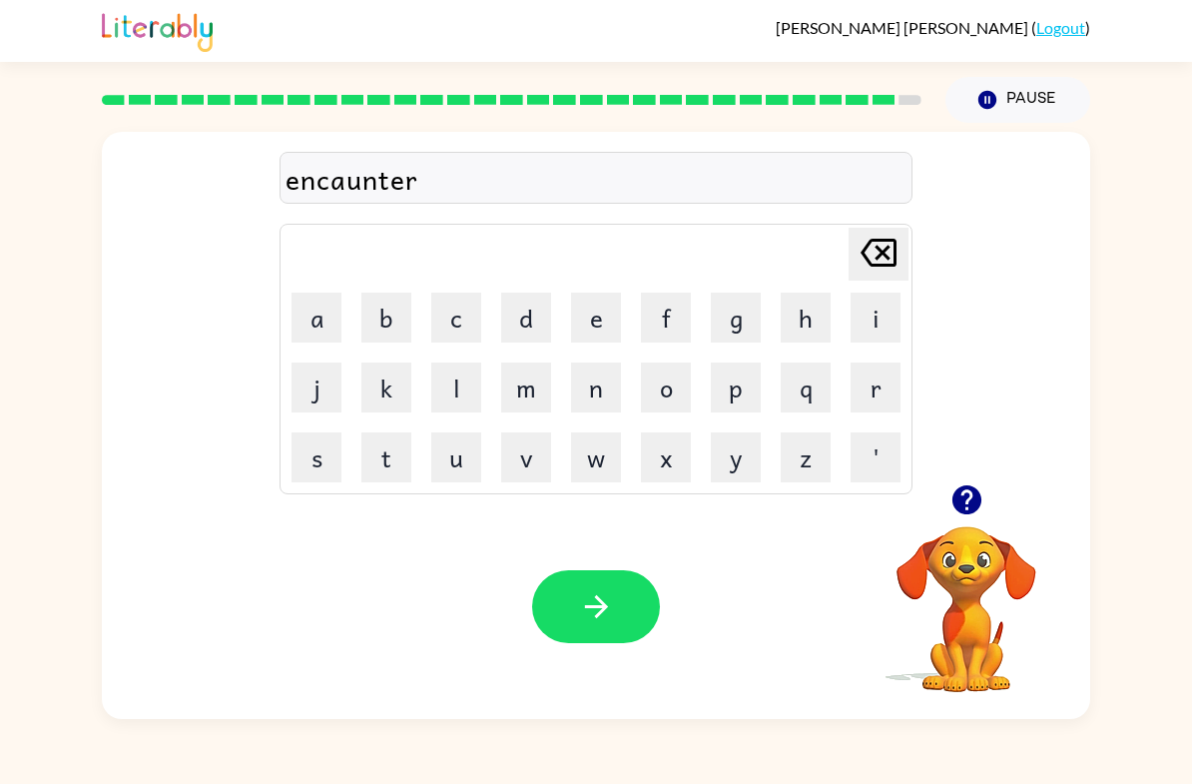
click at [608, 576] on button "button" at bounding box center [596, 606] width 128 height 73
